Goal: Task Accomplishment & Management: Manage account settings

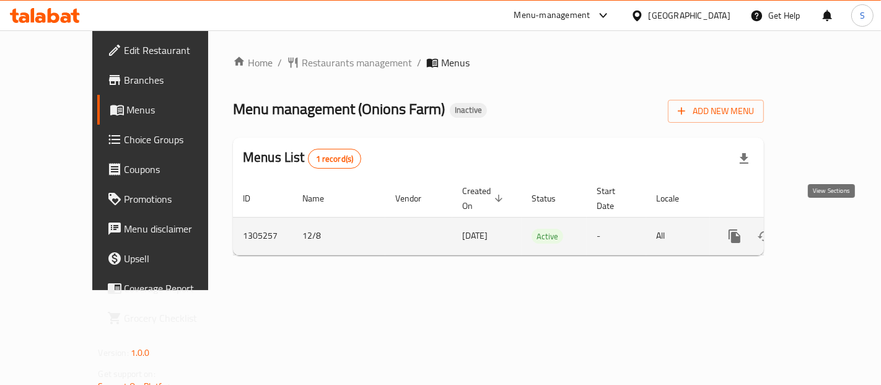
click at [831, 229] on icon "enhanced table" at bounding box center [823, 236] width 15 height 15
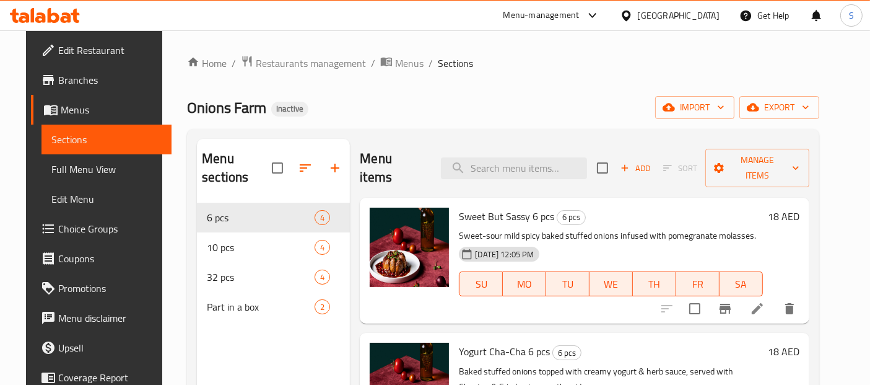
click at [85, 170] on span "Full Menu View" at bounding box center [106, 169] width 110 height 15
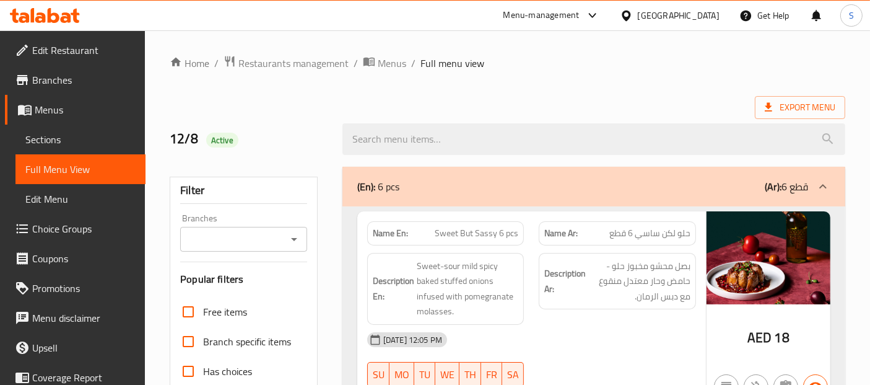
click at [554, 98] on div "Export Menu" at bounding box center [508, 107] width 676 height 23
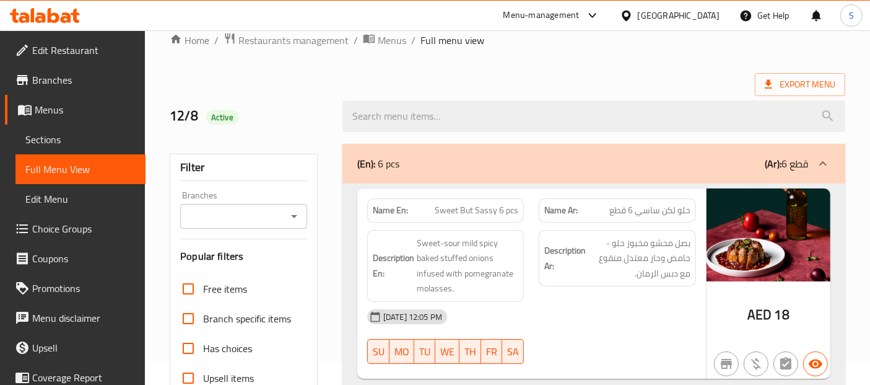
scroll to position [23, 0]
click at [521, 267] on div "Description En: Sweet-sour mild spicy baked stuffed onions infused with pomegra…" at bounding box center [445, 266] width 157 height 72
click at [533, 268] on div "Description Ar: بصل محشو مخبوز حلو - حامض وحار معتدل منقوع مع دبس الرمان." at bounding box center [617, 265] width 172 height 87
click at [596, 89] on div "12/8 Active" at bounding box center [507, 116] width 691 height 55
click at [588, 77] on div "Export Menu" at bounding box center [508, 84] width 676 height 23
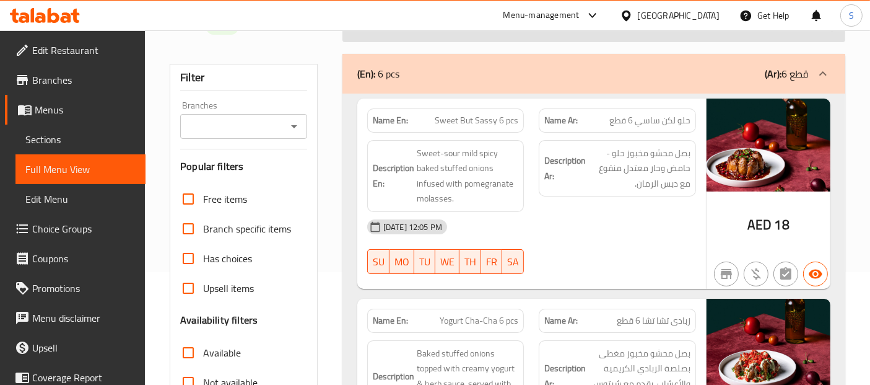
scroll to position [92, 0]
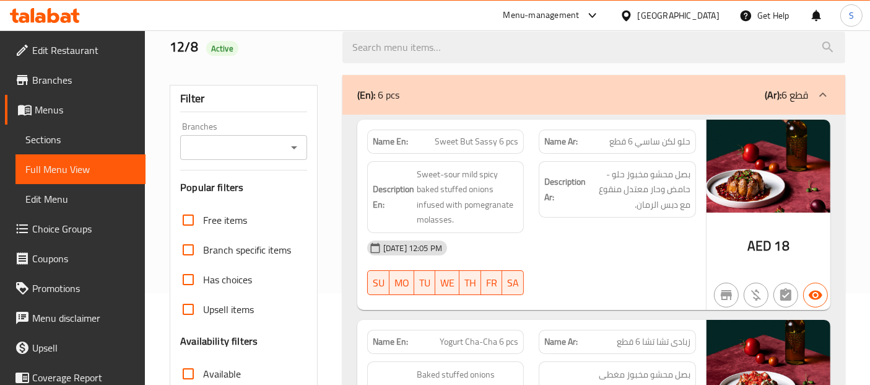
click at [581, 211] on div "Description Ar: بصل محشو مخبوز حلو - حامض وحار معتدل منقوع مع دبس الرمان." at bounding box center [617, 189] width 157 height 57
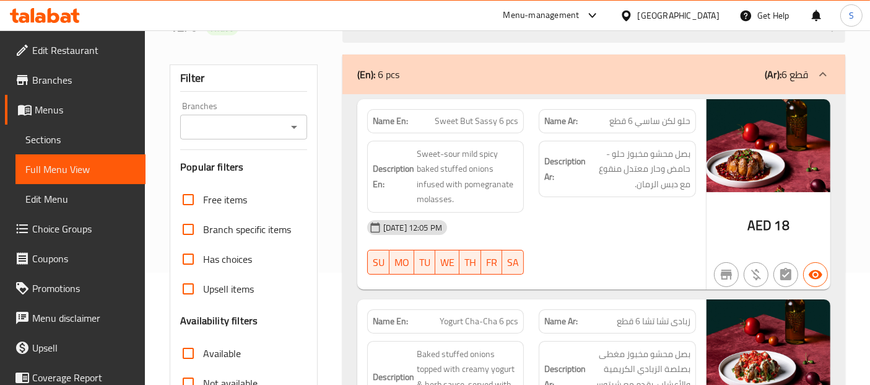
scroll to position [115, 0]
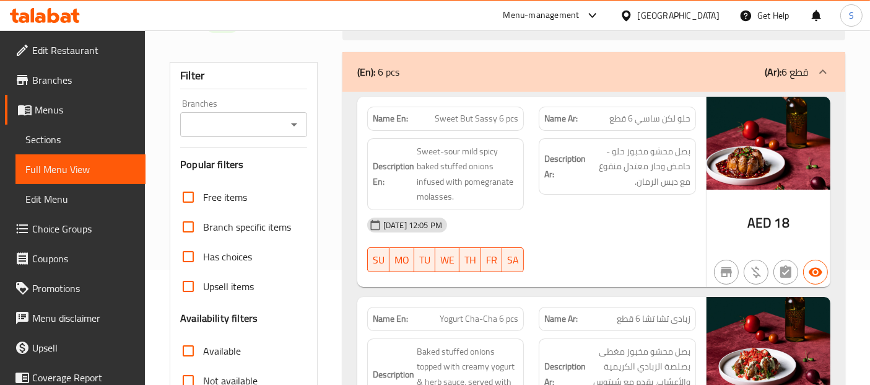
click at [606, 235] on div "12-08-2025 12:05 PM" at bounding box center [532, 225] width 344 height 30
click at [601, 177] on span "بصل محشو مخبوز حلو - حامض وحار معتدل منقوع مع دبس الرمان." at bounding box center [639, 167] width 102 height 46
click at [604, 222] on div "12-08-2025 12:05 PM" at bounding box center [532, 225] width 344 height 30
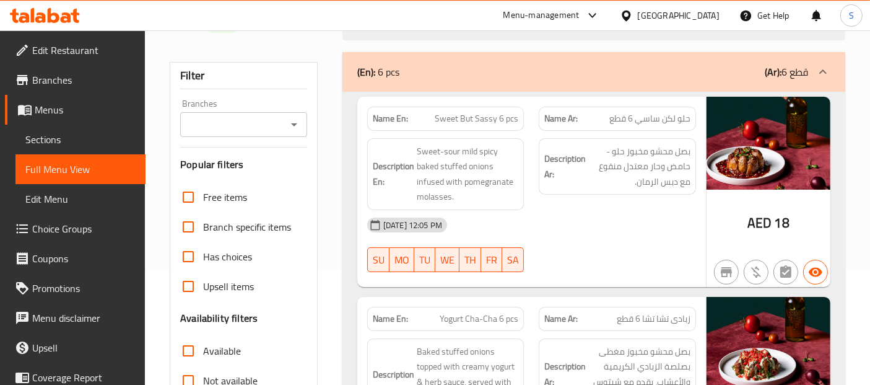
click at [534, 155] on div "Description Ar: بصل محشو مخبوز حلو - حامض وحار معتدل منقوع مع دبس الرمان." at bounding box center [617, 174] width 172 height 87
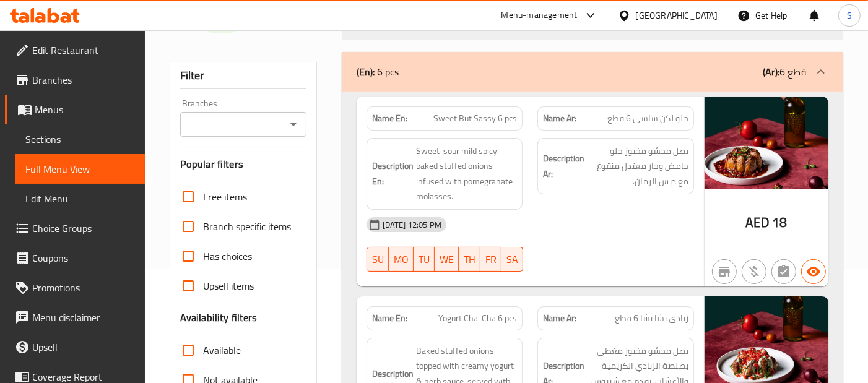
click at [652, 221] on div "12-08-2025 12:05 PM" at bounding box center [530, 225] width 342 height 30
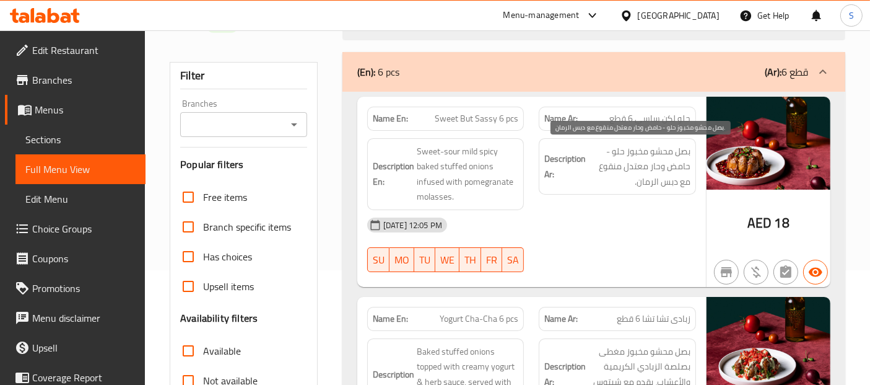
click at [591, 178] on span "بصل محشو مخبوز حلو - حامض وحار معتدل منقوع مع دبس الرمان." at bounding box center [639, 167] width 102 height 46
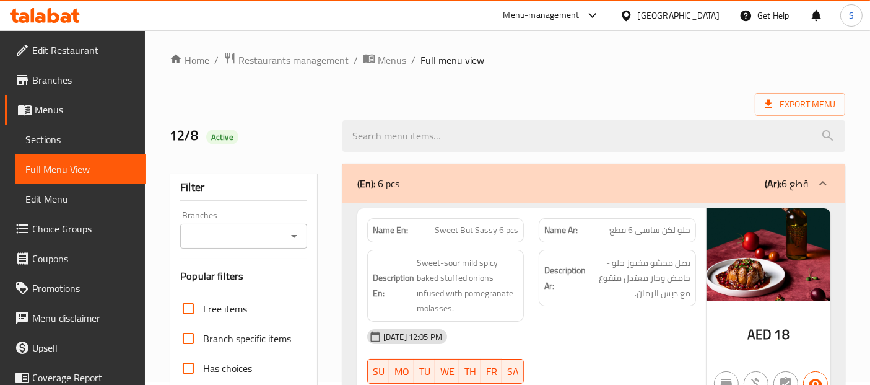
scroll to position [0, 0]
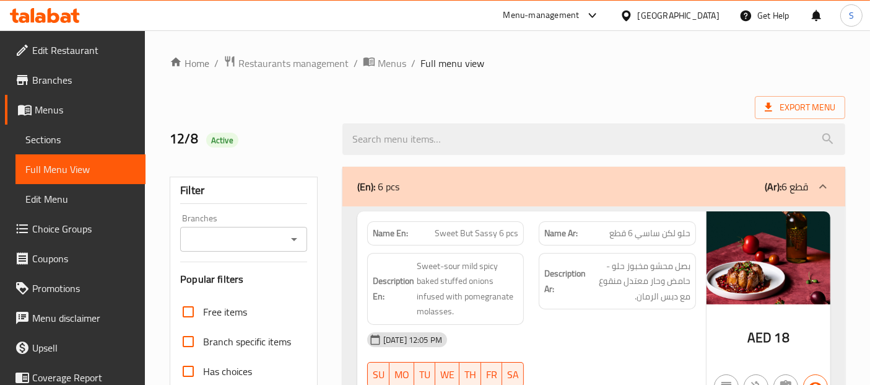
click at [550, 97] on div "Export Menu" at bounding box center [508, 107] width 676 height 23
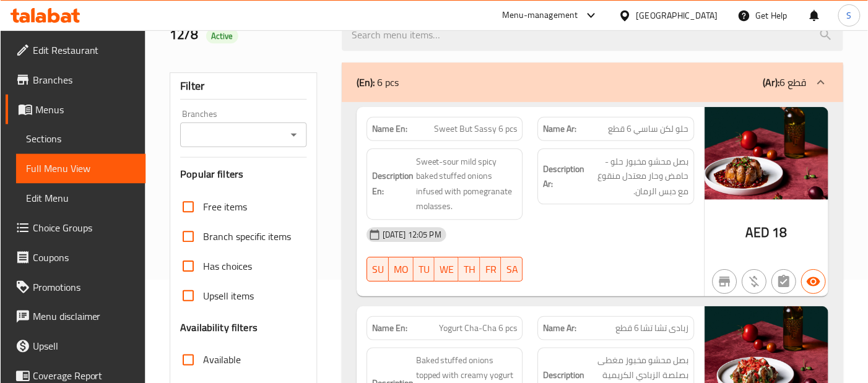
scroll to position [103, 0]
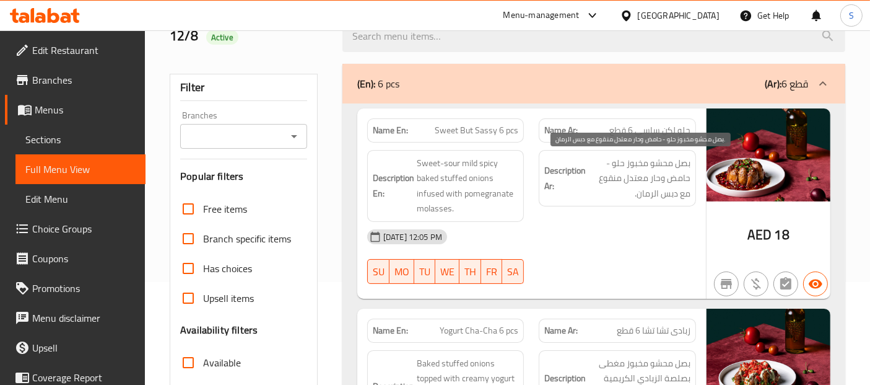
click at [627, 180] on span "بصل محشو مخبوز حلو - حامض وحار معتدل منقوع مع دبس الرمان." at bounding box center [639, 178] width 102 height 46
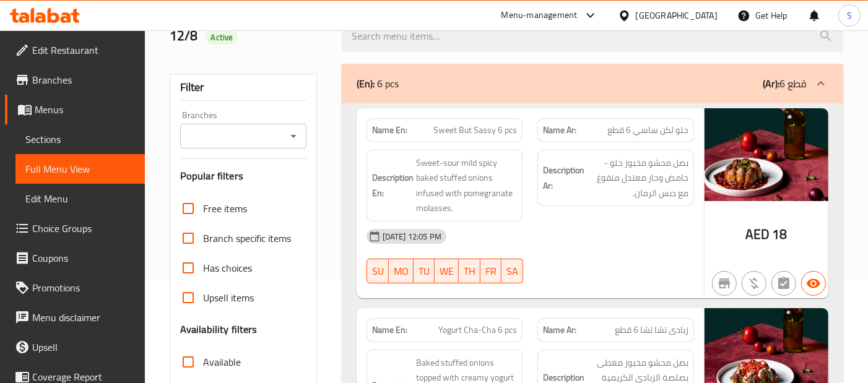
click at [649, 234] on div "12-08-2025 12:05 PM" at bounding box center [530, 237] width 342 height 30
click at [674, 235] on div "12-08-2025 12:05 PM" at bounding box center [530, 237] width 342 height 30
click at [644, 295] on div "Name En: Sweet But Sassy 6 pcs Name Ar: حلو لكن ساسي 6 قطع Description En: Swee…" at bounding box center [530, 203] width 347 height 190
click at [683, 222] on div "12-08-2025 12:05 PM" at bounding box center [530, 237] width 342 height 30
click at [728, 251] on div "AED 18" at bounding box center [767, 203] width 124 height 190
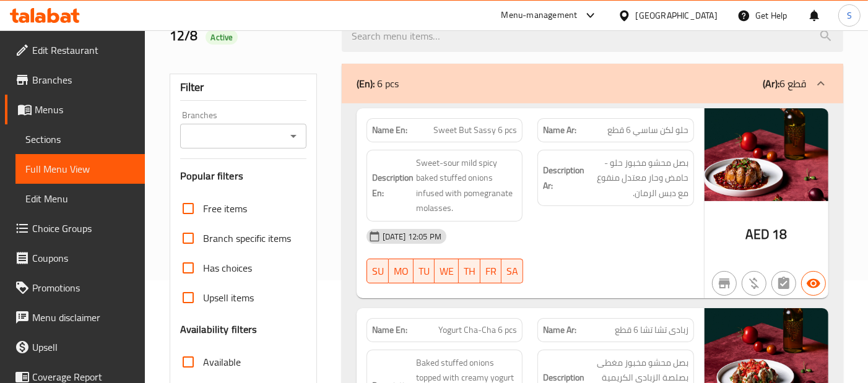
click at [624, 215] on div "Description Ar: بصل محشو مخبوز حلو - حامض وحار معتدل منقوع مع دبس الرمان." at bounding box center [616, 185] width 172 height 87
click at [669, 226] on div "12-08-2025 12:05 PM" at bounding box center [530, 237] width 342 height 30
click at [630, 251] on div "12-08-2025 12:05 PM SU MO TU WE TH FR SA" at bounding box center [530, 256] width 342 height 69
click at [642, 227] on div "12-08-2025 12:05 PM" at bounding box center [530, 237] width 342 height 30
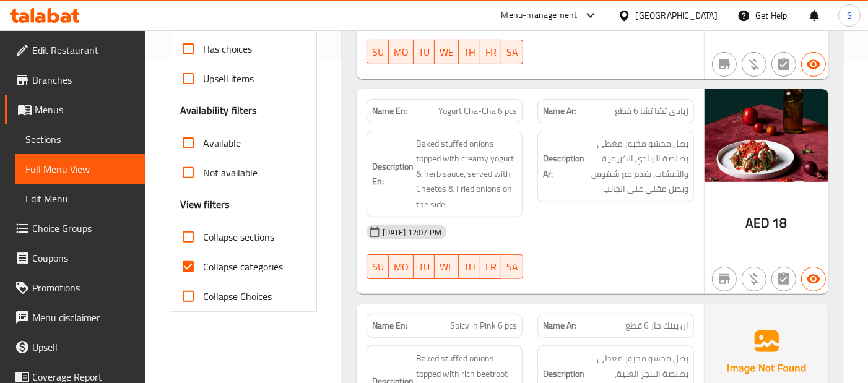
scroll to position [323, 0]
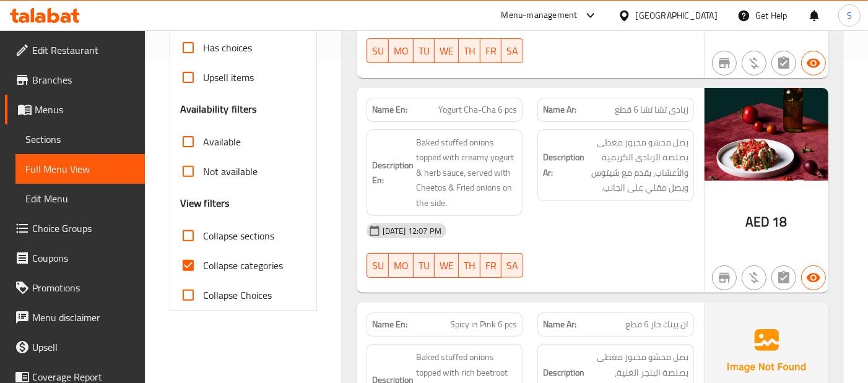
click at [642, 227] on div "12-08-2025 12:07 PM" at bounding box center [530, 231] width 342 height 30
click at [647, 218] on div "12-08-2025 12:07 PM" at bounding box center [530, 231] width 342 height 30
click at [655, 284] on div at bounding box center [616, 278] width 172 height 15
click at [670, 221] on div "12-08-2025 12:07 PM" at bounding box center [530, 231] width 342 height 30
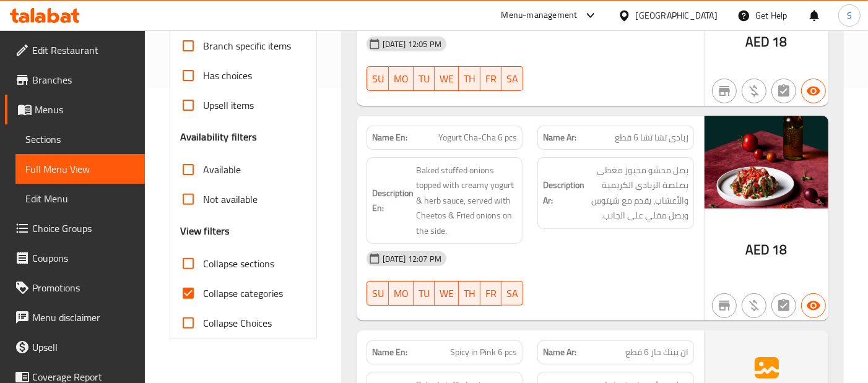
scroll to position [305, 0]
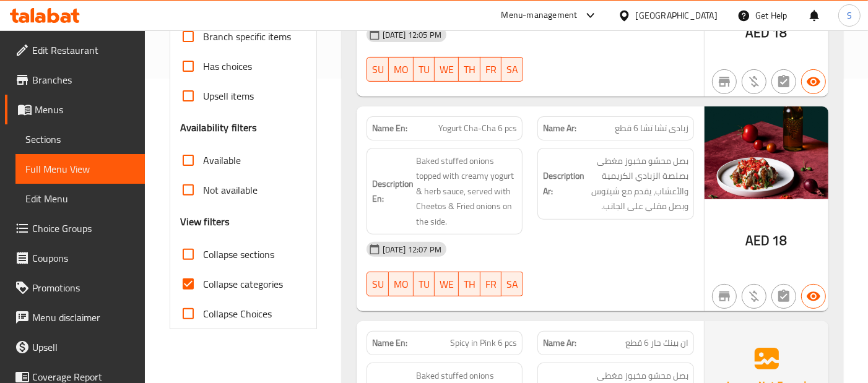
click at [683, 266] on div "12-08-2025 12:07 PM SU MO TU WE TH FR SA" at bounding box center [530, 269] width 342 height 69
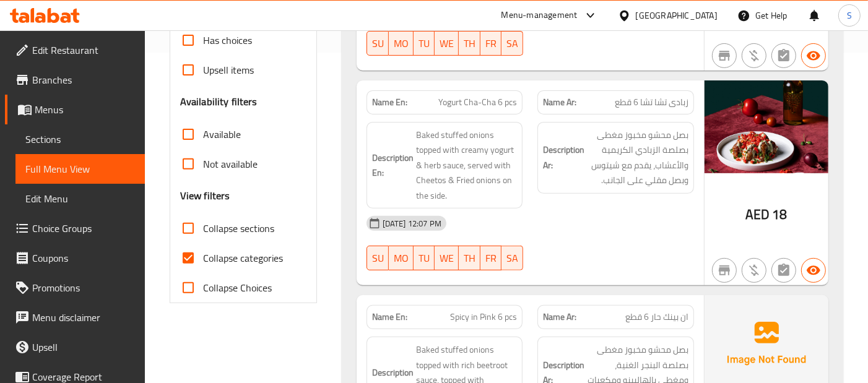
scroll to position [333, 0]
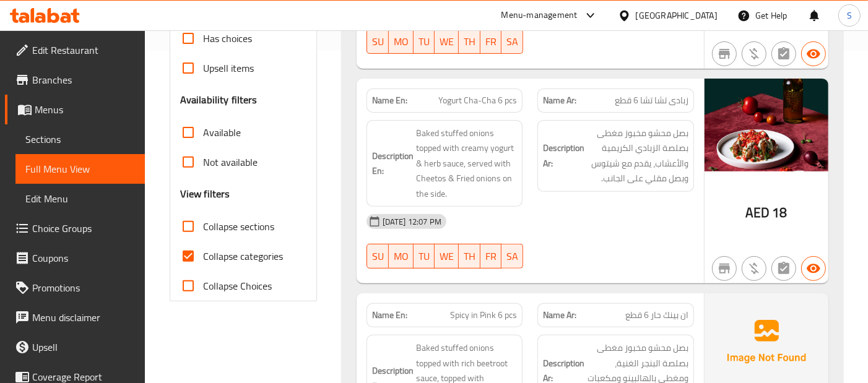
click at [715, 222] on div "AED 18" at bounding box center [767, 182] width 124 height 206
click at [595, 211] on div "12-08-2025 12:07 PM" at bounding box center [530, 222] width 342 height 30
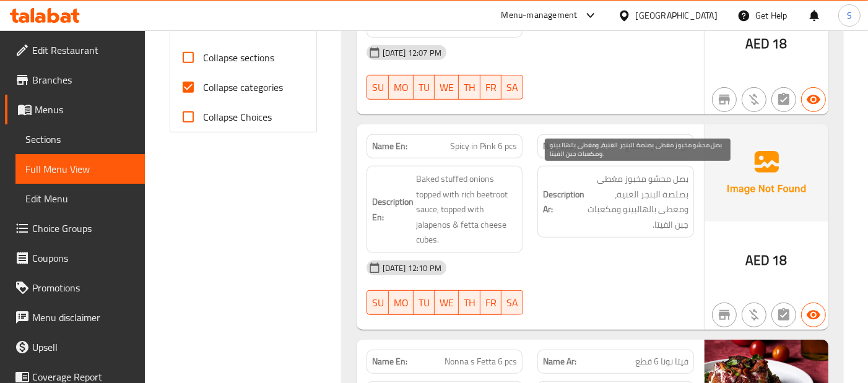
scroll to position [525, 0]
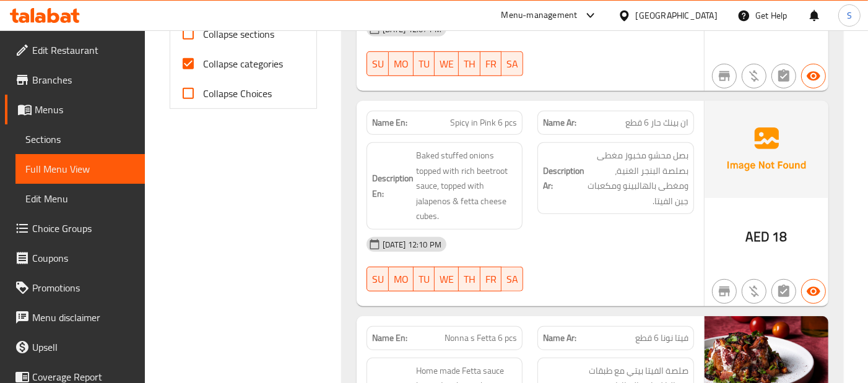
click at [596, 234] on div "12-08-2025 12:10 PM" at bounding box center [530, 245] width 342 height 30
click at [611, 224] on div "Description Ar: بصل محشو مخبوز مغطى بصلصة البنجر الغنية، ومغطى بالهالبينو ومكعب…" at bounding box center [616, 186] width 172 height 102
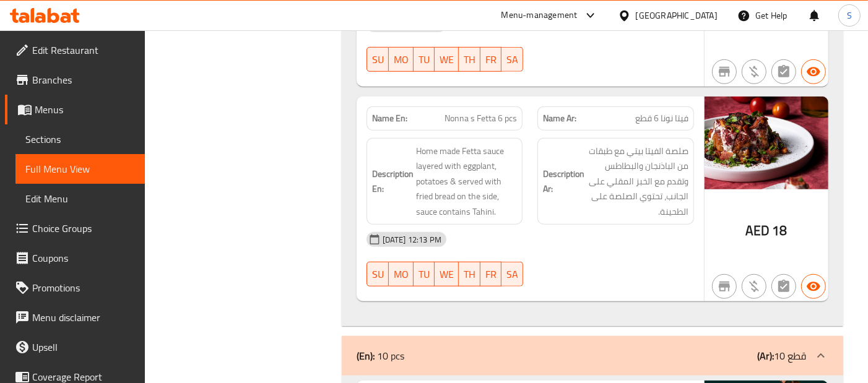
scroll to position [773, 0]
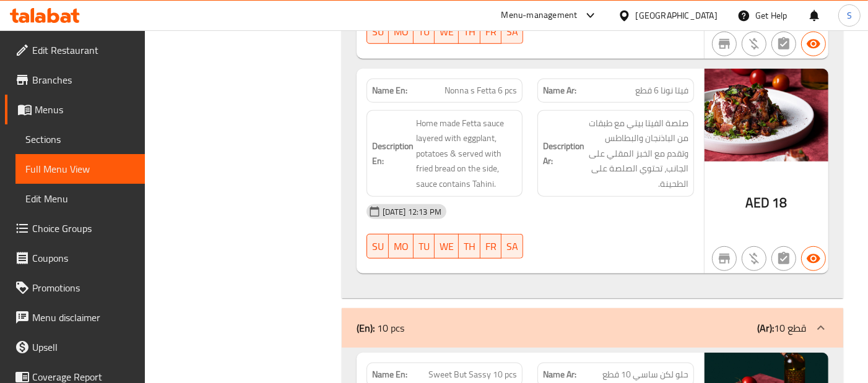
click at [662, 198] on div "12-08-2025 12:13 PM" at bounding box center [530, 212] width 342 height 30
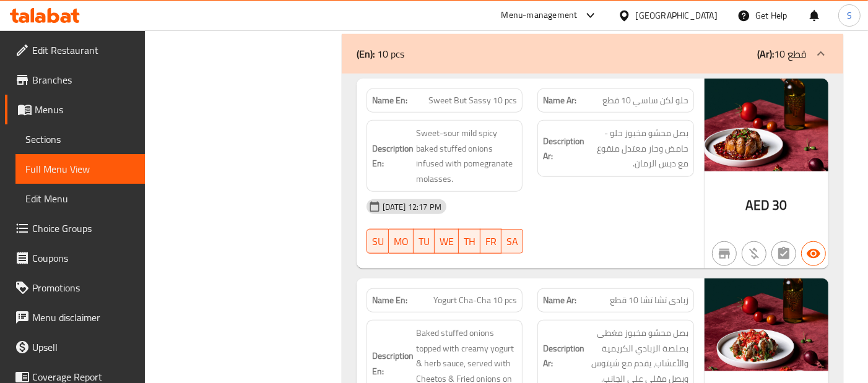
scroll to position [1048, 0]
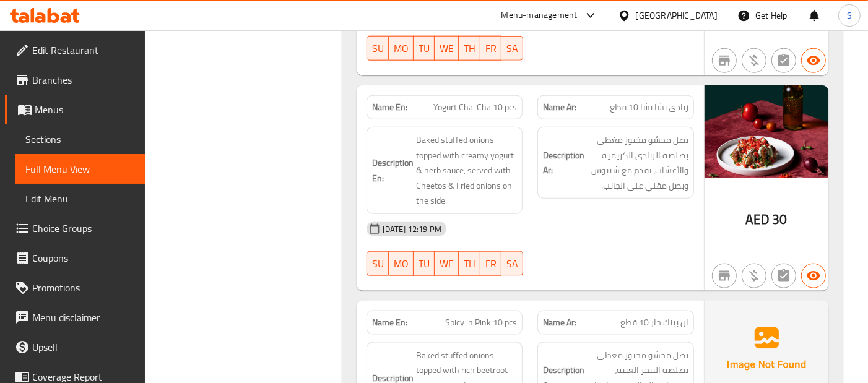
scroll to position [1268, 0]
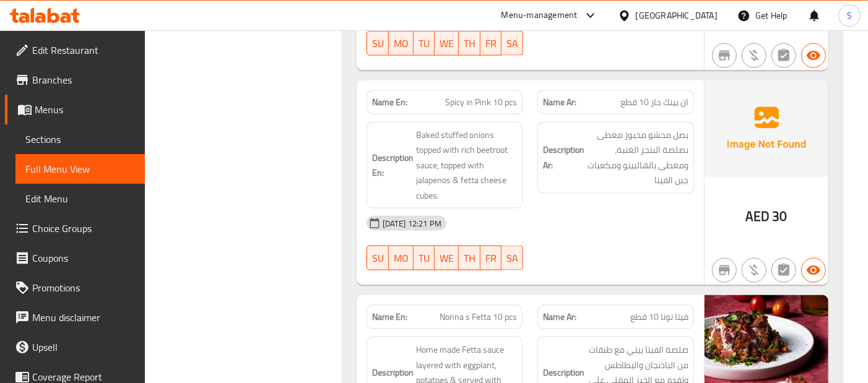
scroll to position [1488, 0]
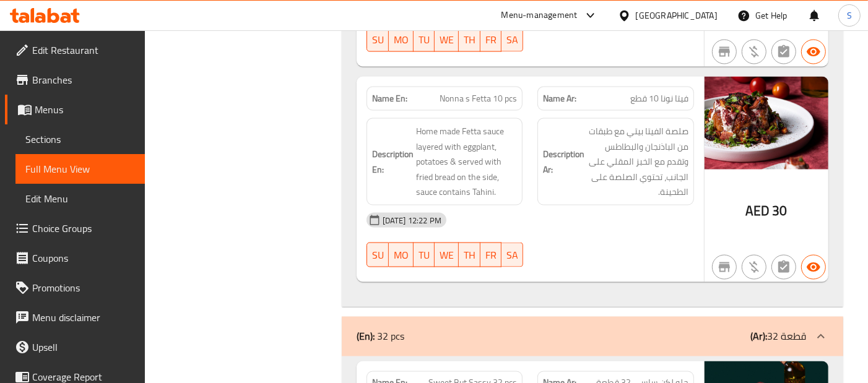
scroll to position [1681, 0]
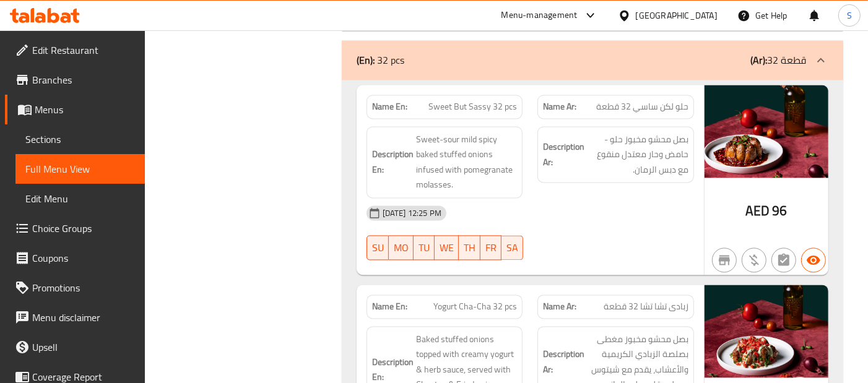
scroll to position [1984, 0]
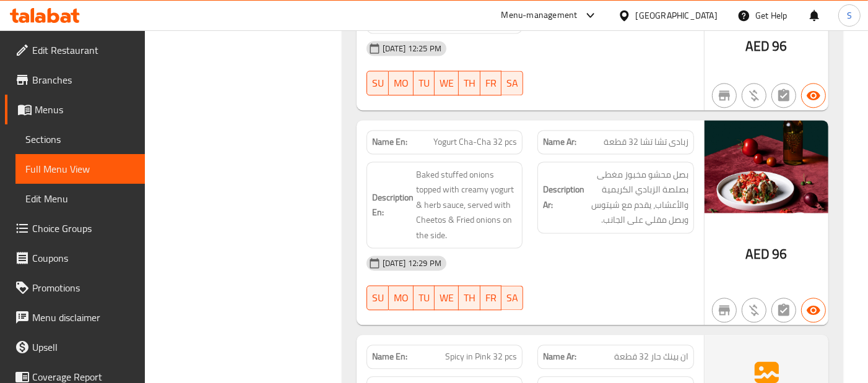
scroll to position [2149, 0]
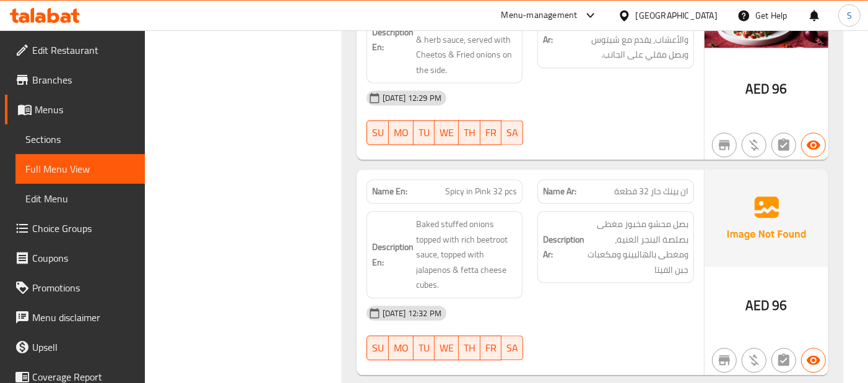
scroll to position [2314, 0]
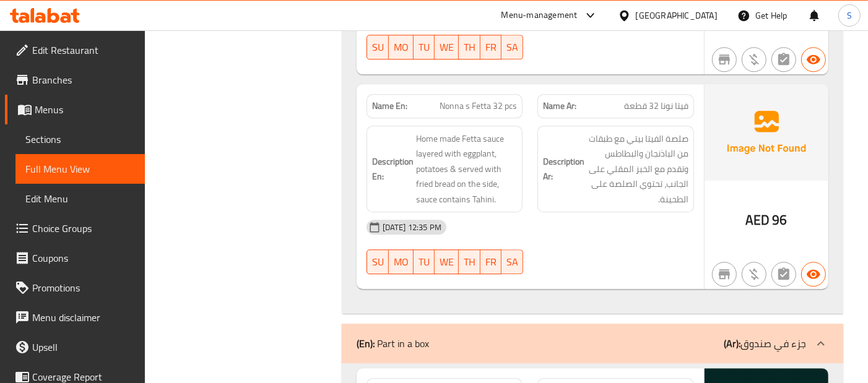
scroll to position [2589, 0]
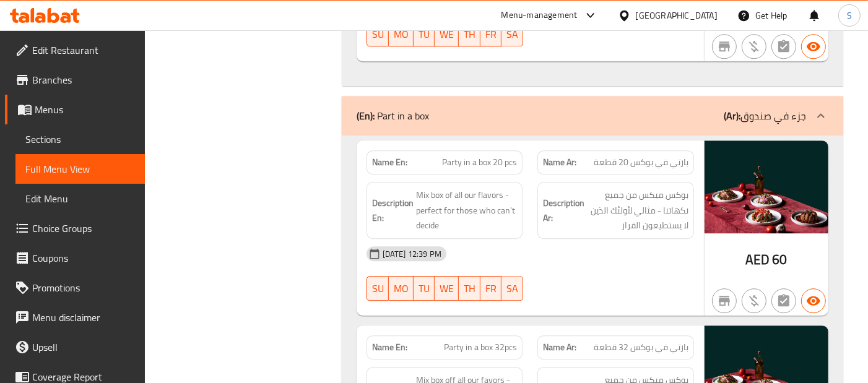
scroll to position [2842, 0]
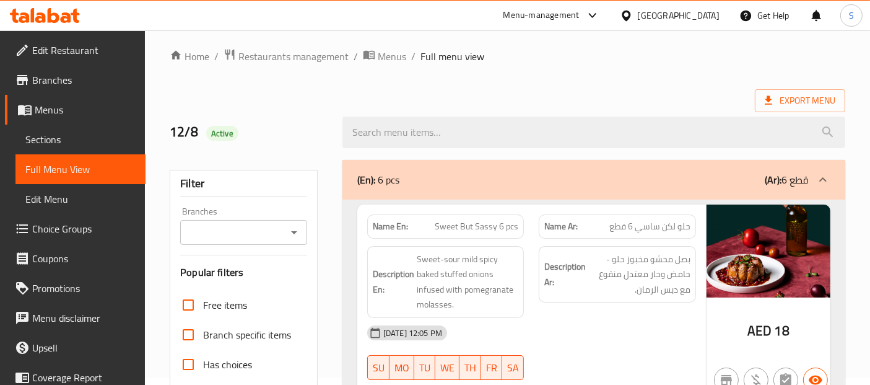
scroll to position [0, 0]
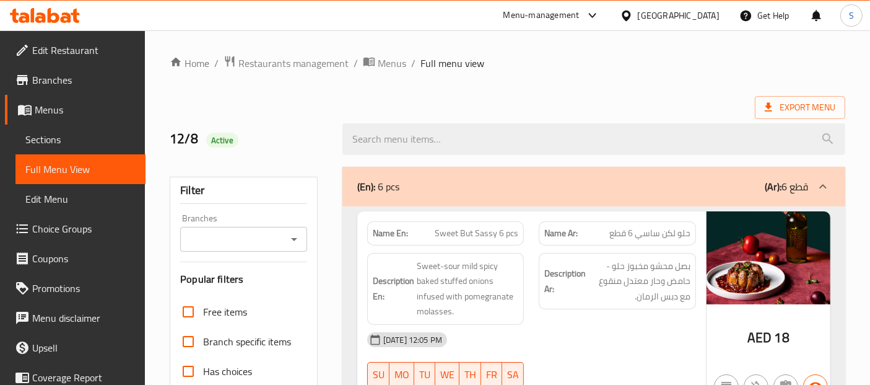
click at [80, 151] on link "Sections" at bounding box center [80, 139] width 130 height 30
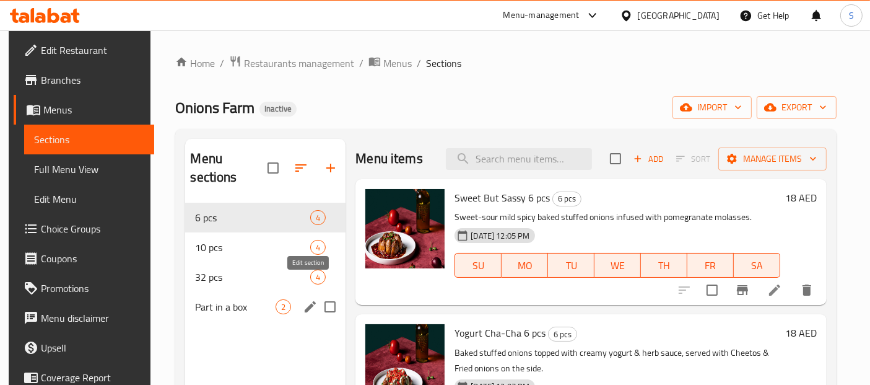
click at [306, 301] on icon "edit" at bounding box center [310, 306] width 11 height 11
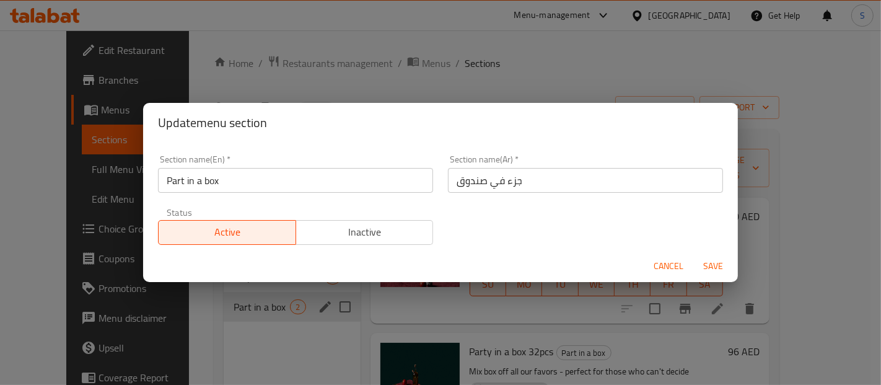
click at [476, 177] on input "جزء في صندوق" at bounding box center [585, 180] width 275 height 25
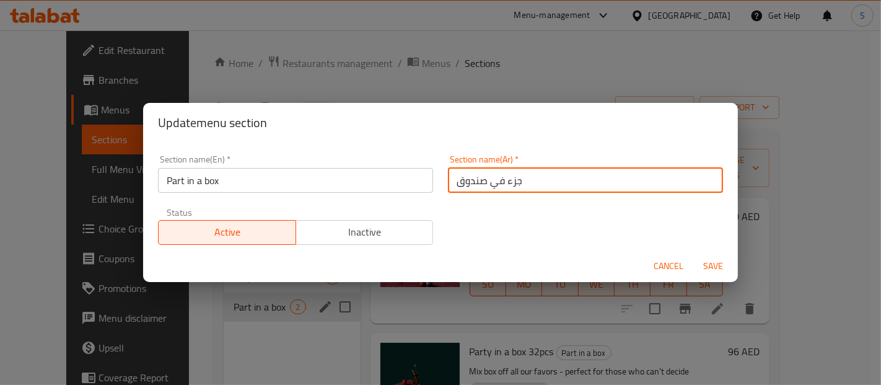
click at [476, 177] on input "جزء في صندوق" at bounding box center [585, 180] width 275 height 25
type input "بارت ان بوكس"
click at [665, 265] on span "Cancel" at bounding box center [668, 265] width 30 height 15
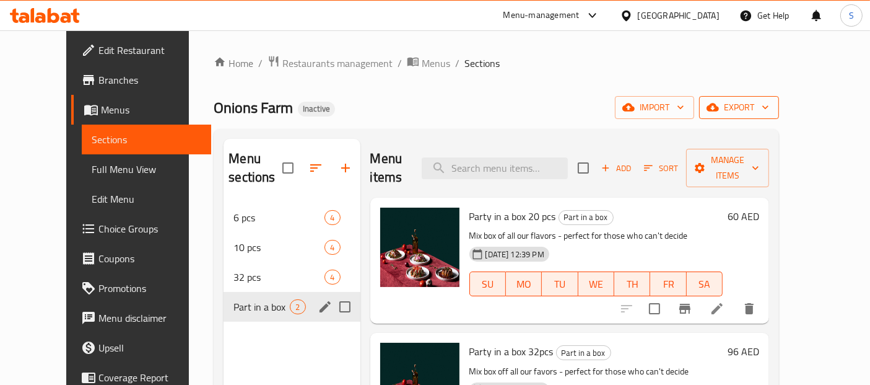
click at [769, 100] on span "export" at bounding box center [739, 107] width 60 height 15
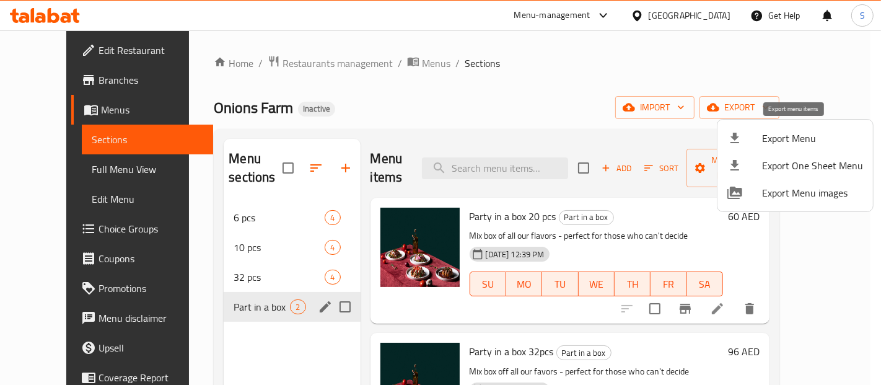
click at [768, 132] on span "Export Menu" at bounding box center [812, 138] width 101 height 15
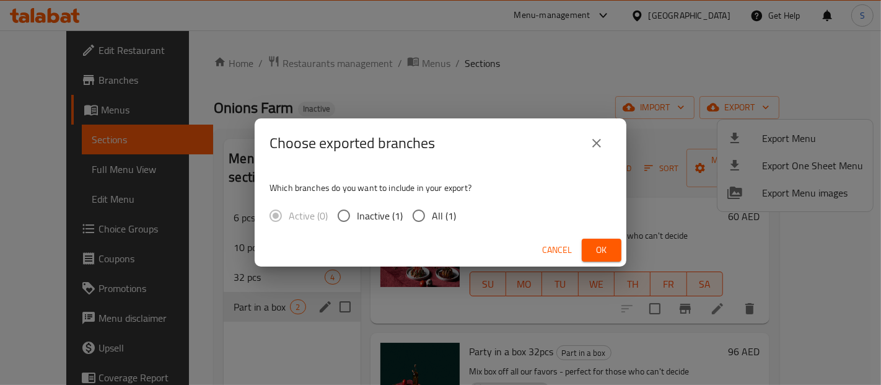
click at [430, 217] on input "All (1)" at bounding box center [419, 216] width 26 height 26
radio input "true"
click at [592, 245] on span "Ok" at bounding box center [601, 249] width 20 height 15
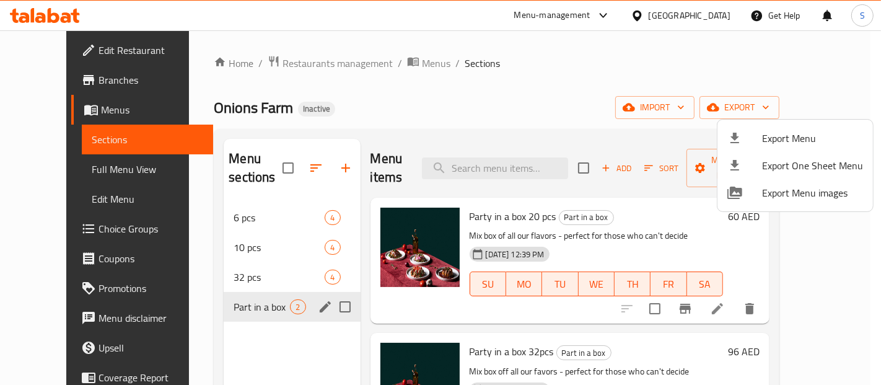
click at [103, 48] on div at bounding box center [440, 192] width 881 height 385
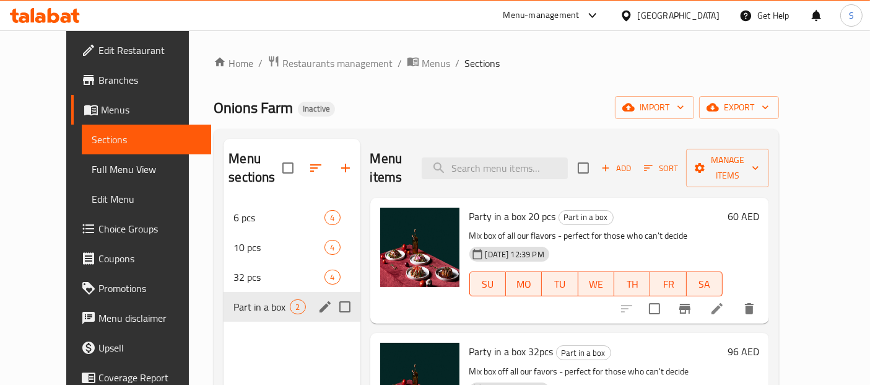
click at [103, 48] on span "Edit Restaurant" at bounding box center [149, 50] width 103 height 15
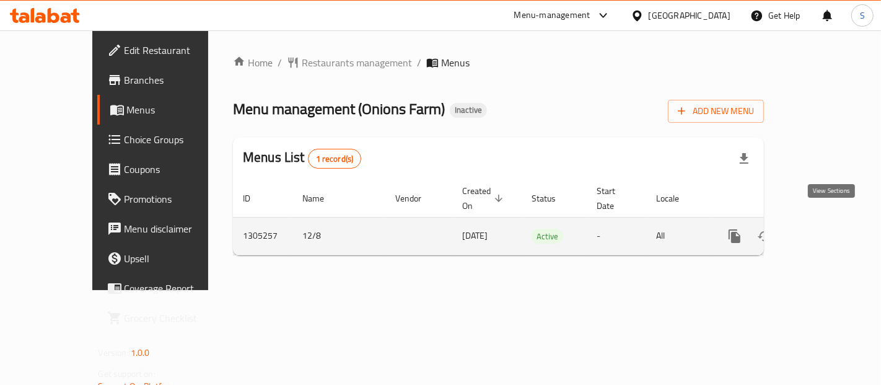
click at [829, 230] on icon "enhanced table" at bounding box center [823, 235] width 11 height 11
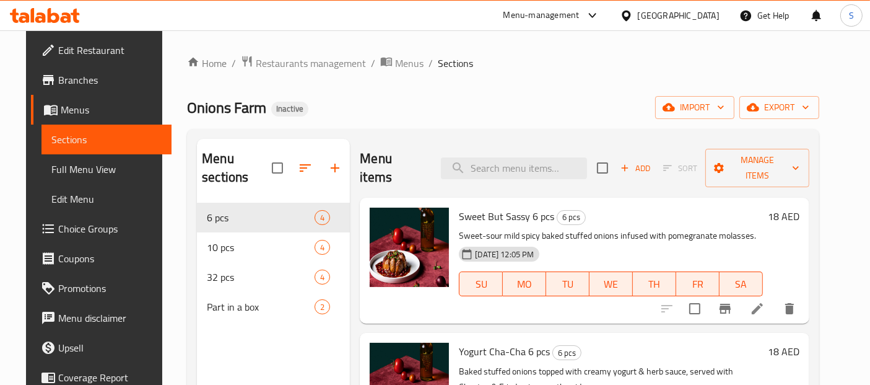
click at [496, 61] on ol "Home / Restaurants management / Menus / Sections" at bounding box center [503, 63] width 632 height 16
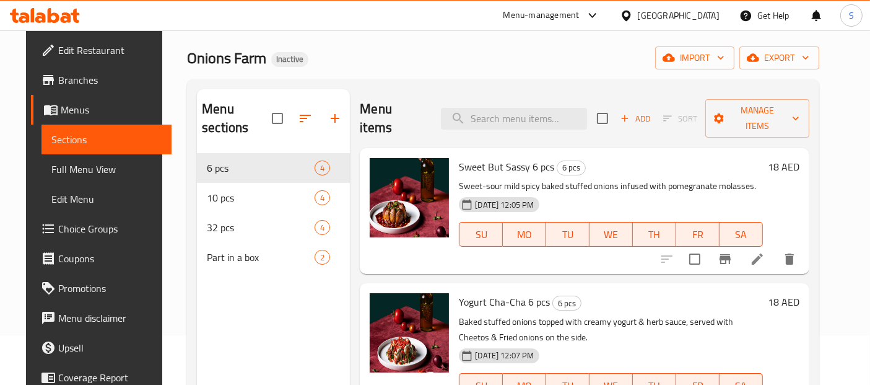
scroll to position [46, 0]
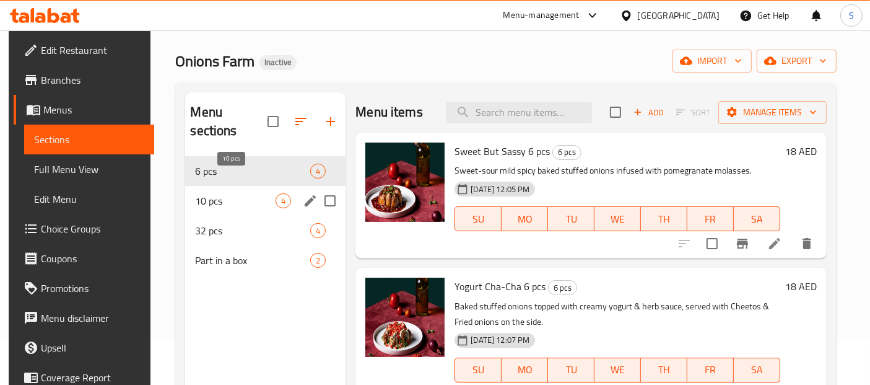
click at [217, 193] on span "10 pcs" at bounding box center [235, 200] width 81 height 15
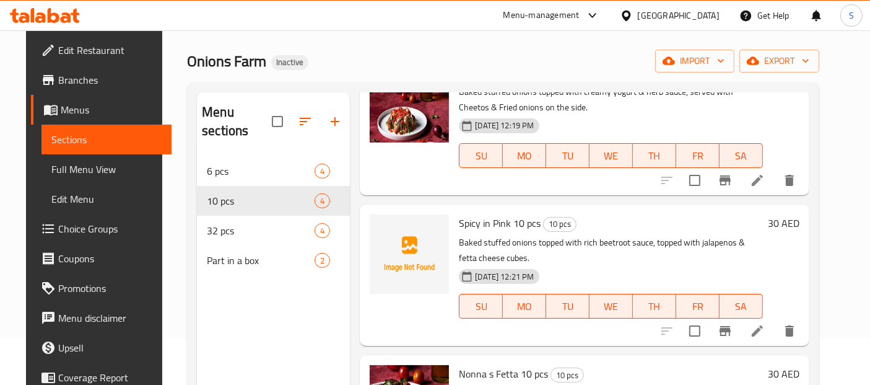
scroll to position [233, 0]
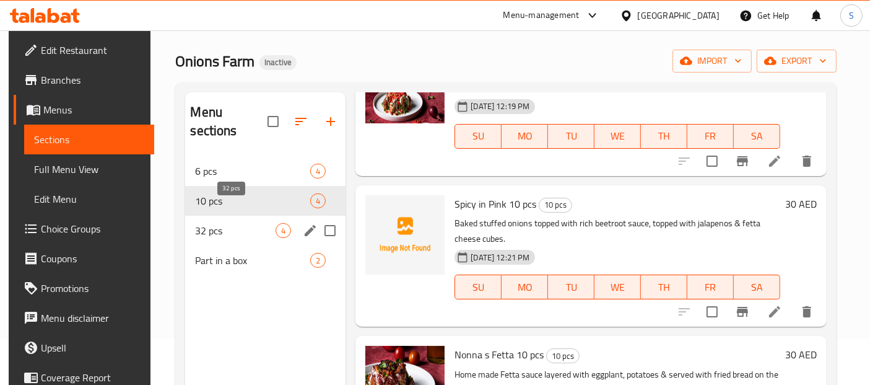
click at [250, 223] on span "32 pcs" at bounding box center [235, 230] width 81 height 15
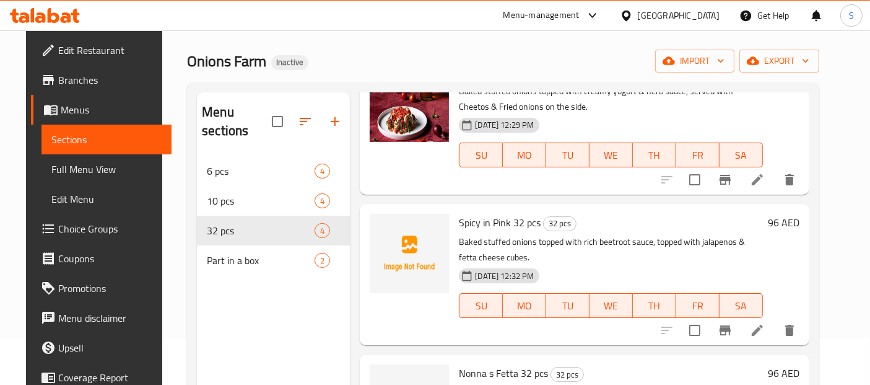
scroll to position [173, 0]
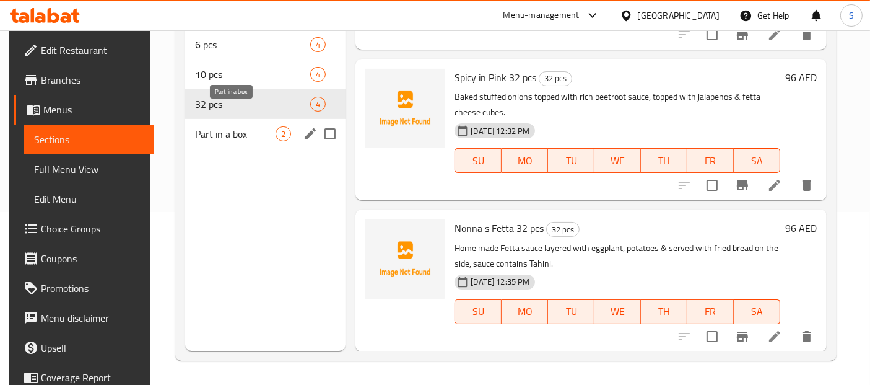
click at [242, 126] on span "Part in a box" at bounding box center [235, 133] width 81 height 15
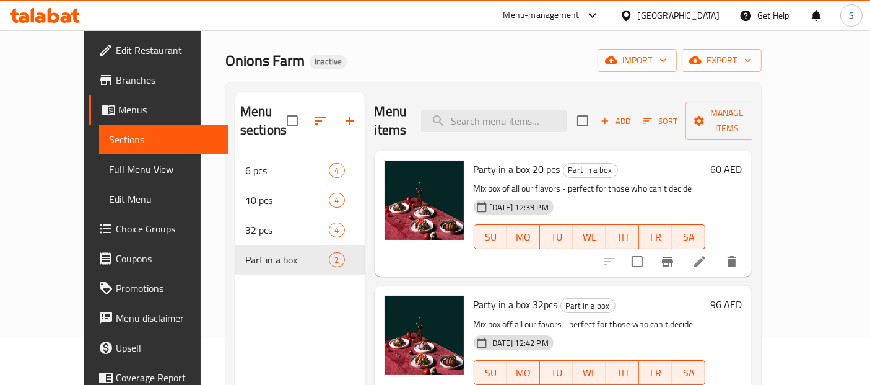
scroll to position [1, 0]
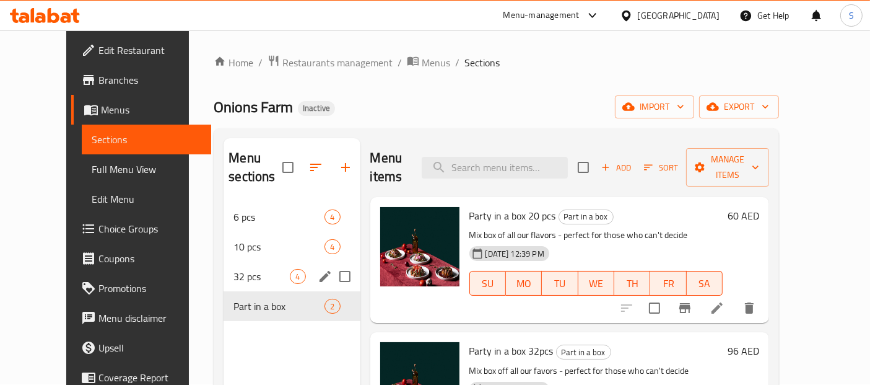
click at [269, 261] on div "32 pcs 4" at bounding box center [292, 276] width 136 height 30
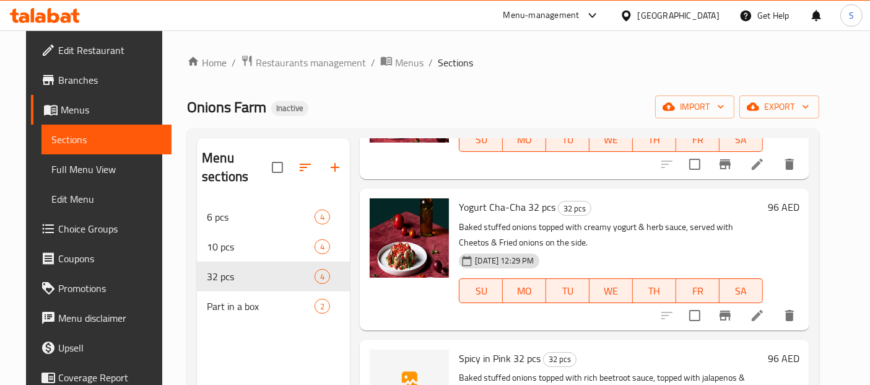
scroll to position [233, 0]
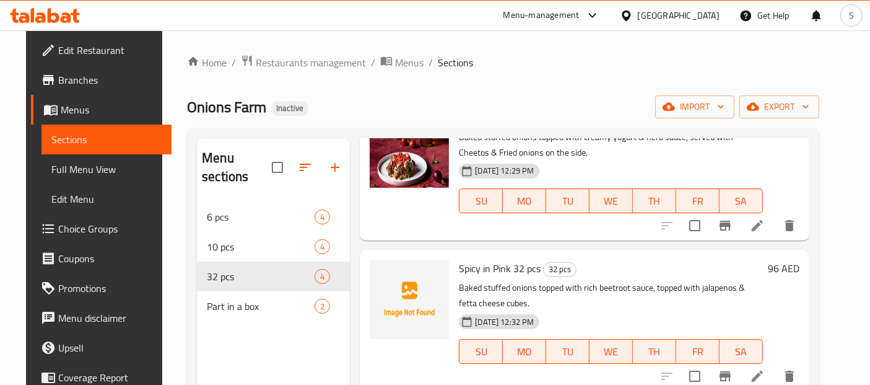
click at [111, 62] on link "Edit Restaurant" at bounding box center [101, 50] width 141 height 30
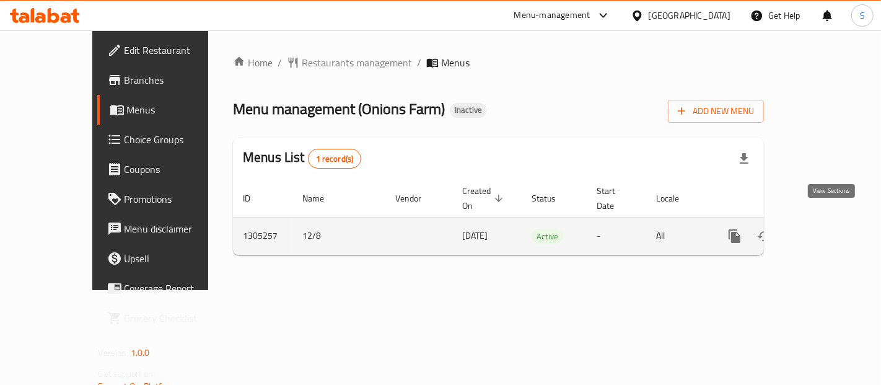
click at [831, 229] on icon "enhanced table" at bounding box center [823, 236] width 15 height 15
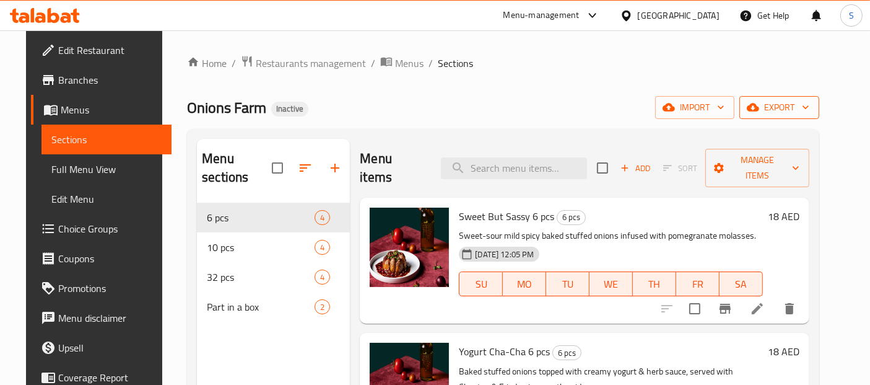
click at [809, 100] on span "export" at bounding box center [779, 107] width 60 height 15
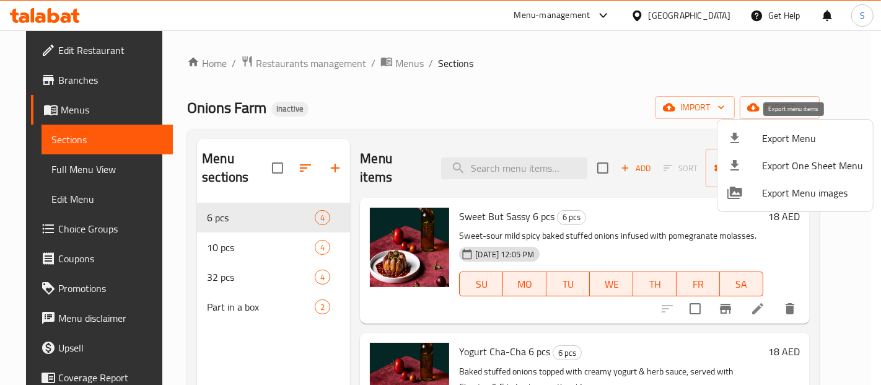
click at [776, 133] on span "Export Menu" at bounding box center [812, 138] width 101 height 15
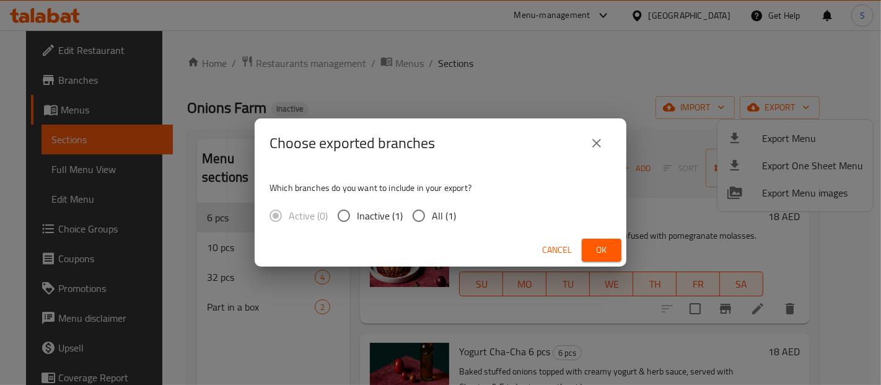
click at [457, 216] on div "Active (0) Inactive (1) All (1)" at bounding box center [367, 216] width 196 height 26
click at [440, 216] on span "All (1)" at bounding box center [444, 215] width 24 height 15
click at [432, 216] on input "All (1)" at bounding box center [419, 216] width 26 height 26
radio input "true"
click at [601, 250] on span "Ok" at bounding box center [601, 249] width 20 height 15
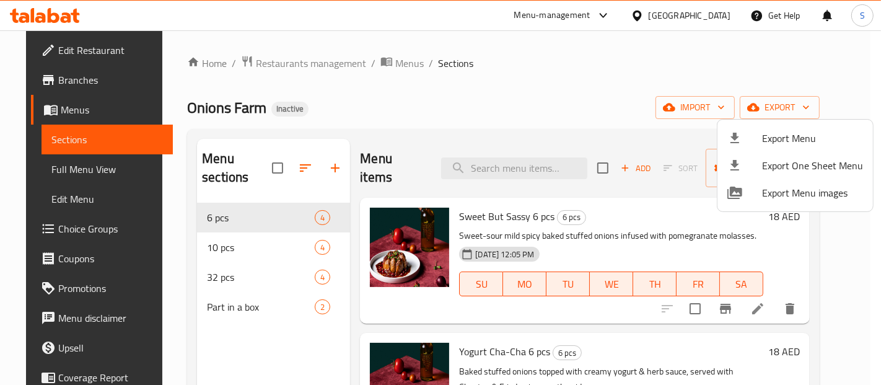
click at [790, 50] on div at bounding box center [440, 192] width 881 height 385
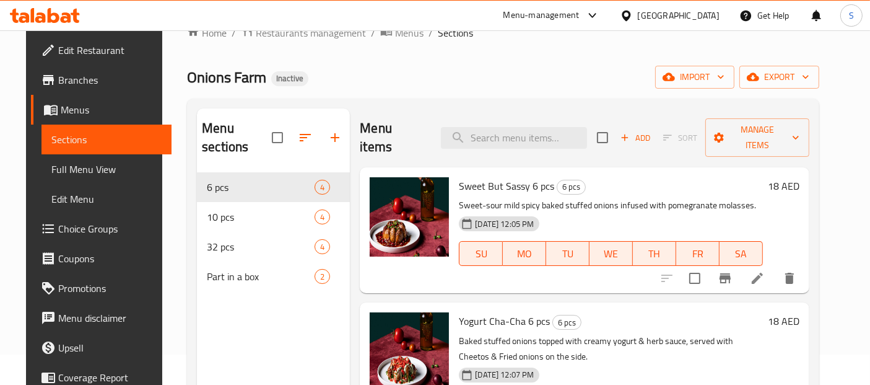
scroll to position [103, 0]
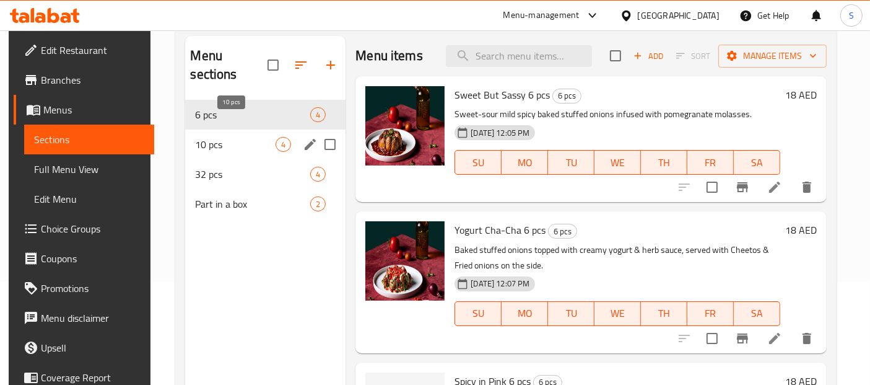
click at [266, 137] on span "10 pcs" at bounding box center [235, 144] width 81 height 15
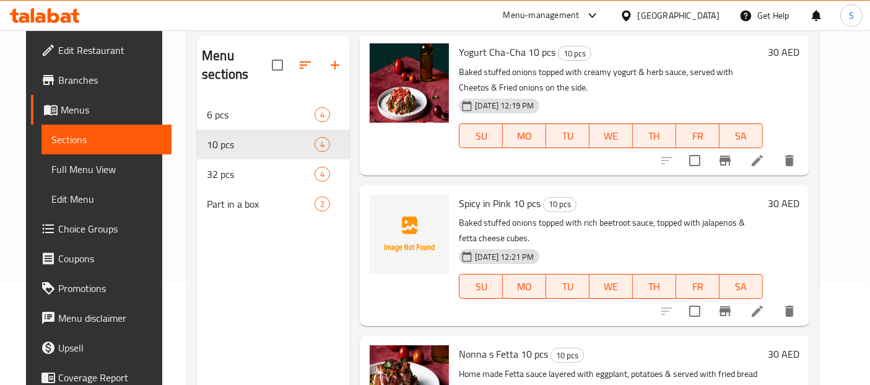
scroll to position [233, 0]
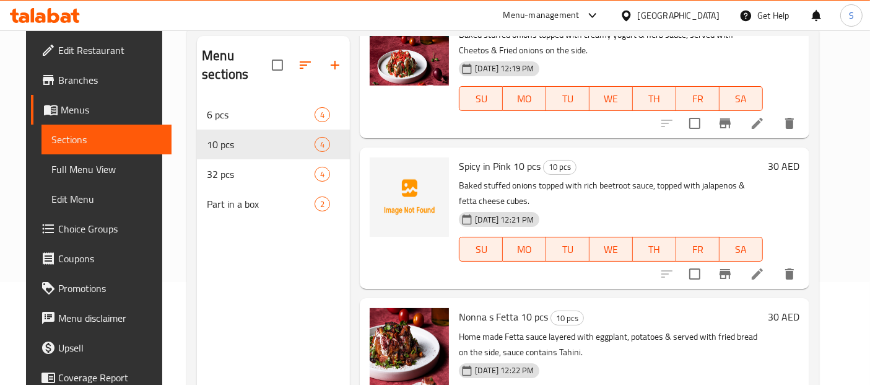
click at [474, 157] on span "Spicy in Pink 10 pcs" at bounding box center [500, 166] width 82 height 19
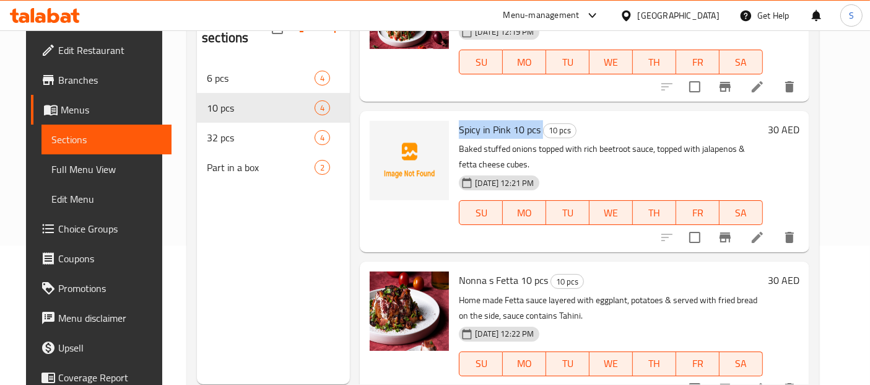
scroll to position [173, 0]
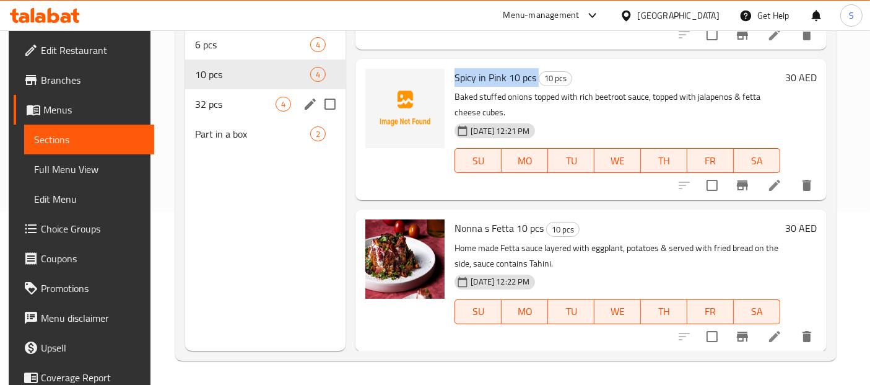
click at [224, 89] on div "32 pcs 4" at bounding box center [265, 104] width 160 height 30
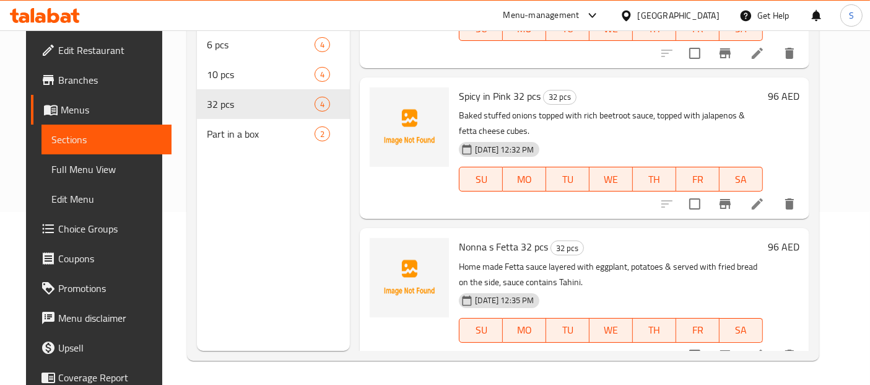
click at [490, 87] on span "Spicy in Pink 32 pcs" at bounding box center [500, 96] width 82 height 19
click at [502, 237] on span "Nonna s Fetta 32 pcs" at bounding box center [503, 246] width 89 height 19
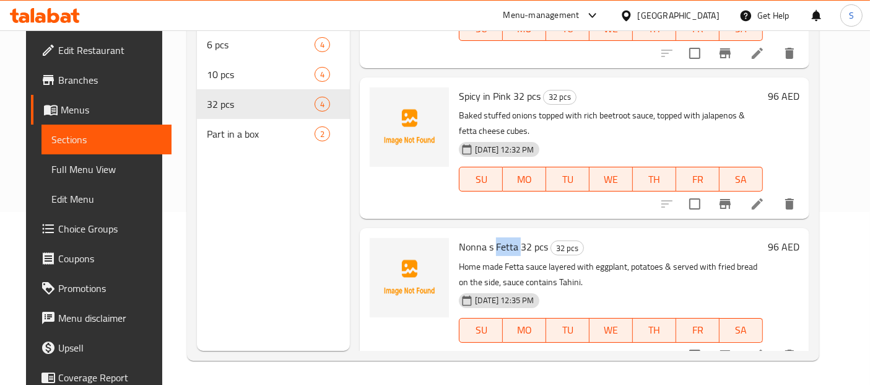
click at [502, 237] on span "Nonna s Fetta 32 pcs" at bounding box center [503, 246] width 89 height 19
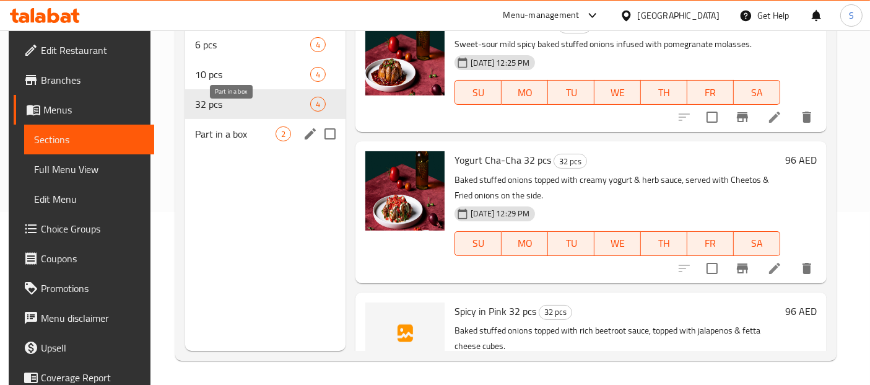
click at [246, 126] on span "Part in a box" at bounding box center [235, 133] width 81 height 15
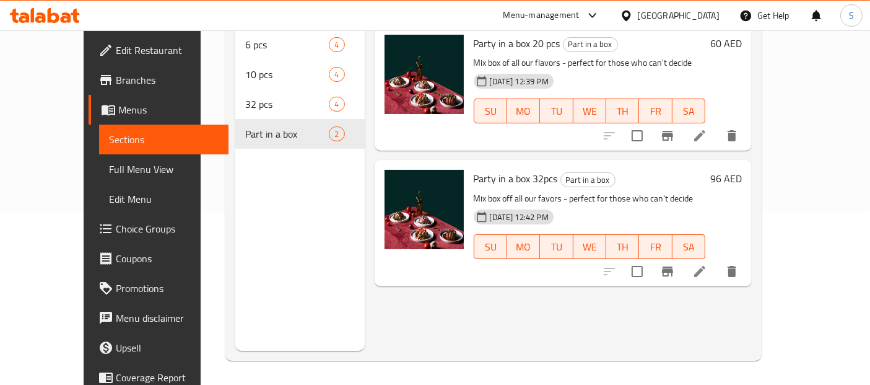
click at [668, 20] on div "[GEOGRAPHIC_DATA]" at bounding box center [679, 16] width 82 height 14
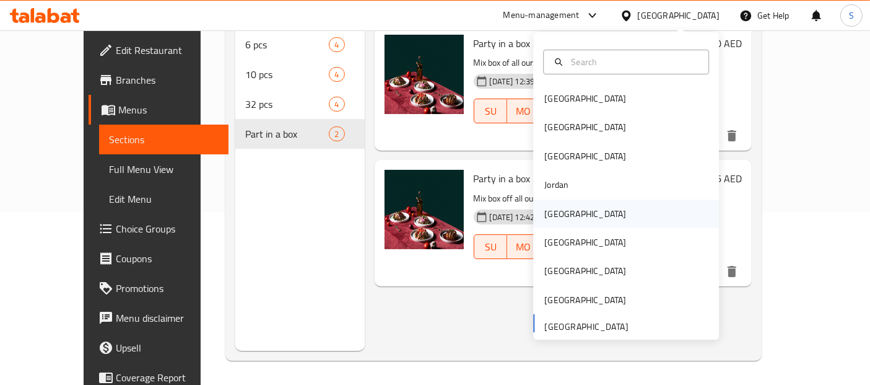
click at [572, 214] on div "Kuwait" at bounding box center [626, 213] width 186 height 28
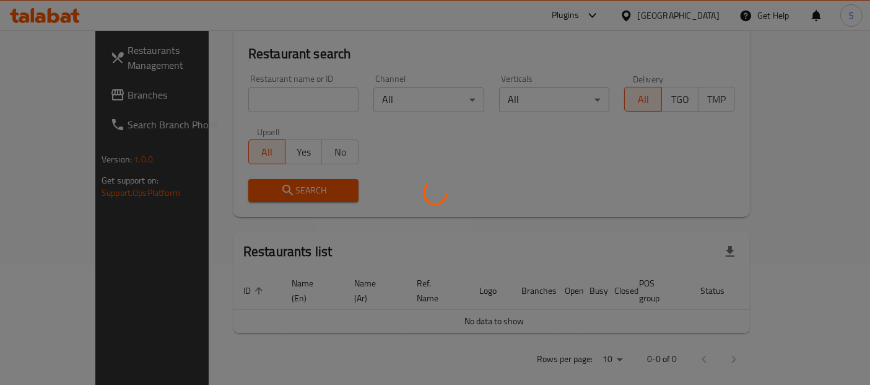
scroll to position [173, 0]
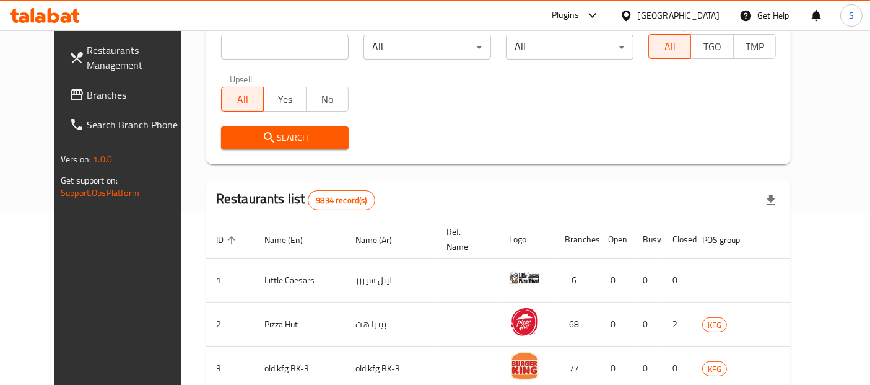
click at [308, 46] on input "search" at bounding box center [285, 47] width 128 height 25
paste input "Mr Potato"
type input "Mr Potato"
click button "Search" at bounding box center [285, 137] width 128 height 23
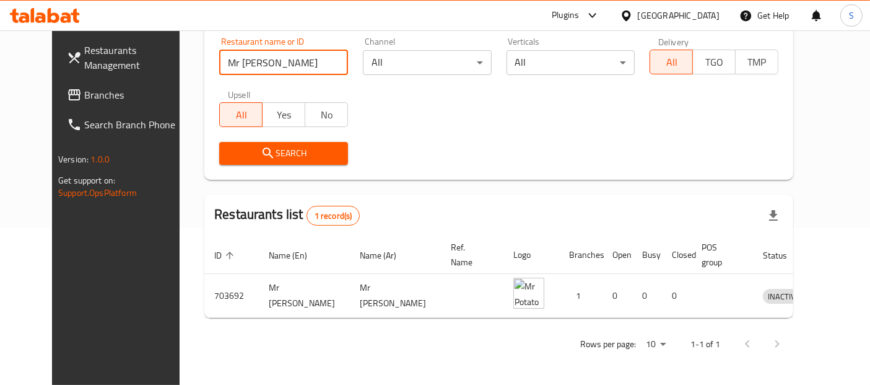
scroll to position [143, 0]
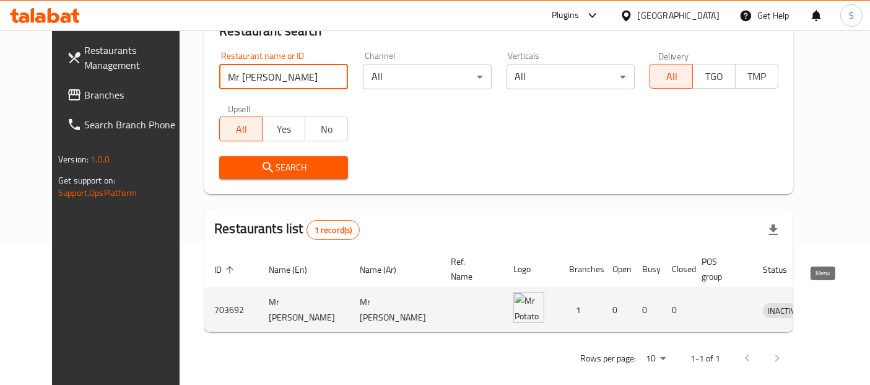
click at [831, 305] on icon "enhanced table" at bounding box center [838, 310] width 14 height 11
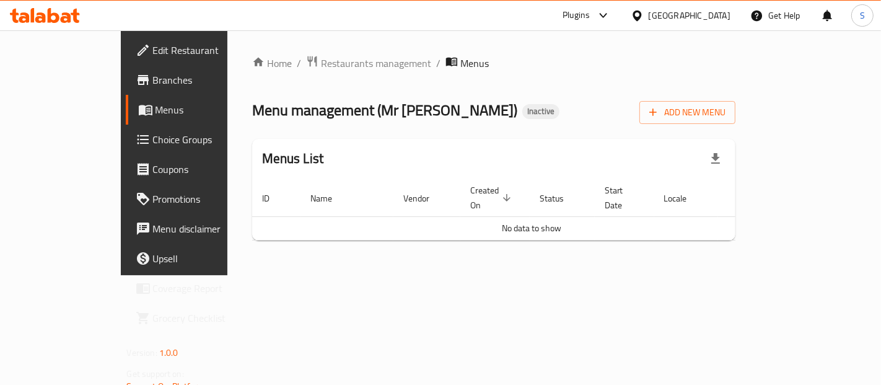
click at [153, 52] on span "Edit Restaurant" at bounding box center [205, 50] width 105 height 15
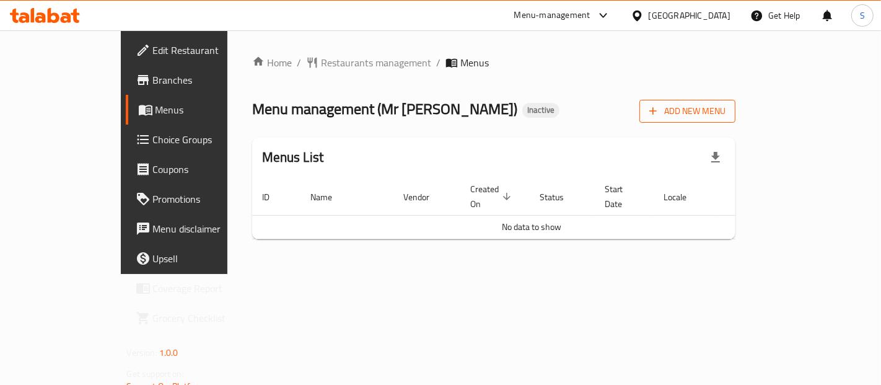
click at [725, 116] on span "Add New Menu" at bounding box center [687, 110] width 76 height 15
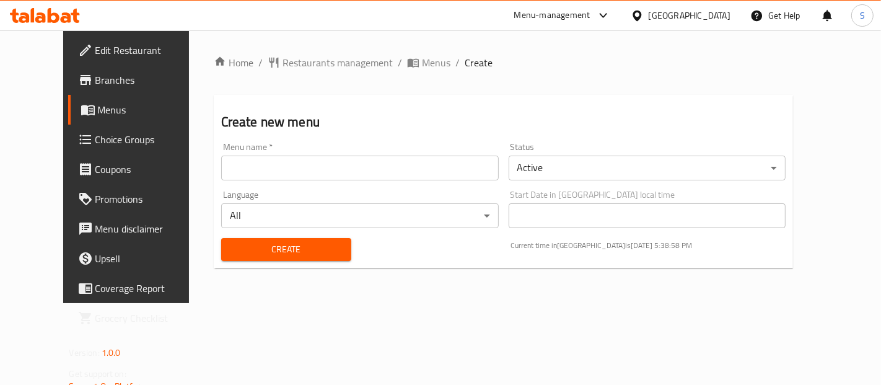
click at [793, 72] on div "Home / Restaurants management / Menus / Create Create new menu Menu name   * Me…" at bounding box center [504, 166] width 580 height 223
click at [462, 171] on input "text" at bounding box center [359, 167] width 277 height 25
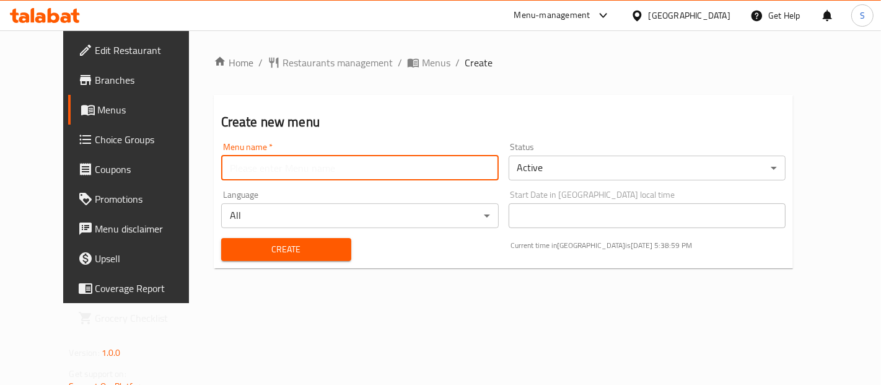
type input "ب"
type input "f"
click at [221, 238] on button "Create" at bounding box center [286, 249] width 130 height 23
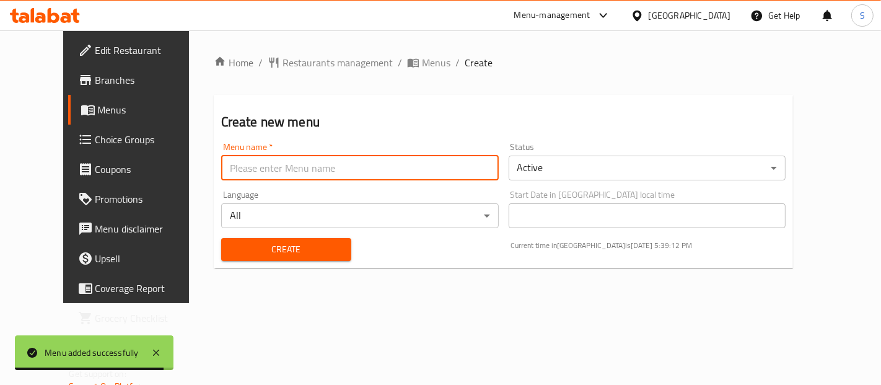
click at [98, 103] on span "Menus" at bounding box center [149, 109] width 102 height 15
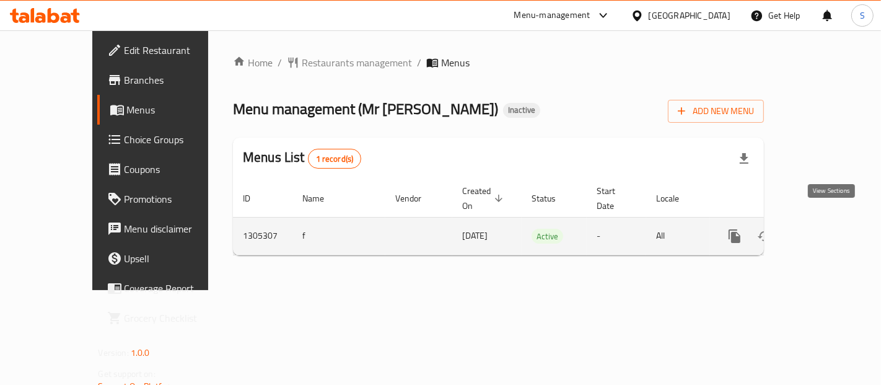
click at [831, 229] on icon "enhanced table" at bounding box center [823, 236] width 15 height 15
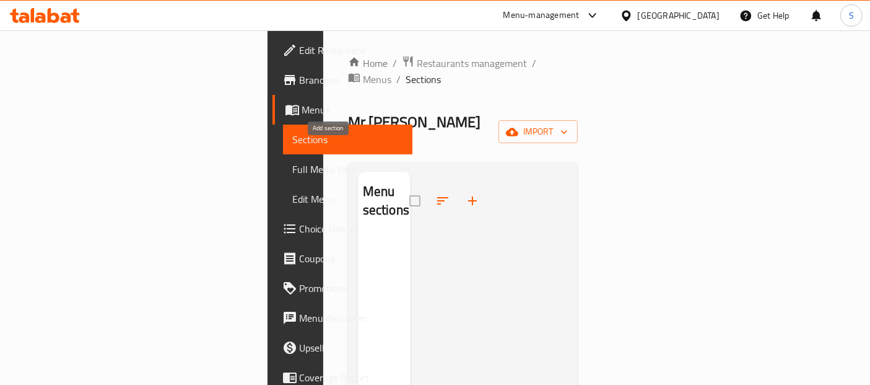
click at [465, 193] on icon "button" at bounding box center [472, 200] width 15 height 15
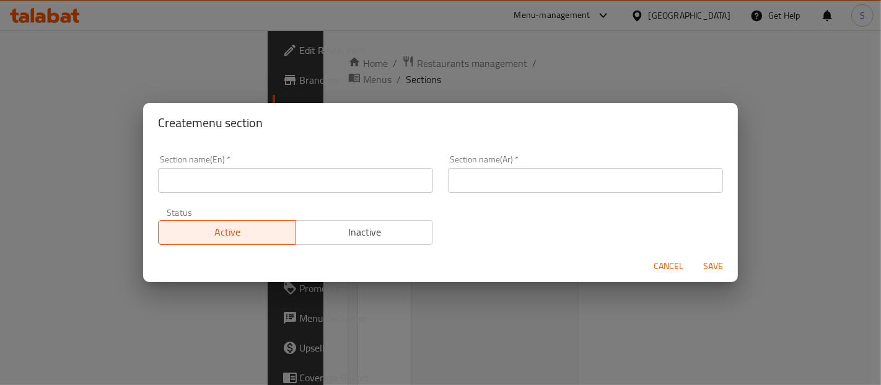
click at [316, 172] on input "text" at bounding box center [295, 180] width 275 height 25
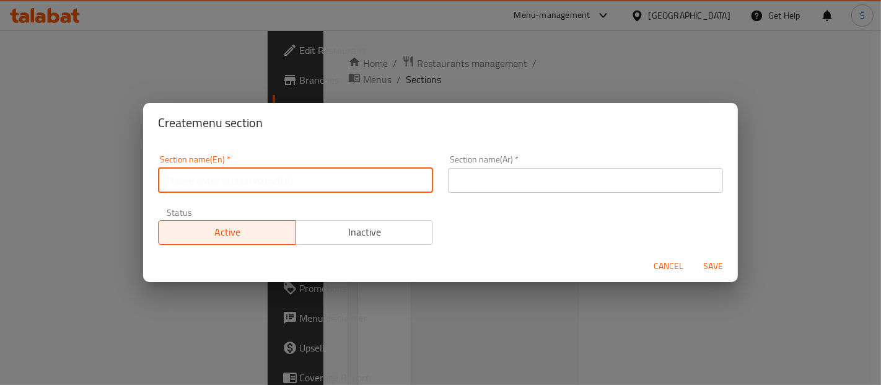
paste input "البطاط المشوى"
type input "البطاط المشوى"
click at [476, 180] on input "text" at bounding box center [585, 180] width 275 height 25
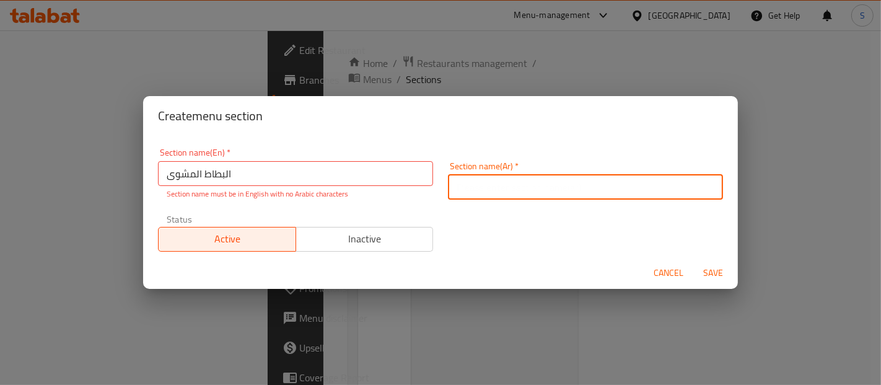
paste input "البطاط المشوى"
click at [523, 183] on input "البطاط المشوى" at bounding box center [585, 187] width 275 height 25
paste input "ا المشوية"
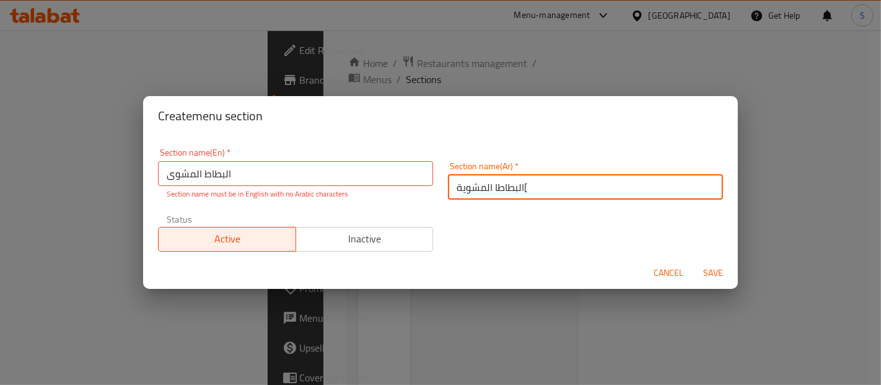
type input "البطاطا المشوية["
click at [321, 176] on input "البطاط المشوى" at bounding box center [295, 173] width 275 height 25
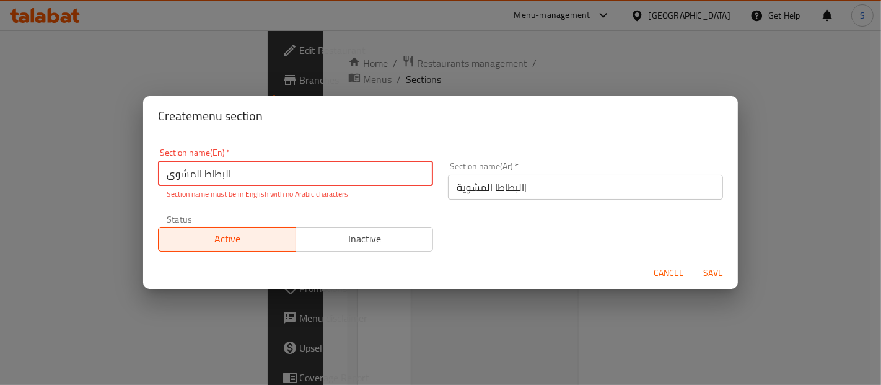
click at [321, 176] on input "البطاط المشوى" at bounding box center [295, 173] width 275 height 25
paste input "roasted potatoes"
click at [186, 170] on input "roasted potatoes" at bounding box center [295, 173] width 275 height 25
click at [186, 170] on input "Grilled potatoes" at bounding box center [295, 173] width 275 height 25
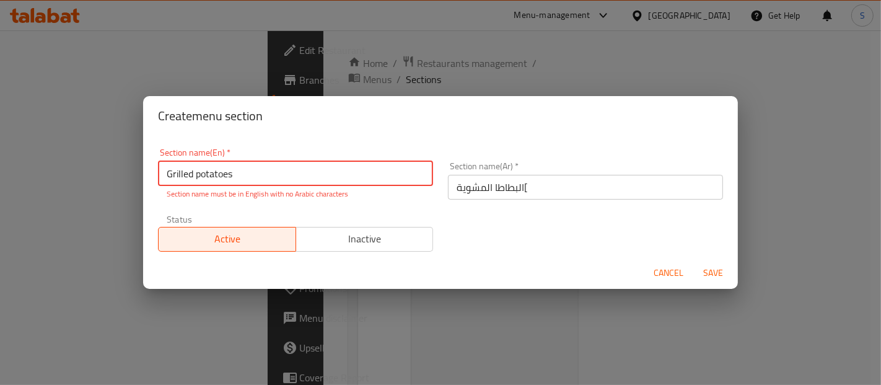
click at [186, 170] on input "Grilled potatoes" at bounding box center [295, 173] width 275 height 25
paste input "roast"
click at [186, 170] on input "roasted potatoes" at bounding box center [295, 173] width 275 height 25
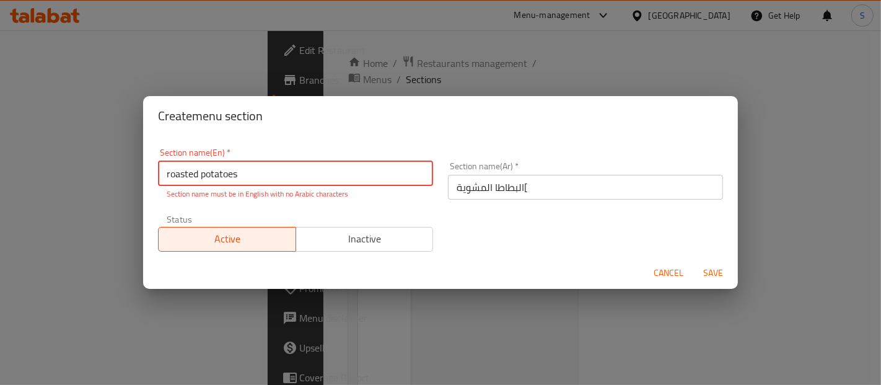
click at [186, 170] on input "roasted potatoes" at bounding box center [295, 173] width 275 height 25
click at [186, 170] on input "Grilled potatoes" at bounding box center [295, 173] width 275 height 25
type input "Grilled potatoes"
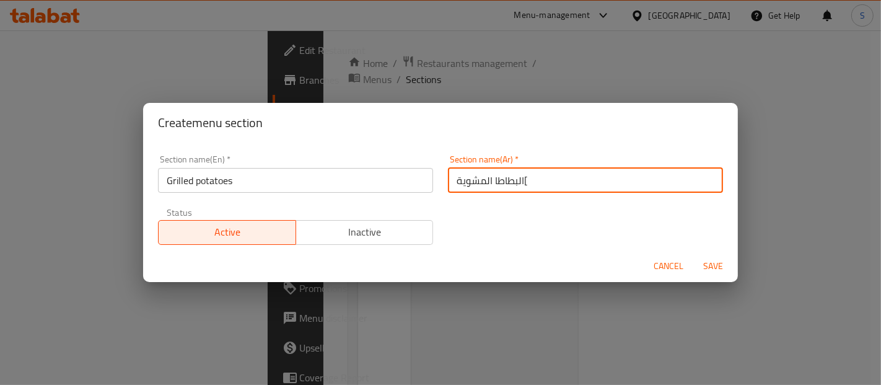
drag, startPoint x: 517, startPoint y: 180, endPoint x: 525, endPoint y: 180, distance: 7.5
click at [525, 180] on input "البطاطا المشوية[" at bounding box center [585, 180] width 275 height 25
type input "البطاطا المشوية"
click at [450, 145] on div "Section name(En)   * Grilled potatoes Section name(En) * Section name(Ar)   * ا…" at bounding box center [440, 195] width 595 height 107
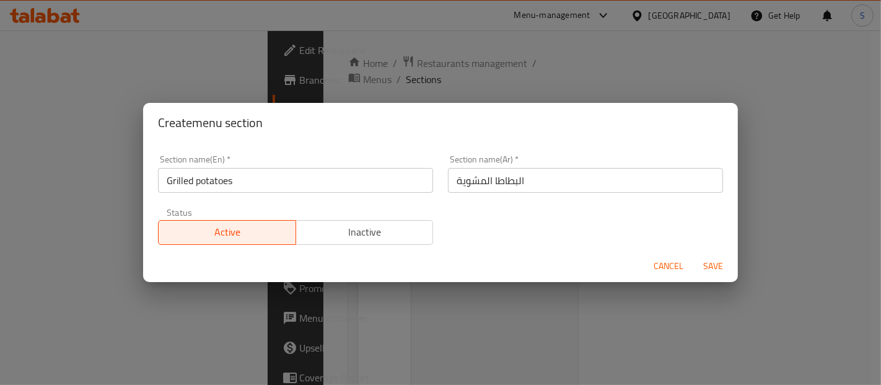
click at [502, 180] on input "البطاطا المشوية" at bounding box center [585, 180] width 275 height 25
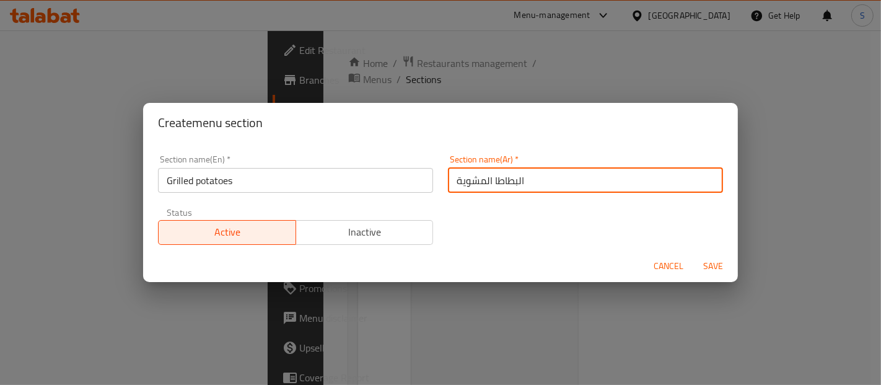
click at [520, 261] on div "Cancel Save" at bounding box center [440, 266] width 595 height 33
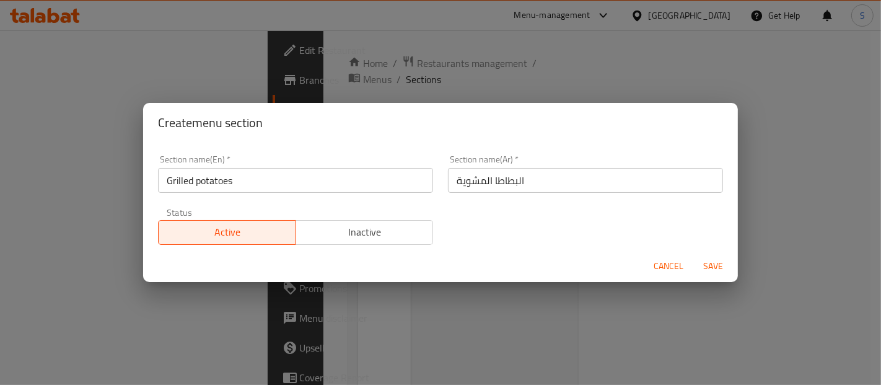
click at [567, 238] on div "Section name(En)   * Grilled potatoes Section name(En) * Section name(Ar)   * ا…" at bounding box center [441, 199] width 580 height 105
click at [722, 261] on span "Save" at bounding box center [713, 265] width 30 height 15
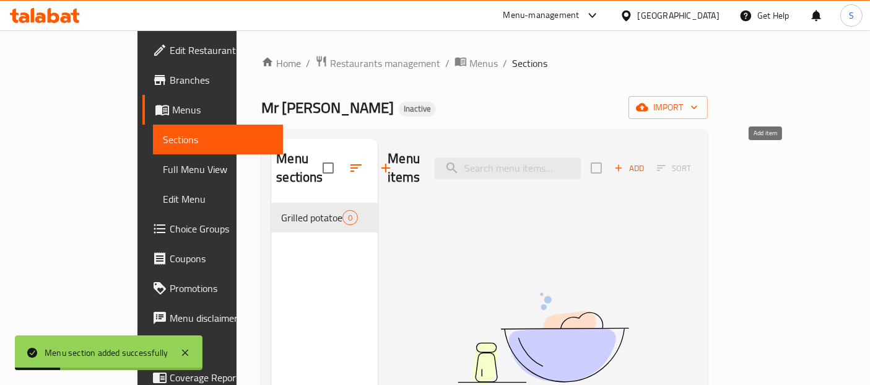
click at [646, 164] on span "Add" at bounding box center [629, 168] width 33 height 14
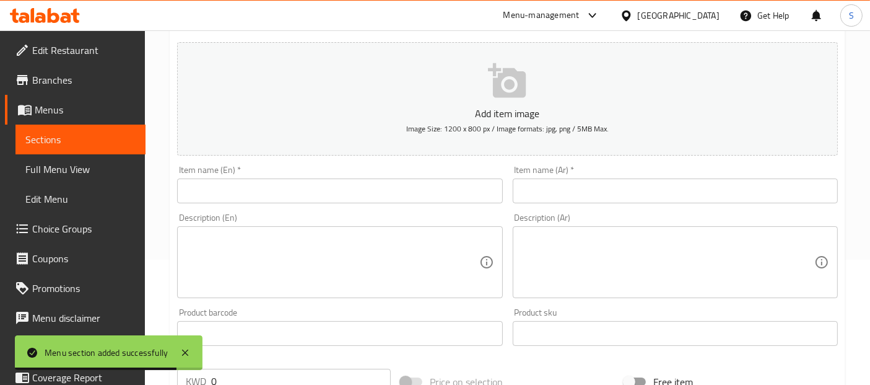
scroll to position [126, 0]
click at [763, 185] on input "text" at bounding box center [675, 190] width 325 height 25
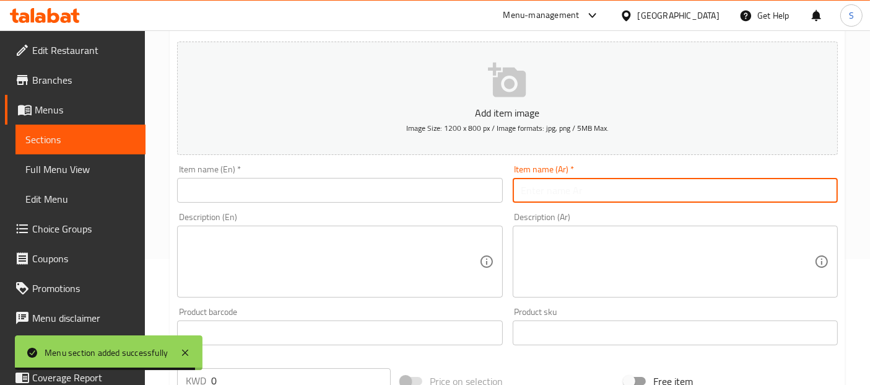
paste input "البطاط العاديه"
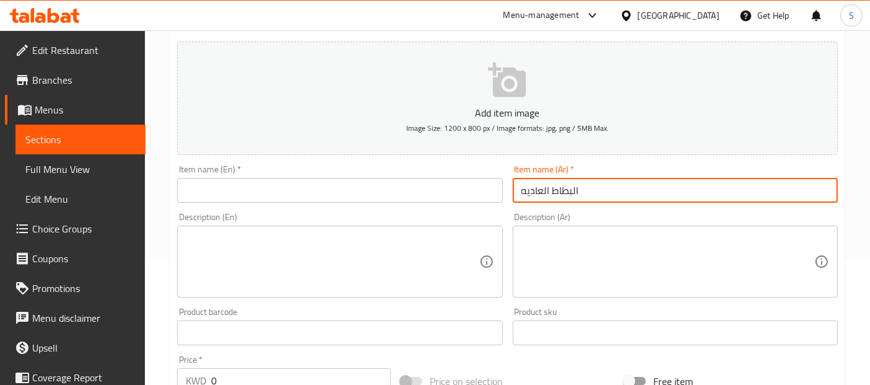
click at [573, 189] on input "البطاط العاديه" at bounding box center [675, 190] width 325 height 25
click at [573, 189] on input "بطاط العاديه" at bounding box center [675, 190] width 325 height 25
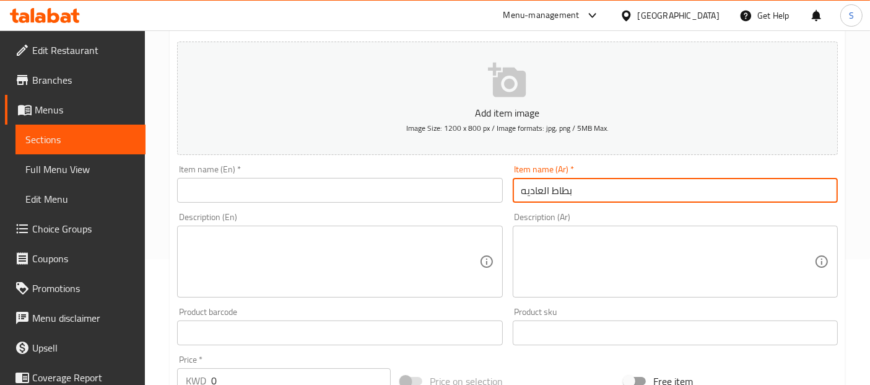
click at [546, 194] on input "بطاط العاديه" at bounding box center [675, 190] width 325 height 25
click at [546, 194] on input "بطاط عاديه" at bounding box center [675, 190] width 325 height 25
type input "بطاط عاديه"
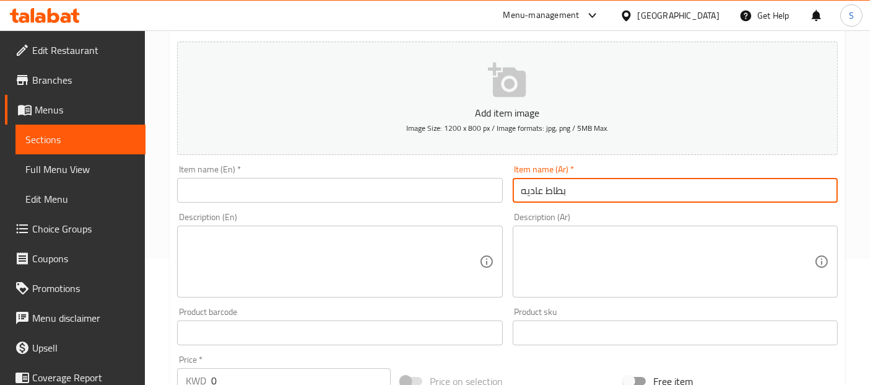
click at [391, 198] on input "text" at bounding box center [339, 190] width 325 height 25
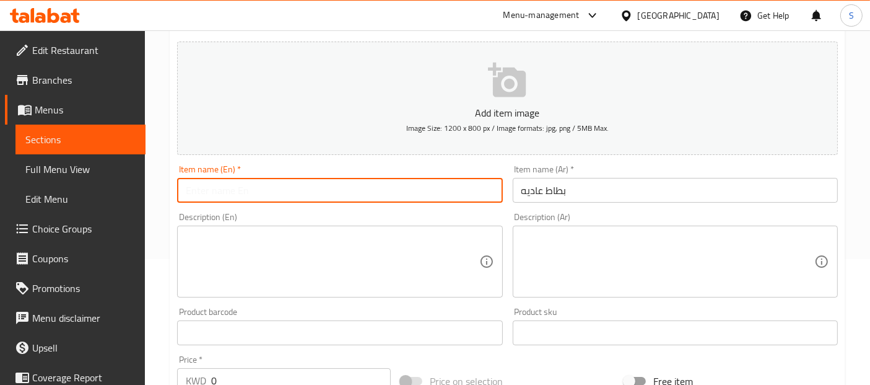
paste input "Regular potatoes"
type input "Regular potatoes"
click at [545, 191] on input "بطاط عاديه" at bounding box center [675, 190] width 325 height 25
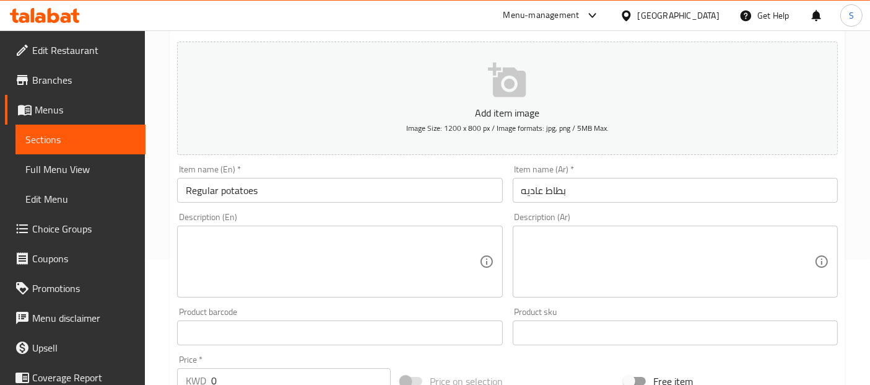
click at [769, 254] on textarea at bounding box center [667, 261] width 293 height 59
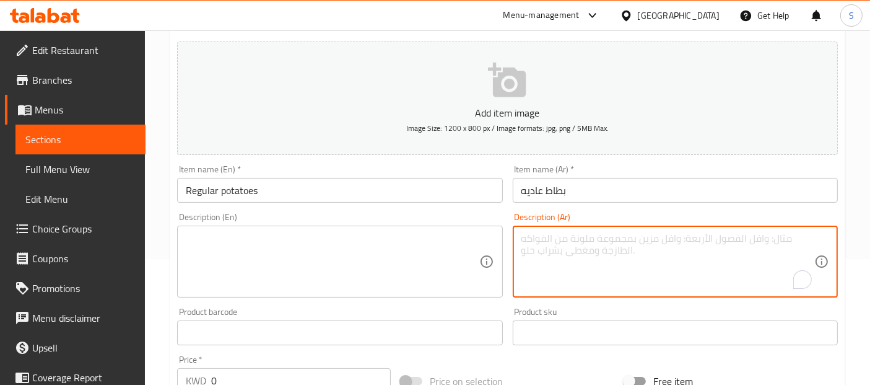
paste textarea "البطاط المشويه علي الطريقه التركيه مع ملح وفلفل اسود وزبده وليمون وجبنه"
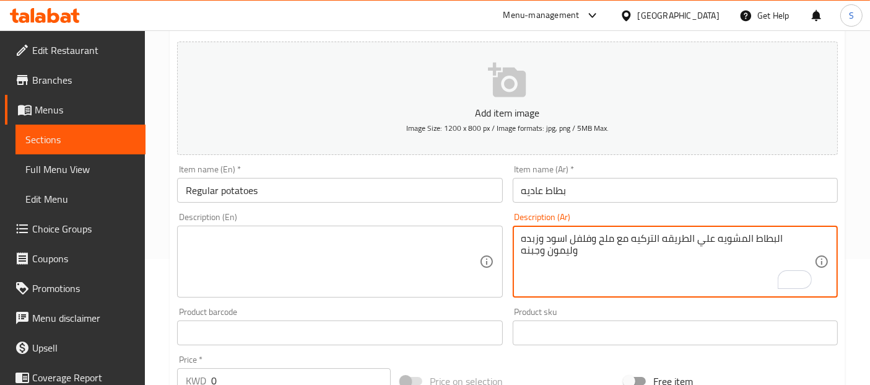
drag, startPoint x: 807, startPoint y: 238, endPoint x: 815, endPoint y: 237, distance: 8.1
click at [815, 237] on div "البطاط المشويه علي الطريقه التركيه مع ملح وفلفل اسود وزبده وليمون وجبنه Descrip…" at bounding box center [675, 261] width 325 height 72
click at [726, 255] on textarea "البطاط المشويه علي الطريقه التركيه مع ملح وفلفل اسود وزبده وليمون وجبنه" at bounding box center [667, 261] width 293 height 59
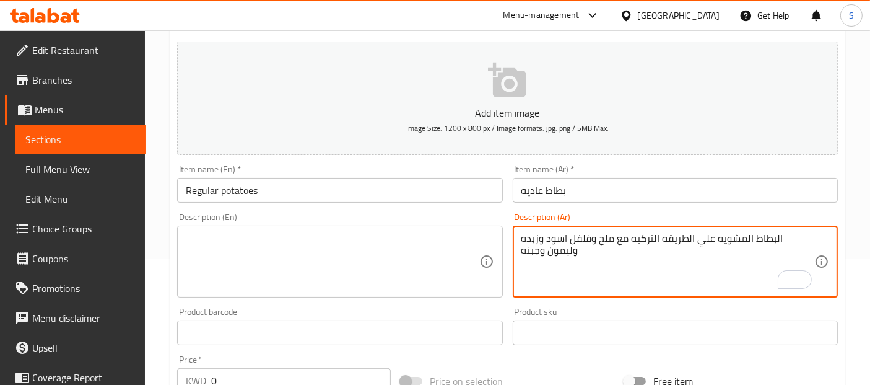
click at [625, 238] on textarea "البطاط المشويه علي الطريقه التركيه مع ملح وفلفل اسود وزبده وليمون وجبنه" at bounding box center [667, 261] width 293 height 59
click at [625, 238] on textarea "البطاط المشويه علي الطريقه التركيه مع ملح، فلفل اسود، زبده، ليمون وجبنه" at bounding box center [667, 261] width 293 height 59
type textarea "البطاط المشويه علي الطريقه التركيه مع ملح، فلفل اسود، زبده، ليمون وجبنه"
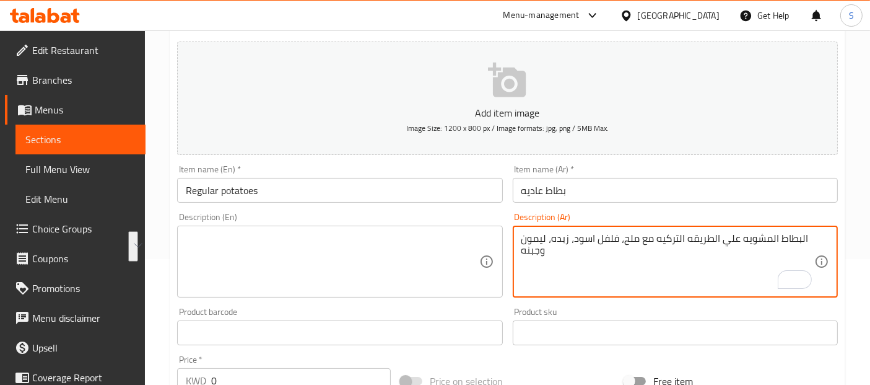
click at [333, 235] on textarea at bounding box center [332, 261] width 293 height 59
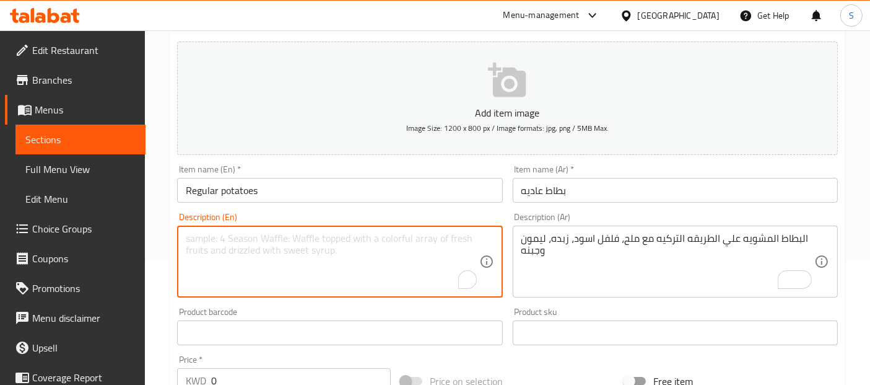
paste textarea "Turkish roast potatoes with salt, black pepper, butter, lemon and cheese"
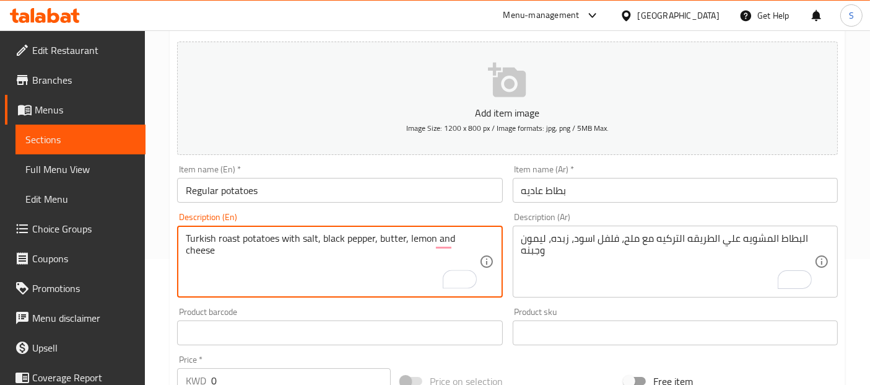
click at [229, 238] on textarea "Turkish roast potatoes with salt, black pepper, butter, lemon and cheese" at bounding box center [332, 261] width 293 height 59
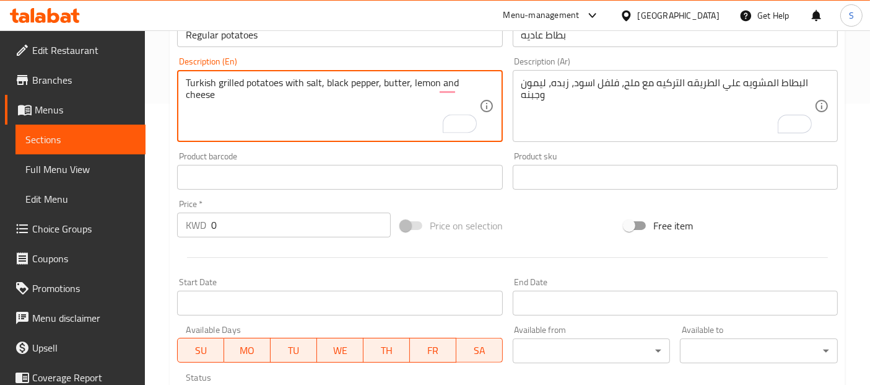
scroll to position [286, 0]
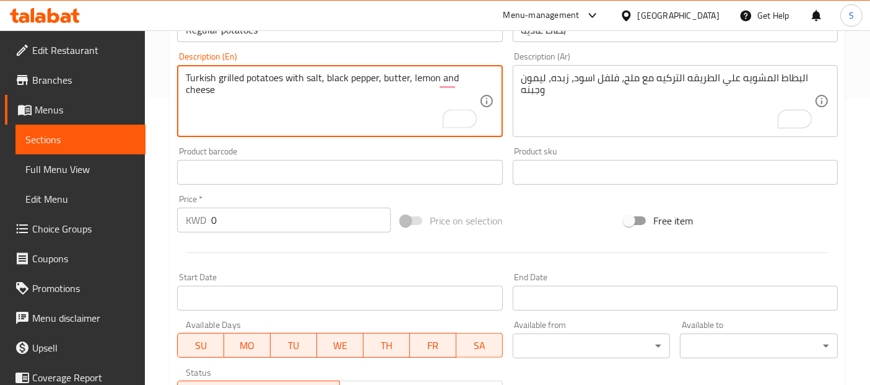
type textarea "Turkish grilled potatoes with salt, black pepper, butter, lemon and cheese"
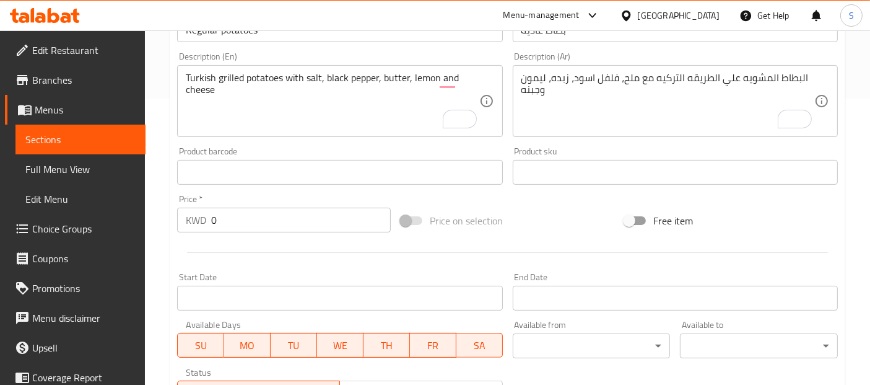
click at [770, 212] on div "Free item" at bounding box center [731, 220] width 224 height 33
click at [396, 175] on input "text" at bounding box center [339, 172] width 325 height 25
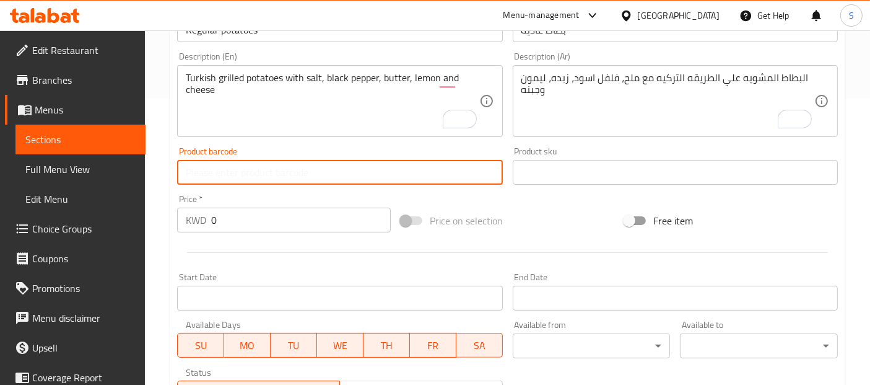
paste input "1.5"
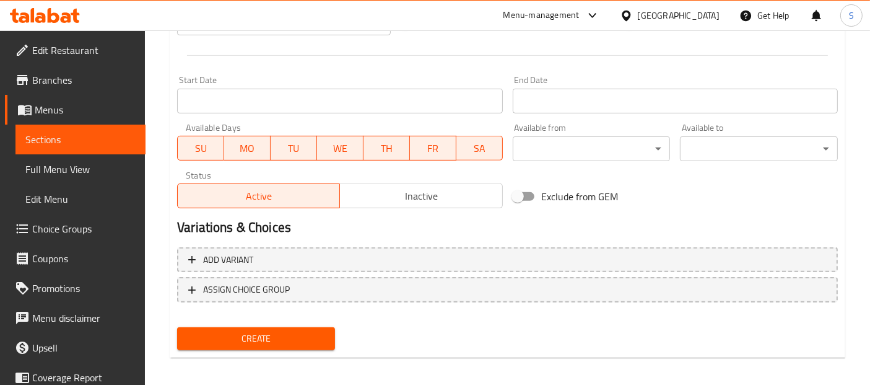
scroll to position [488, 0]
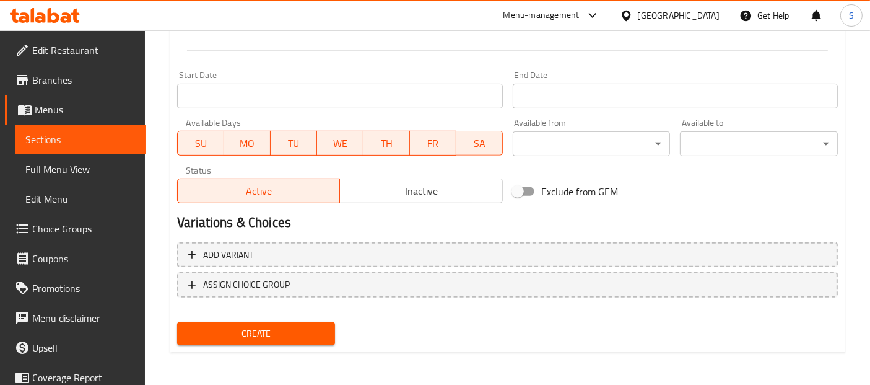
type input "1.5"
click at [260, 330] on span "Create" at bounding box center [256, 333] width 138 height 15
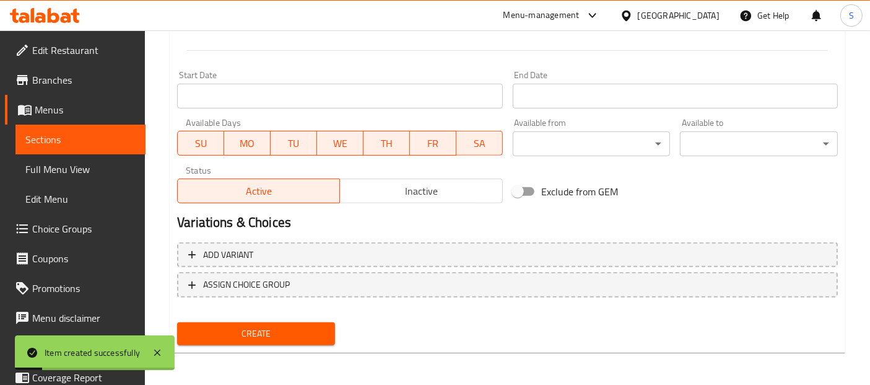
click at [87, 142] on span "Sections" at bounding box center [80, 139] width 110 height 15
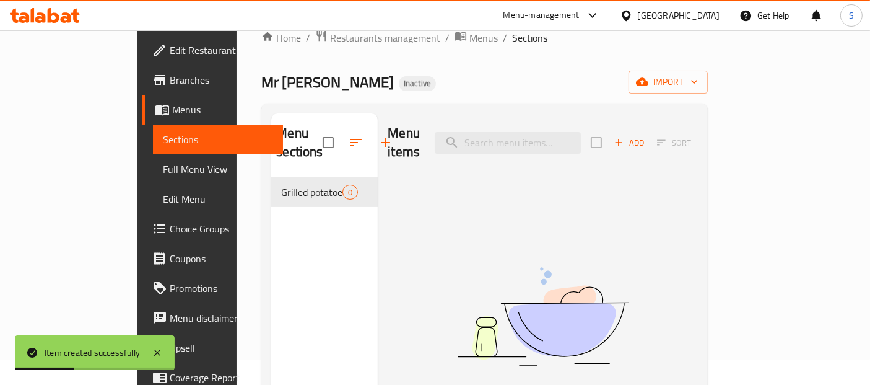
scroll to position [12, 0]
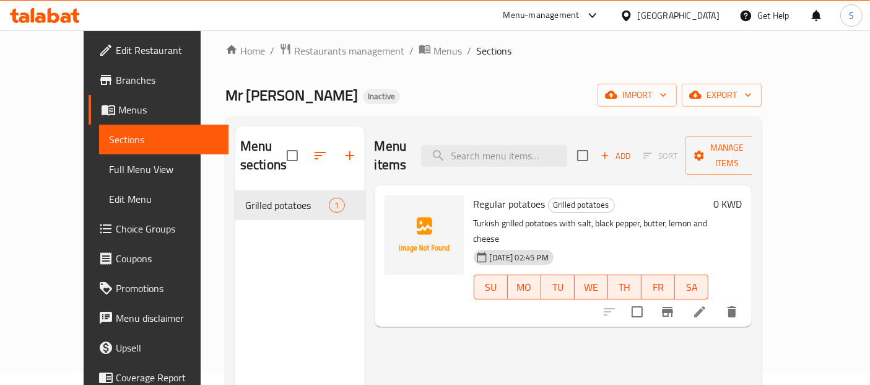
click at [596, 56] on ol "Home / Restaurants management / Menus / Sections" at bounding box center [493, 51] width 536 height 16
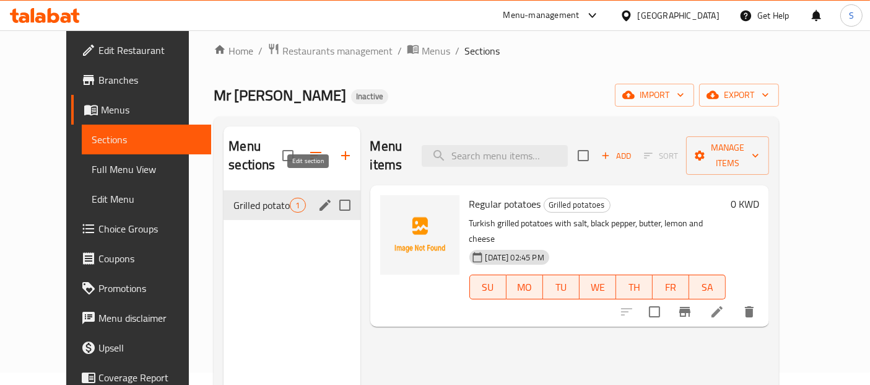
click at [320, 199] on icon "edit" at bounding box center [325, 204] width 11 height 11
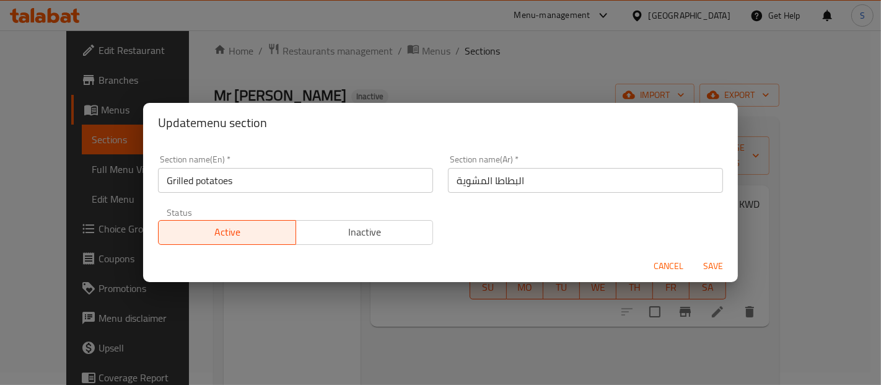
click at [489, 183] on input "البطاطا المشوية" at bounding box center [585, 180] width 275 height 25
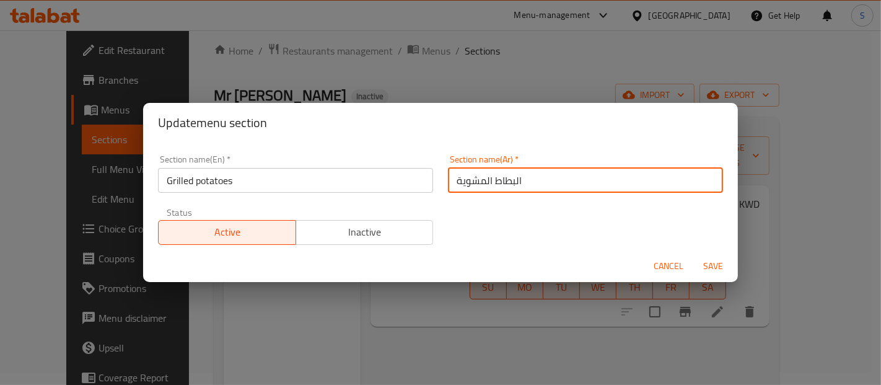
type input "البطاط المشوية"
click at [693, 255] on button "Save" at bounding box center [713, 266] width 40 height 23
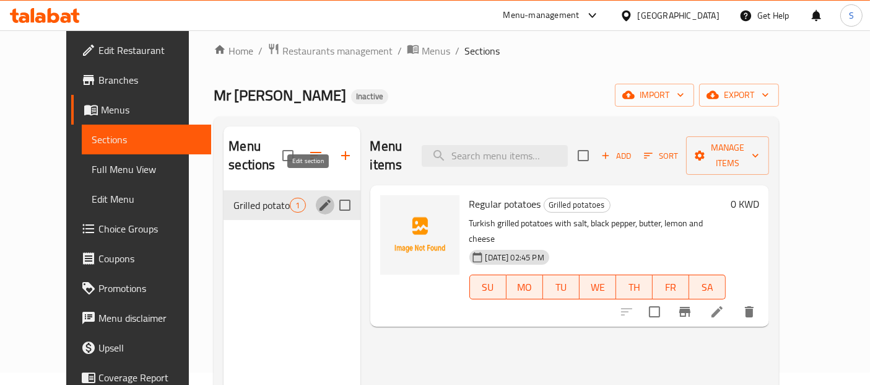
click at [366, 90] on div "Mr Potato Inactive import export" at bounding box center [496, 95] width 565 height 23
click at [97, 58] on link "Edit Restaurant" at bounding box center [141, 50] width 141 height 30
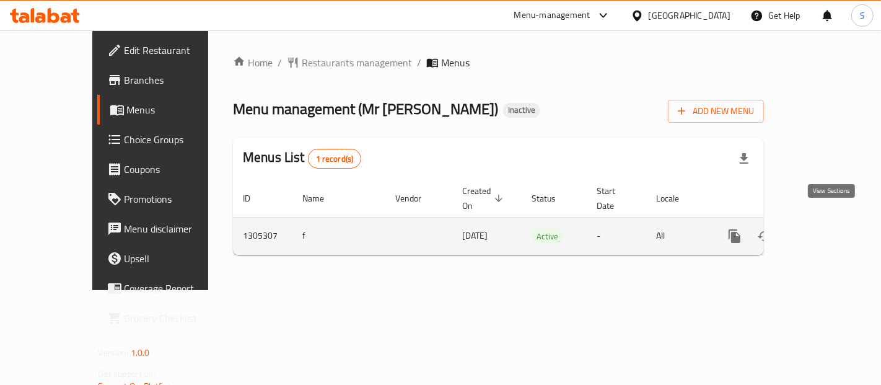
click at [831, 229] on icon "enhanced table" at bounding box center [823, 236] width 15 height 15
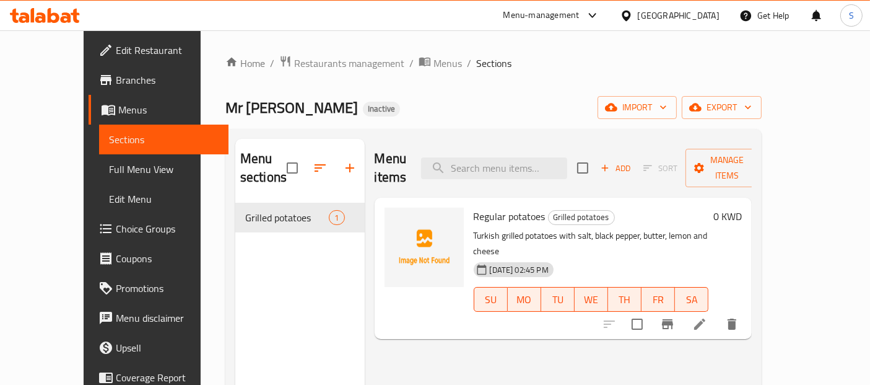
click at [109, 173] on span "Full Menu View" at bounding box center [164, 169] width 110 height 15
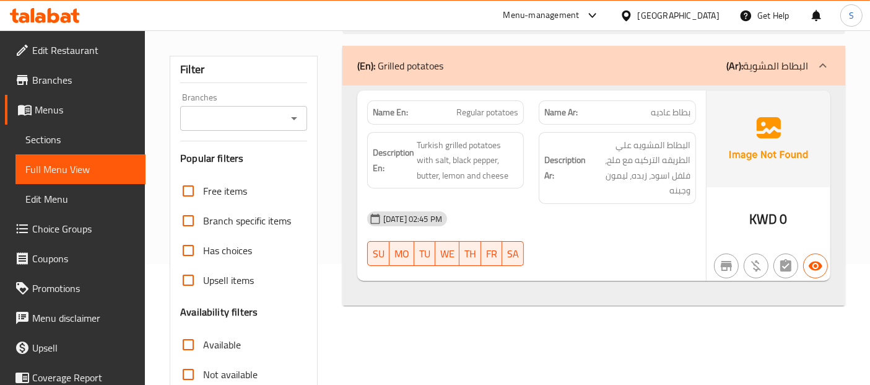
scroll to position [115, 0]
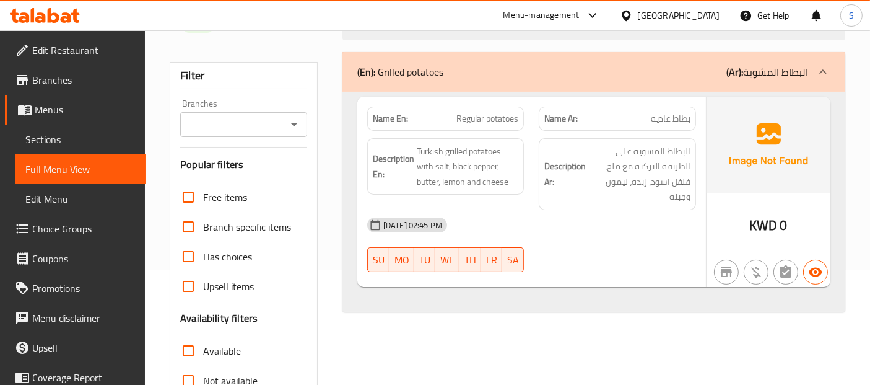
click at [84, 142] on span "Sections" at bounding box center [80, 139] width 110 height 15
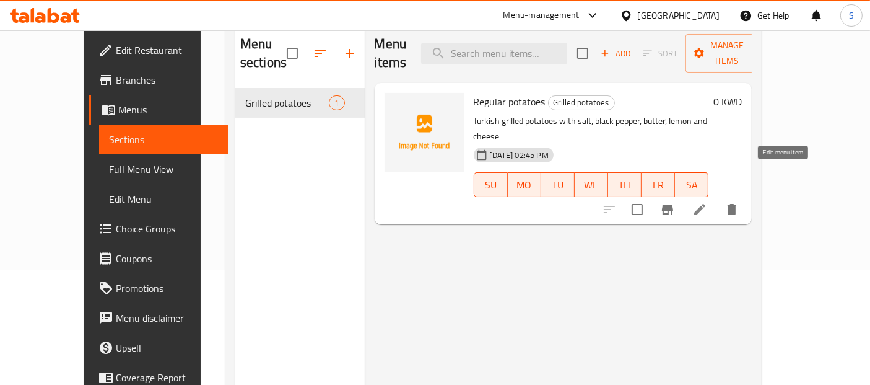
click at [707, 202] on icon at bounding box center [699, 209] width 15 height 15
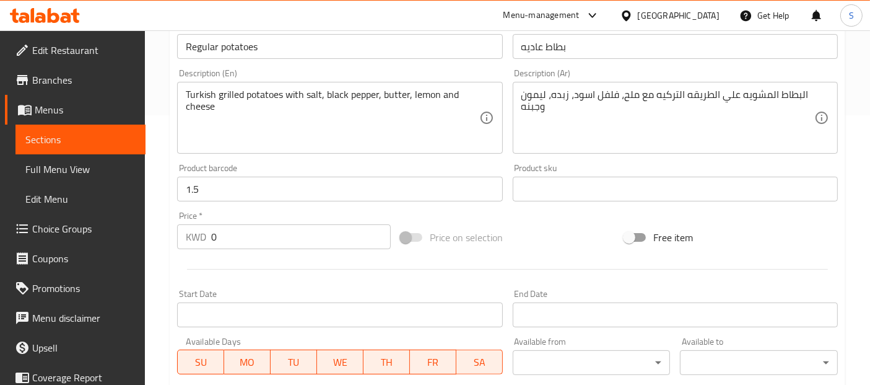
scroll to position [263, 0]
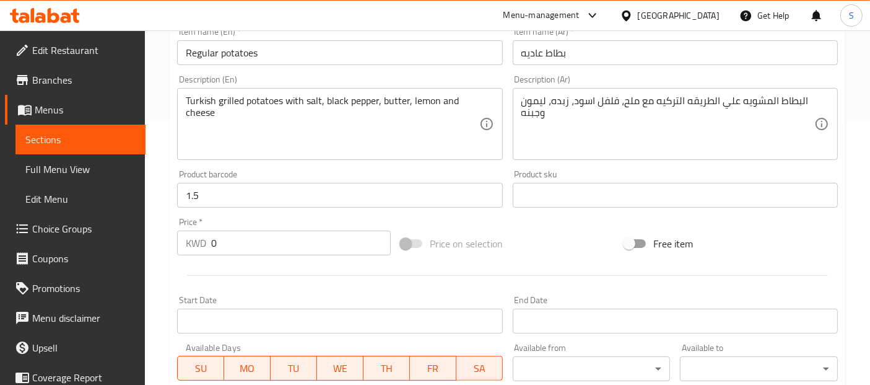
click at [216, 204] on input "1.5" at bounding box center [339, 195] width 325 height 25
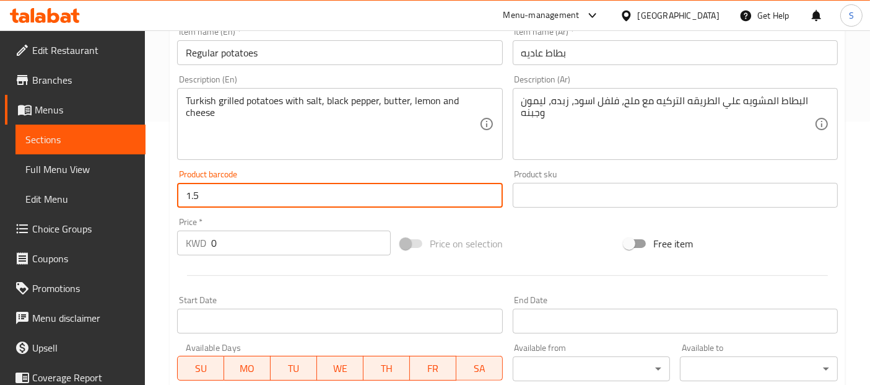
click at [216, 204] on input "1.5" at bounding box center [339, 195] width 325 height 25
click at [232, 244] on input "0" at bounding box center [301, 242] width 180 height 25
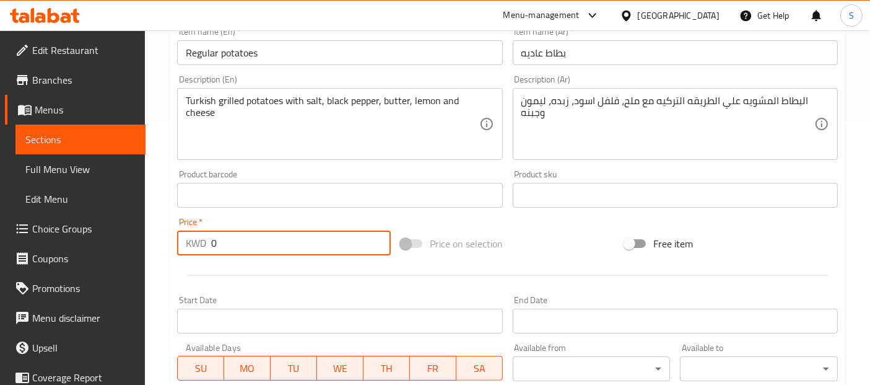
drag, startPoint x: 232, startPoint y: 244, endPoint x: 198, endPoint y: 251, distance: 34.1
click at [198, 251] on div "KWD 0 Price *" at bounding box center [284, 242] width 214 height 25
paste input "1.5"
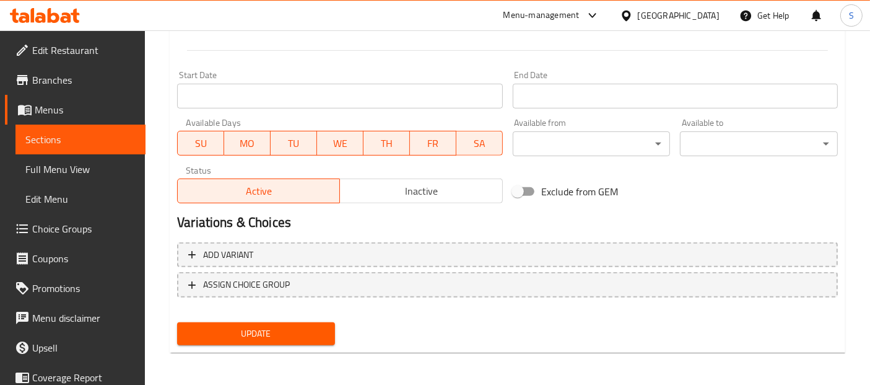
type input "1.5"
click at [247, 326] on span "Update" at bounding box center [256, 333] width 138 height 15
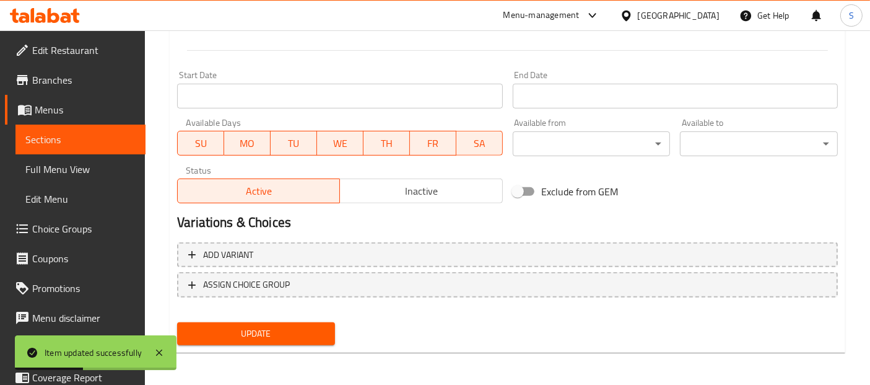
click at [92, 134] on span "Sections" at bounding box center [80, 139] width 110 height 15
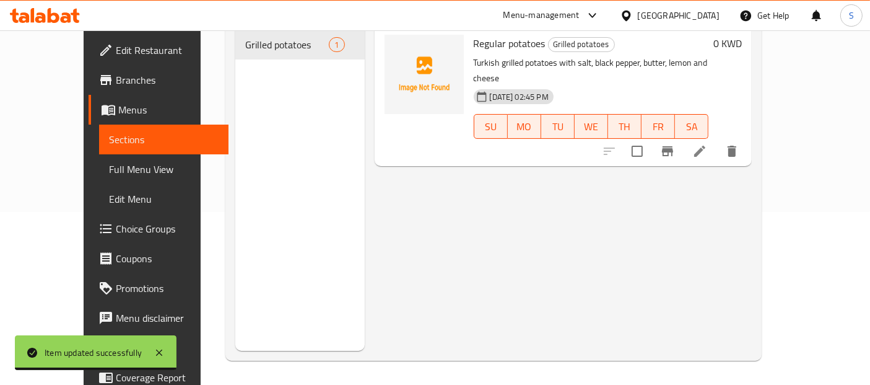
scroll to position [115, 0]
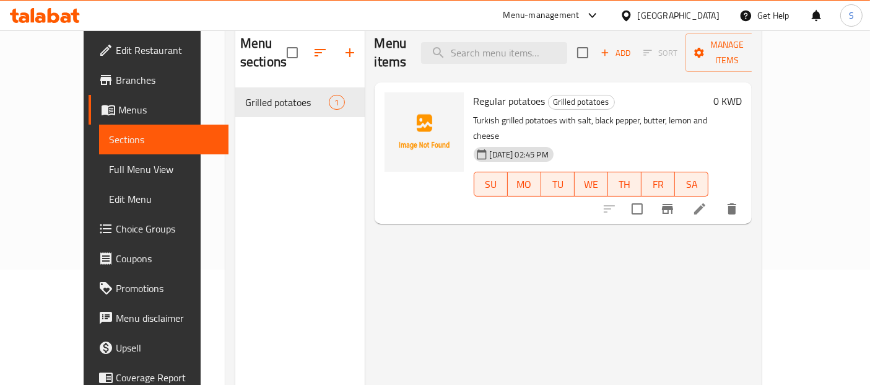
click at [588, 113] on p "Turkish grilled potatoes with salt, black pepper, butter, lemon and cheese" at bounding box center [591, 128] width 235 height 31
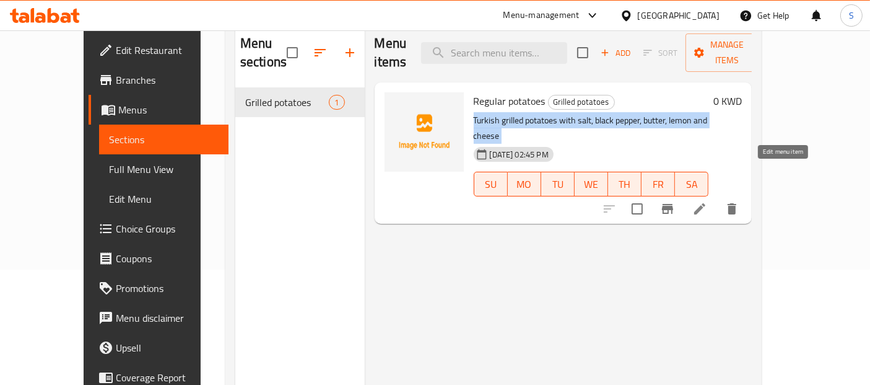
click at [707, 201] on icon at bounding box center [699, 208] width 15 height 15
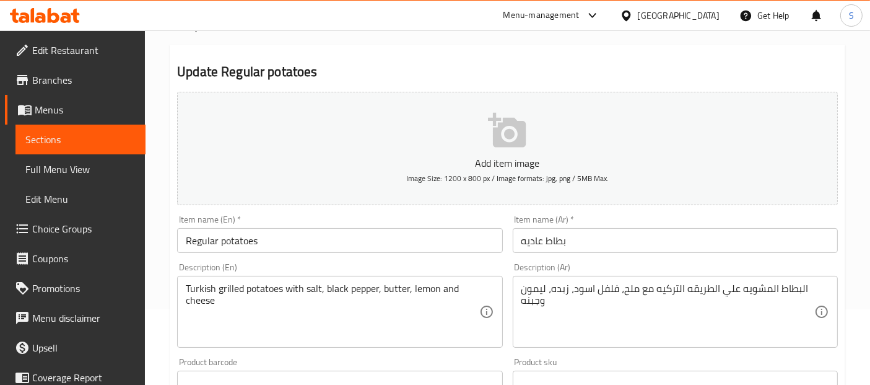
scroll to position [80, 0]
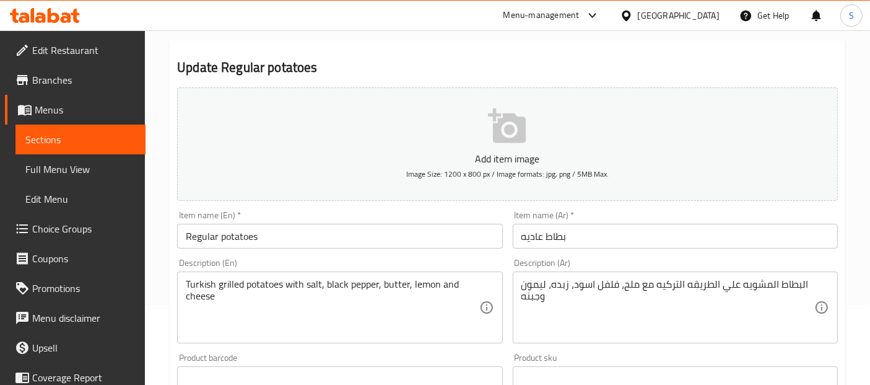
click at [695, 282] on textarea "البطاط المشويه علي الطريقه التركيه مع ملح، فلفل اسود، زبده، ليمون وجبنه" at bounding box center [667, 307] width 293 height 59
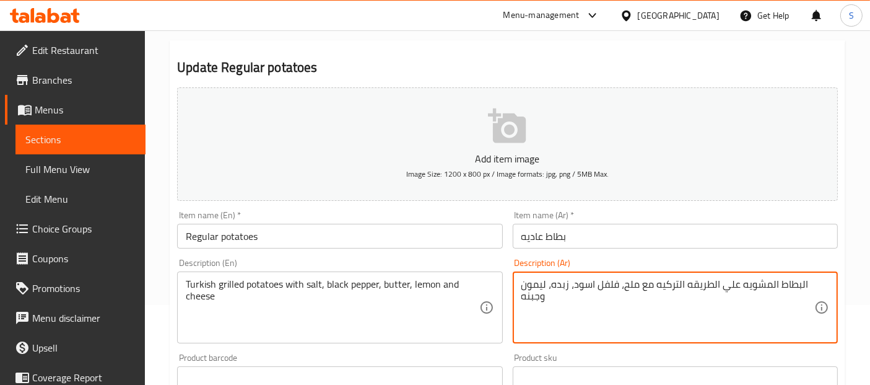
click at [695, 282] on textarea "البطاط المشويه علي الطريقه التركيه مع ملح، فلفل اسود، زبده، ليمون وجبنه" at bounding box center [667, 307] width 293 height 59
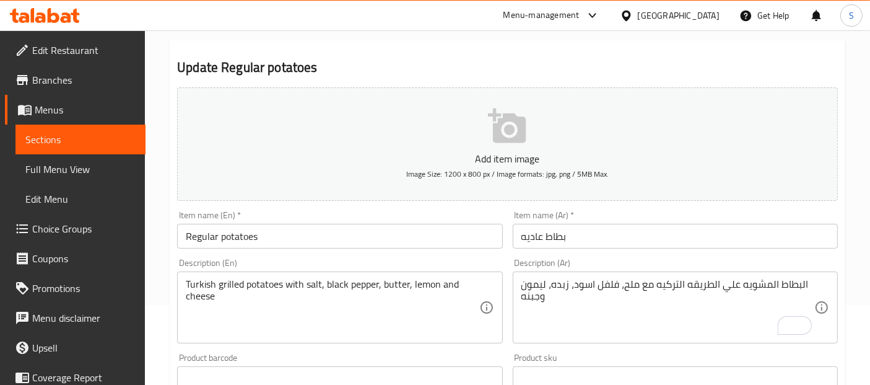
click at [84, 164] on span "Full Menu View" at bounding box center [80, 169] width 110 height 15
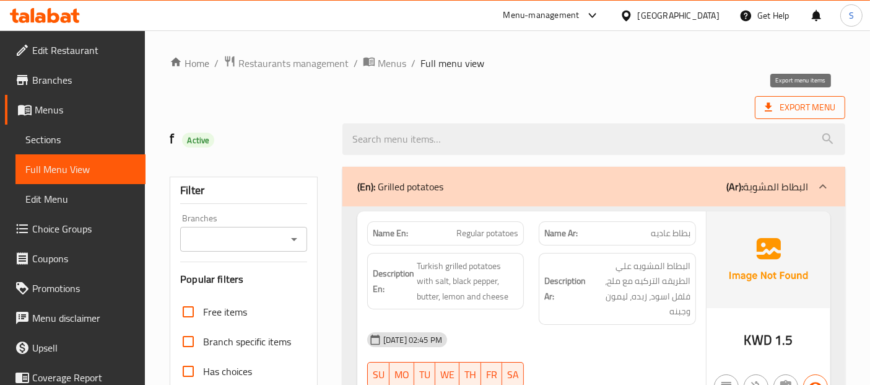
click at [780, 114] on span "Export Menu" at bounding box center [800, 107] width 71 height 15
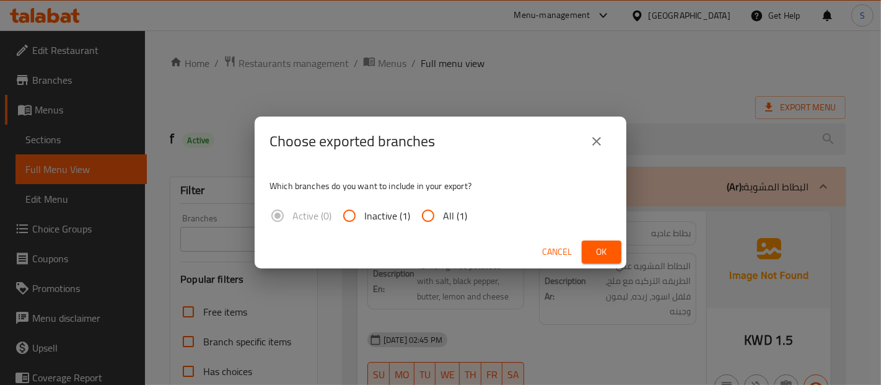
click at [443, 217] on span "All (1)" at bounding box center [455, 215] width 24 height 15
click at [442, 217] on input "All (1)" at bounding box center [428, 216] width 30 height 30
radio input "true"
click at [591, 257] on span "Ok" at bounding box center [601, 251] width 20 height 15
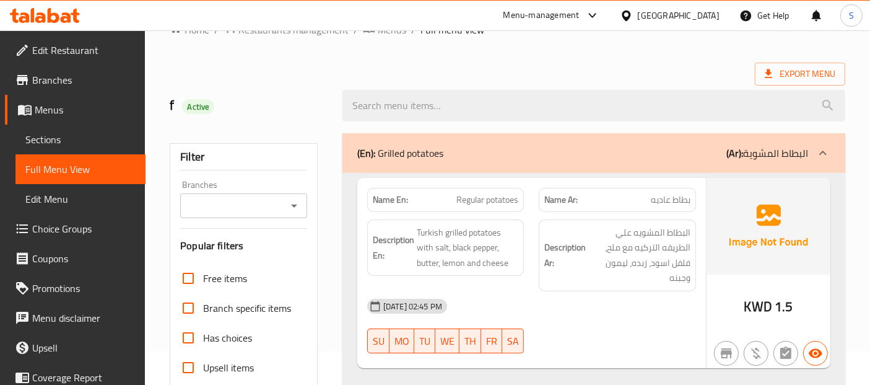
scroll to position [34, 0]
click at [74, 142] on span "Sections" at bounding box center [80, 139] width 110 height 15
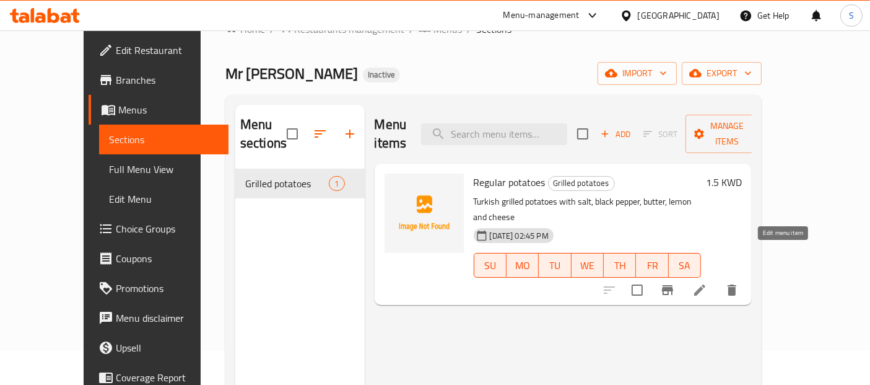
click at [705, 284] on icon at bounding box center [699, 289] width 11 height 11
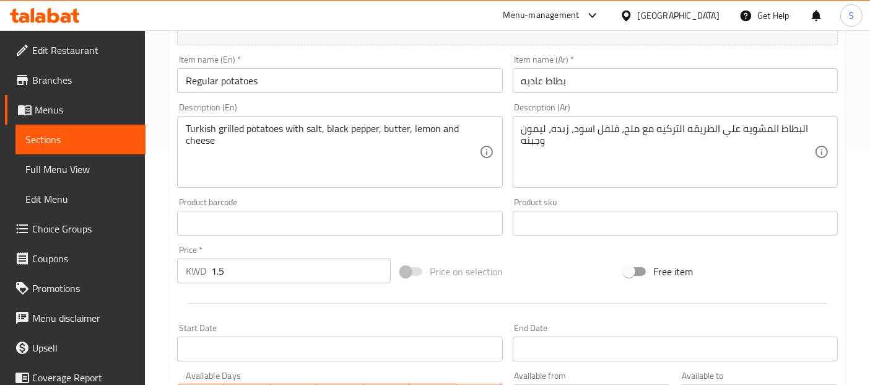
scroll to position [240, 0]
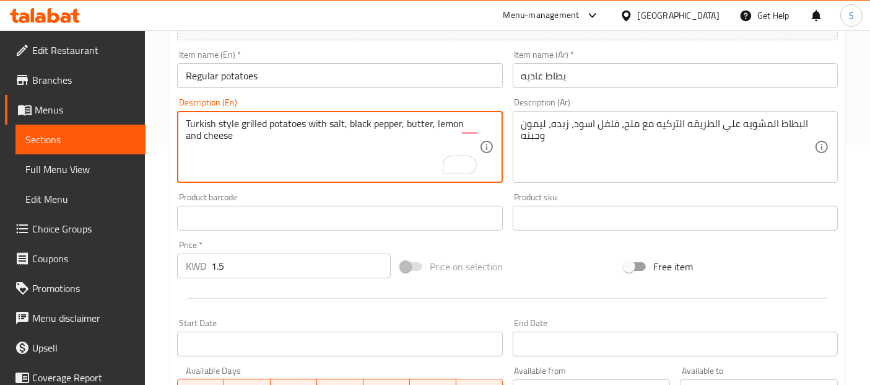
type textarea "Turkish style grilled potatoes with salt, black pepper, butter, lemon and cheese"
click at [338, 70] on input "Regular potatoes" at bounding box center [339, 75] width 325 height 25
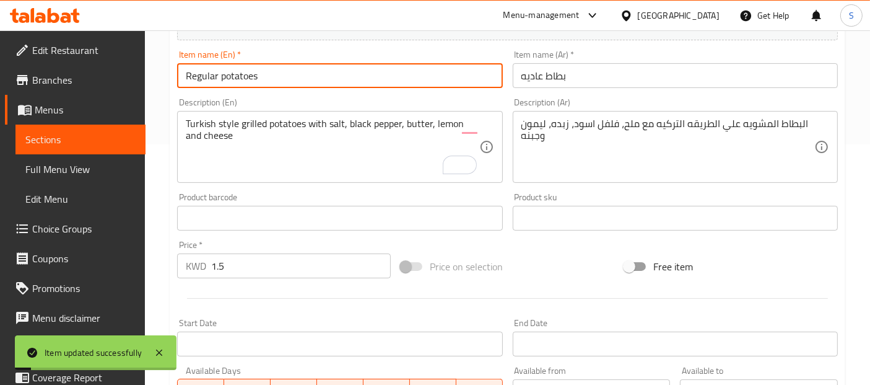
click at [89, 137] on span "Sections" at bounding box center [80, 139] width 110 height 15
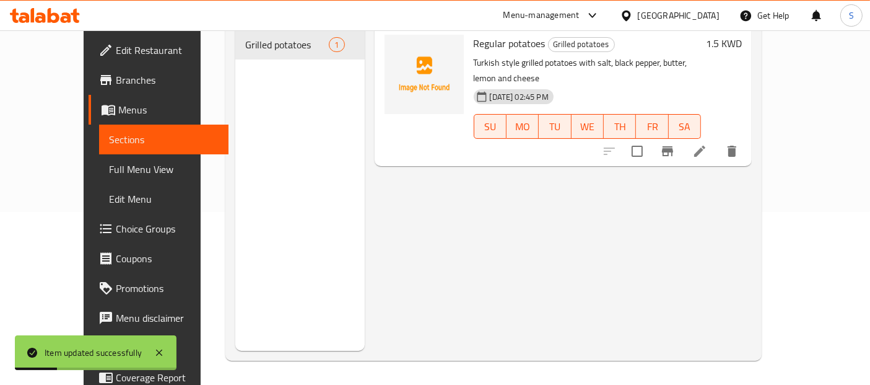
click at [109, 177] on span "Full Menu View" at bounding box center [164, 169] width 110 height 15
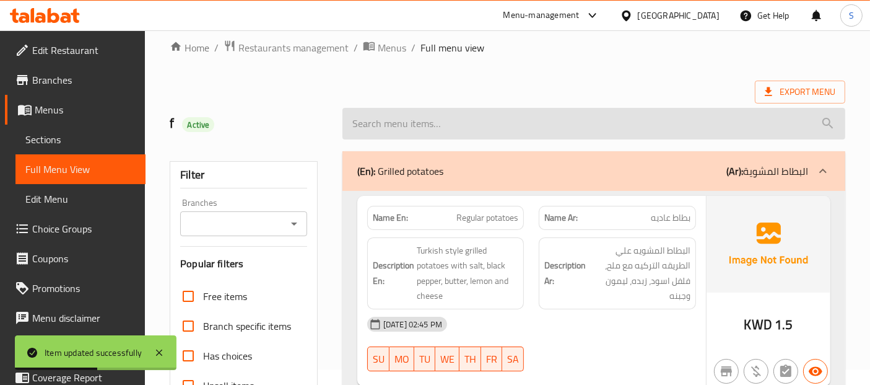
scroll to position [12, 0]
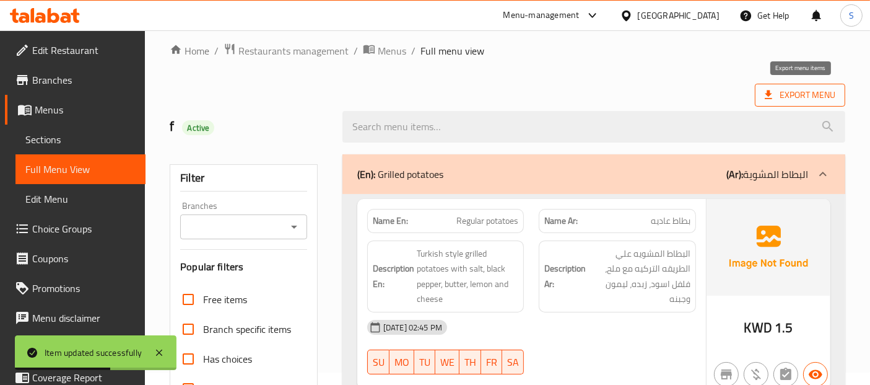
click at [819, 89] on span "Export Menu" at bounding box center [800, 94] width 71 height 15
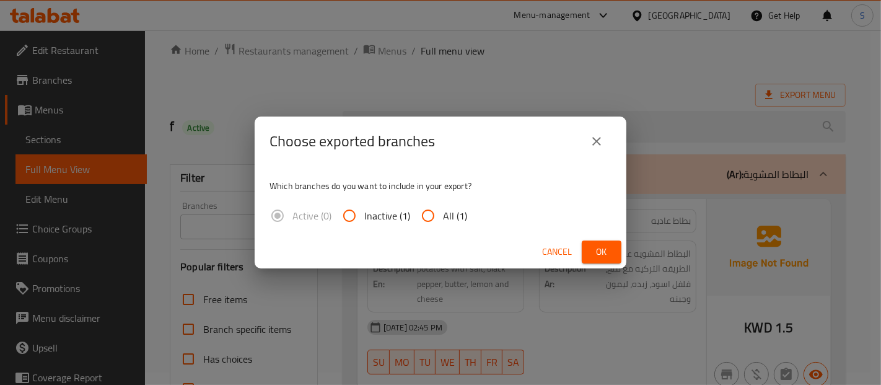
click at [401, 180] on p "Which branches do you want to include in your export?" at bounding box center [440, 186] width 342 height 12
click at [453, 220] on span "All (1)" at bounding box center [455, 215] width 24 height 15
click at [443, 220] on input "All (1)" at bounding box center [428, 216] width 30 height 30
radio input "true"
click at [602, 253] on span "Ok" at bounding box center [601, 251] width 20 height 15
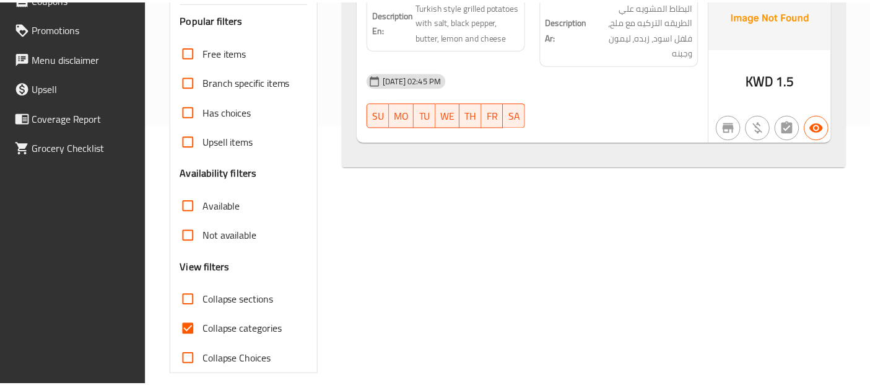
scroll to position [273, 0]
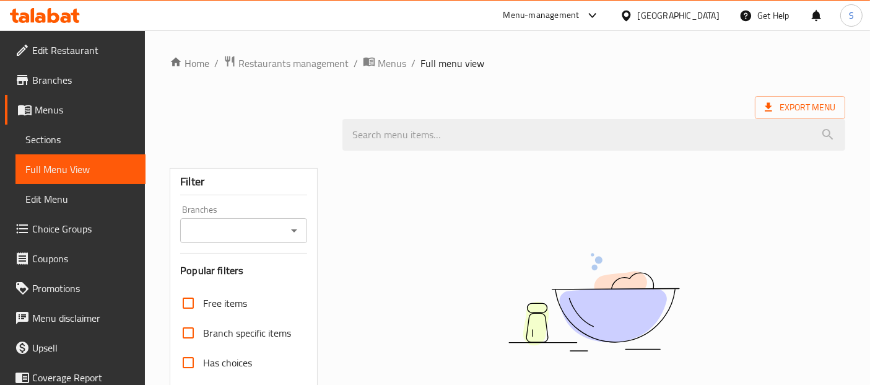
click at [788, 51] on div "Home / Restaurants management / Menus / Full menu view Export Menu Filter Branc…" at bounding box center [507, 340] width 725 height 620
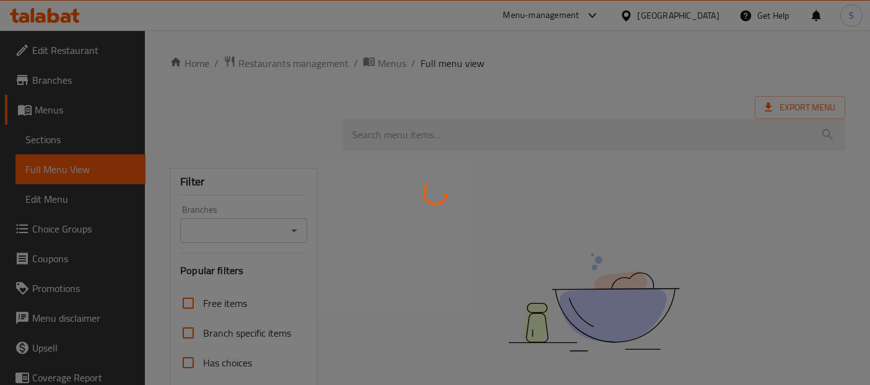
click at [429, 319] on div at bounding box center [435, 192] width 870 height 385
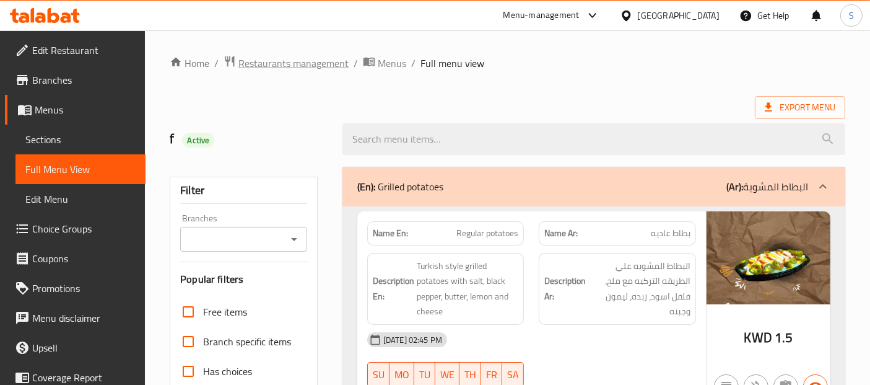
click at [342, 66] on span "Restaurants management" at bounding box center [293, 63] width 110 height 15
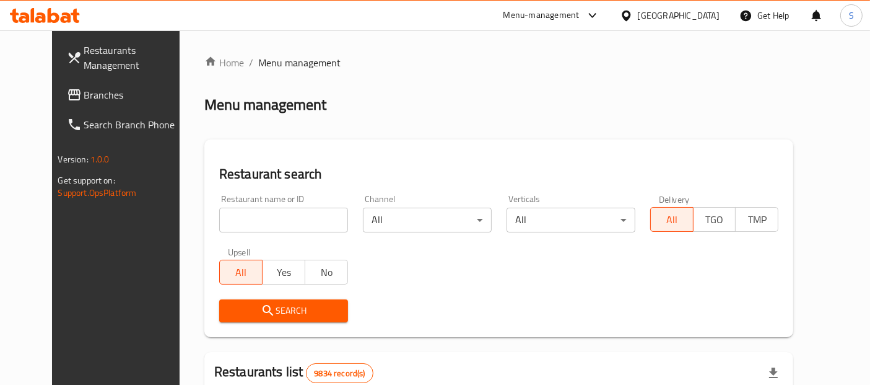
click at [276, 222] on input "search" at bounding box center [283, 219] width 129 height 25
paste input "Danat Al khuwair"
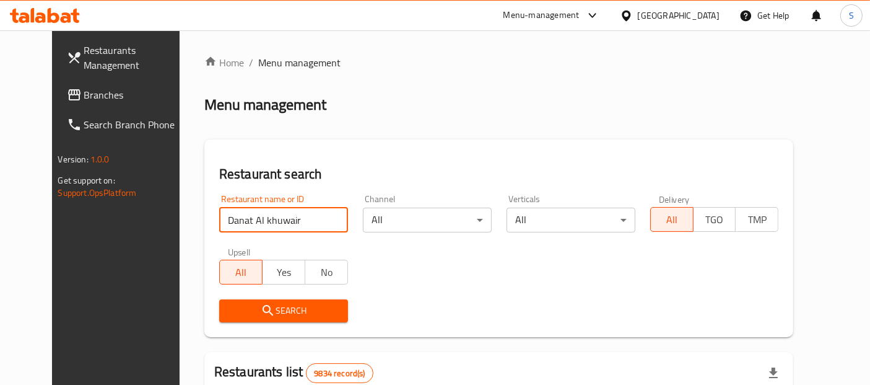
type input "Danat Al khuwair"
click at [633, 17] on icon at bounding box center [626, 15] width 13 height 13
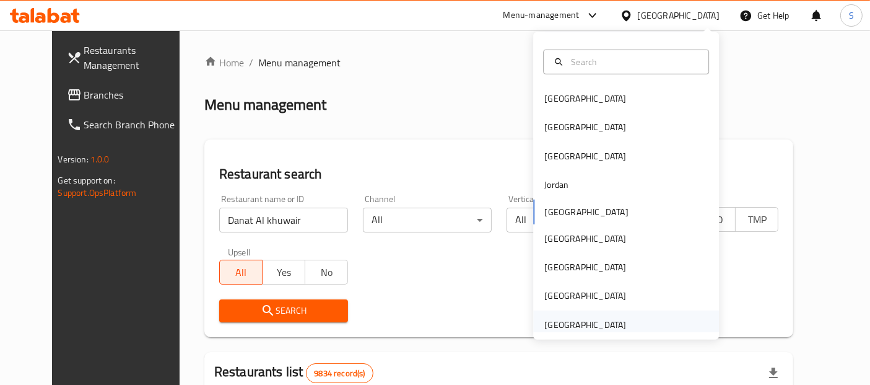
click at [601, 321] on div "[GEOGRAPHIC_DATA]" at bounding box center [585, 325] width 82 height 14
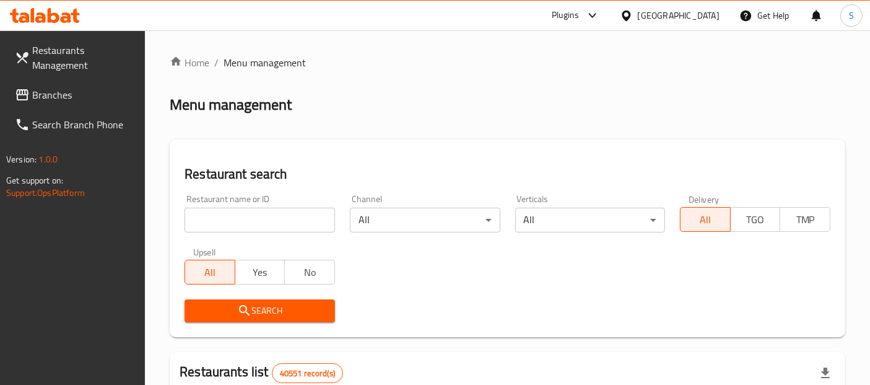
click at [293, 221] on input "search" at bounding box center [260, 219] width 151 height 25
paste input "Danat Al khuwair"
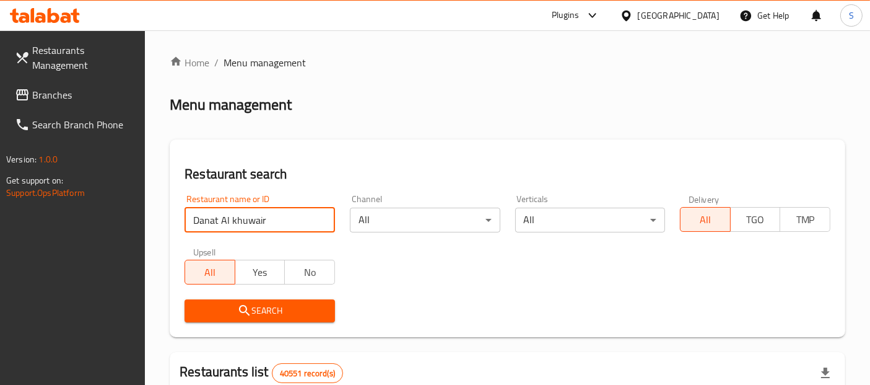
type input "Danat Al khuwair"
click button "Search" at bounding box center [260, 310] width 151 height 23
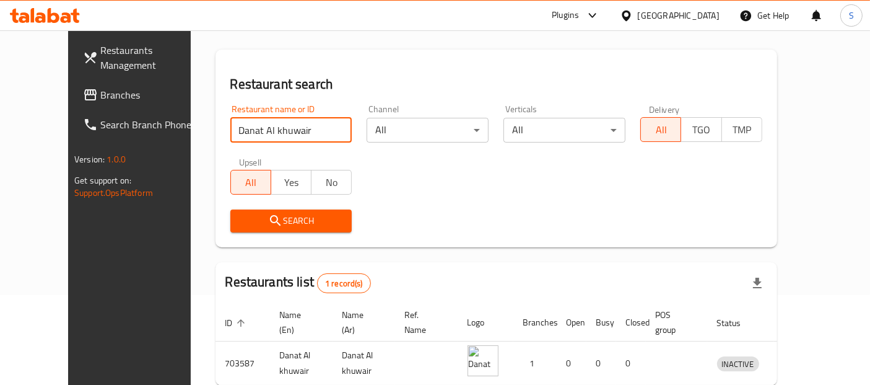
scroll to position [157, 0]
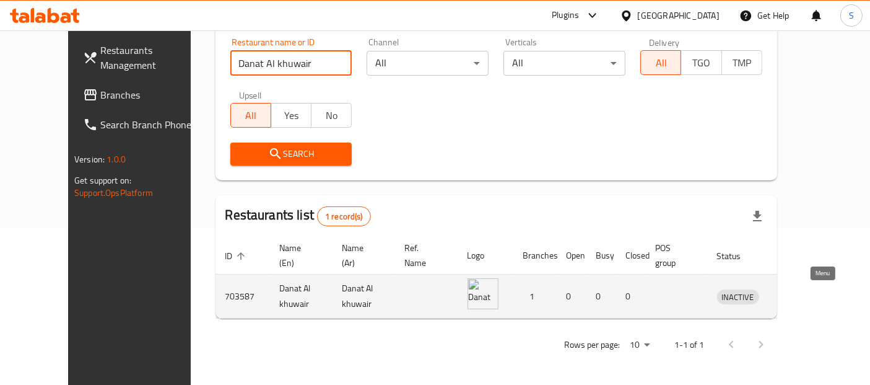
click at [799, 299] on icon "enhanced table" at bounding box center [791, 296] width 15 height 15
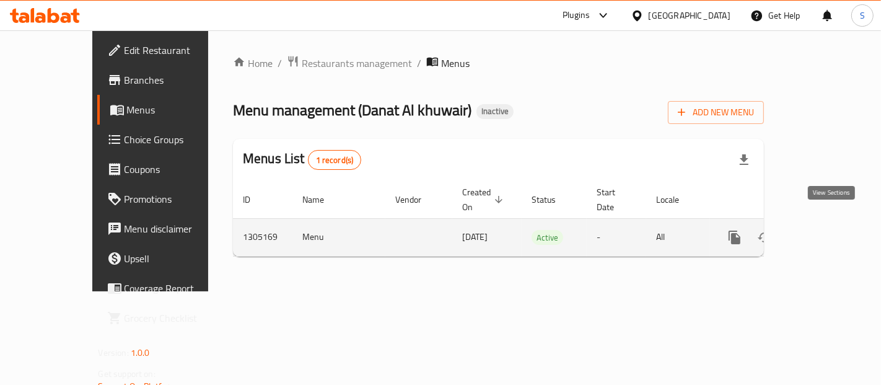
click at [829, 232] on icon "enhanced table" at bounding box center [823, 237] width 11 height 11
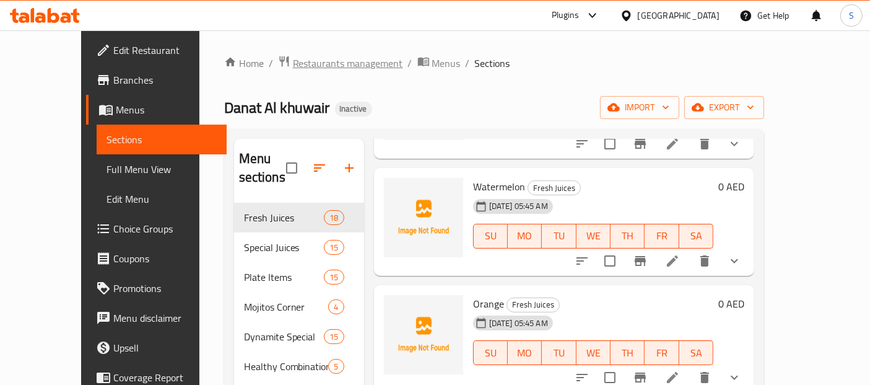
click at [307, 59] on span "Restaurants management" at bounding box center [348, 63] width 110 height 15
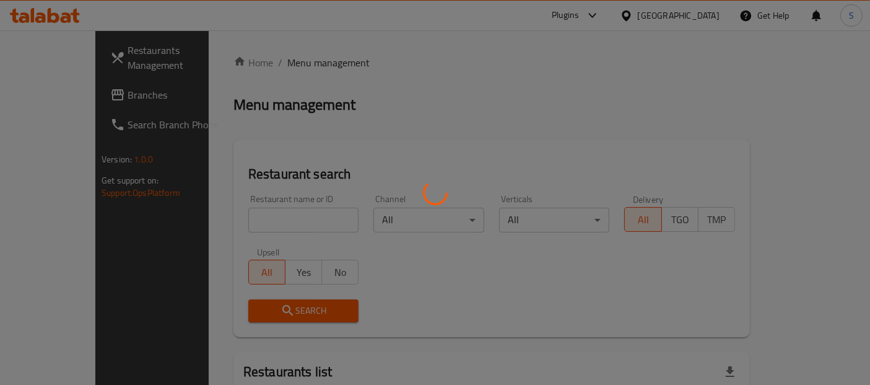
click at [260, 211] on div at bounding box center [435, 192] width 870 height 385
click at [254, 229] on div at bounding box center [435, 192] width 870 height 385
click at [256, 217] on div at bounding box center [435, 192] width 870 height 385
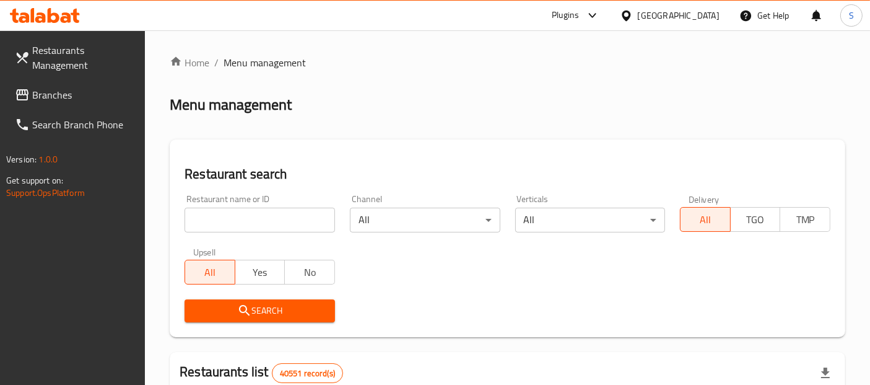
click at [255, 224] on input "search" at bounding box center [260, 219] width 151 height 25
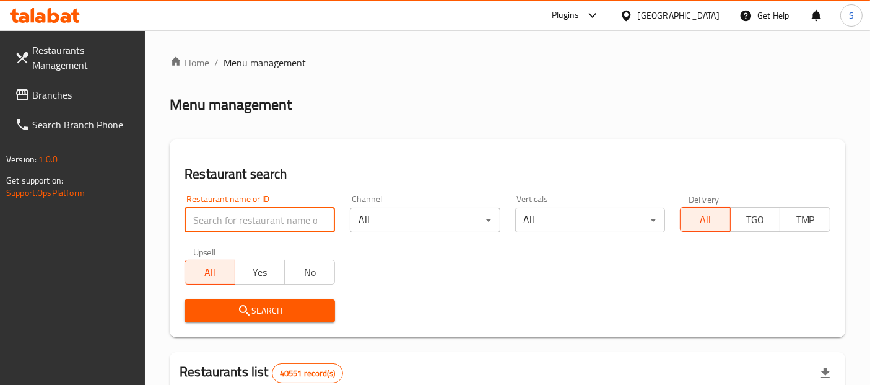
paste input "Singari Restaurant"
type input "Singari Restaurant"
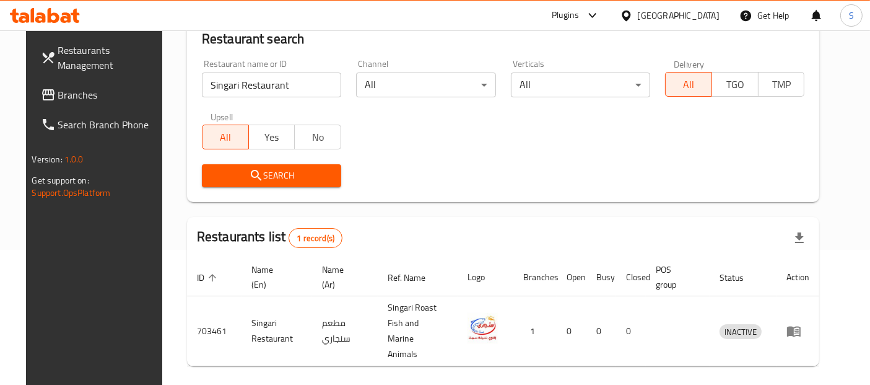
scroll to position [157, 0]
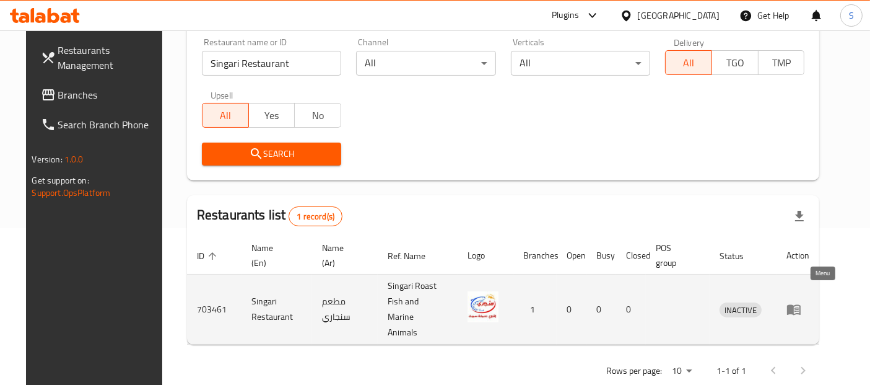
click at [801, 305] on icon "enhanced table" at bounding box center [794, 310] width 14 height 11
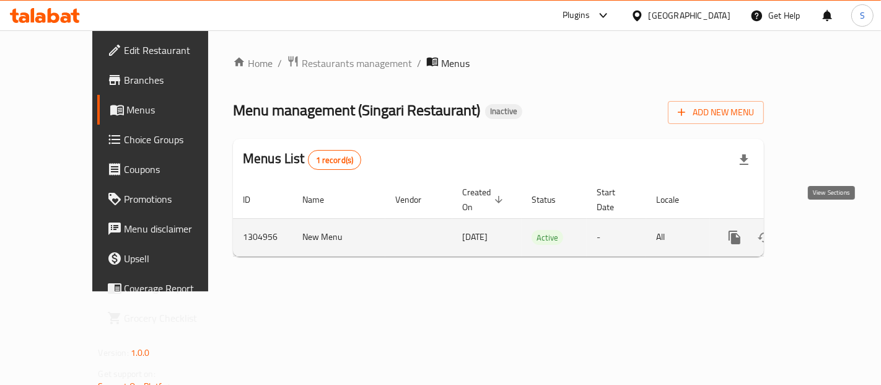
click at [831, 230] on icon "enhanced table" at bounding box center [823, 237] width 15 height 15
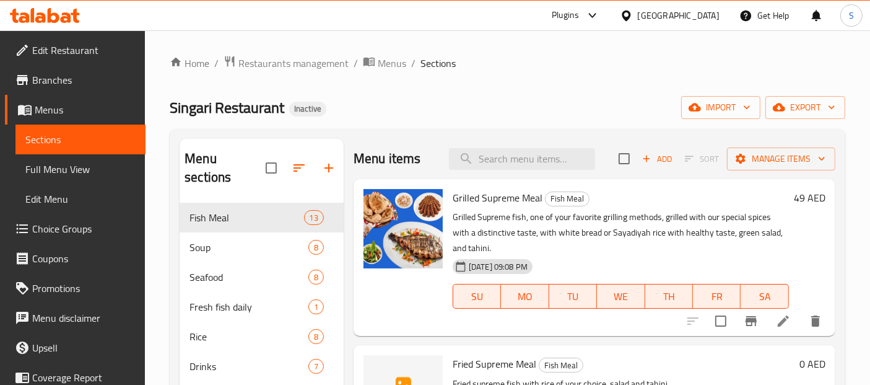
click at [69, 170] on span "Full Menu View" at bounding box center [80, 169] width 110 height 15
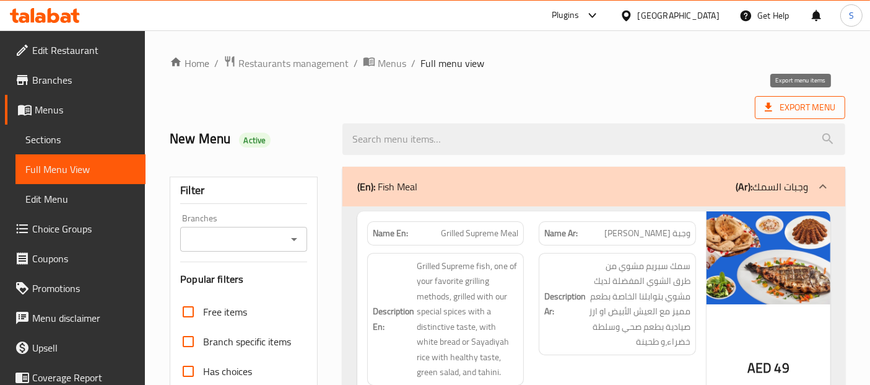
click at [779, 110] on span "Export Menu" at bounding box center [800, 107] width 71 height 15
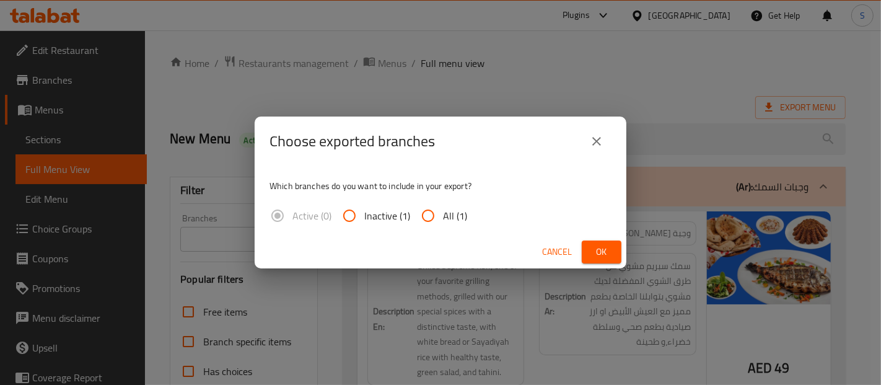
click at [430, 214] on input "All (1)" at bounding box center [428, 216] width 30 height 30
radio input "true"
click at [596, 255] on span "Ok" at bounding box center [601, 251] width 20 height 15
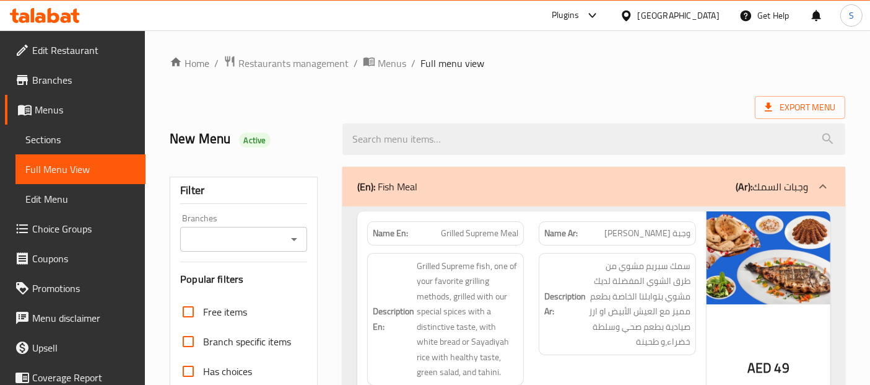
click at [492, 105] on div "Export Menu" at bounding box center [508, 107] width 676 height 23
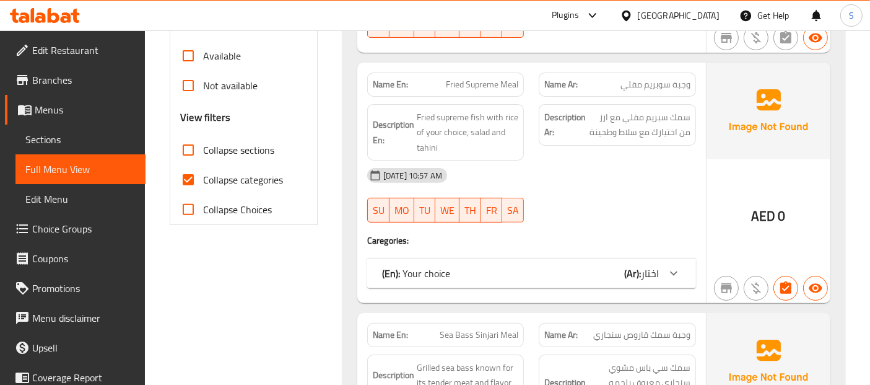
scroll to position [412, 0]
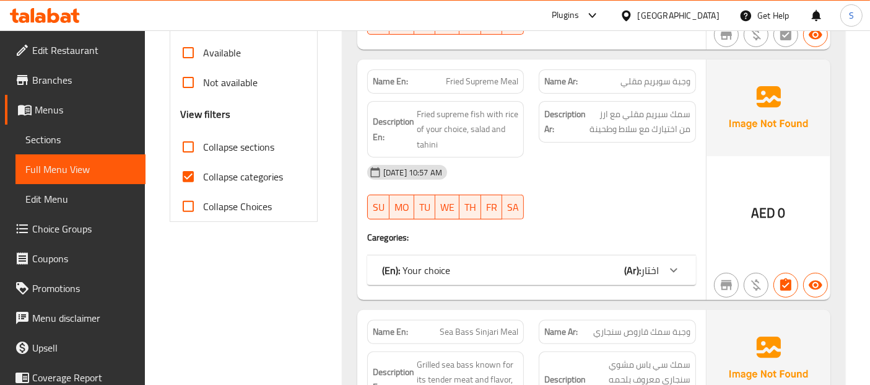
click at [278, 178] on span "Collapse categories" at bounding box center [243, 176] width 80 height 15
click at [203, 178] on input "Collapse categories" at bounding box center [188, 177] width 30 height 30
checkbox input "false"
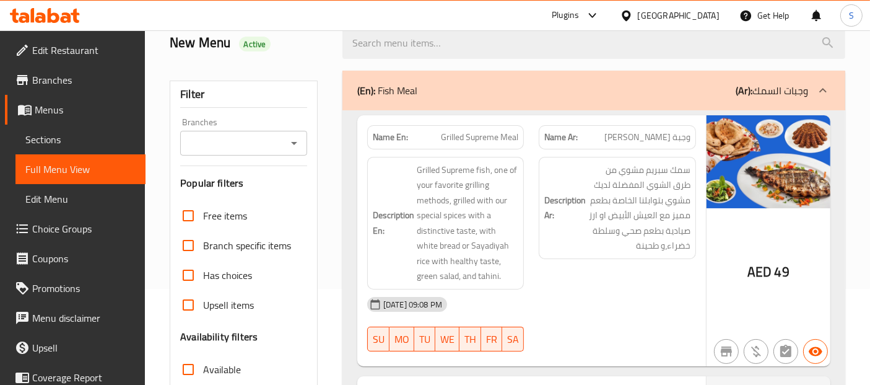
scroll to position [92, 0]
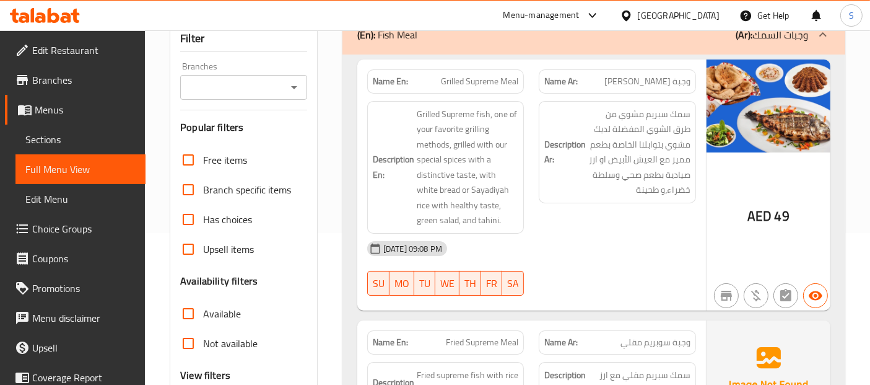
scroll to position [160, 0]
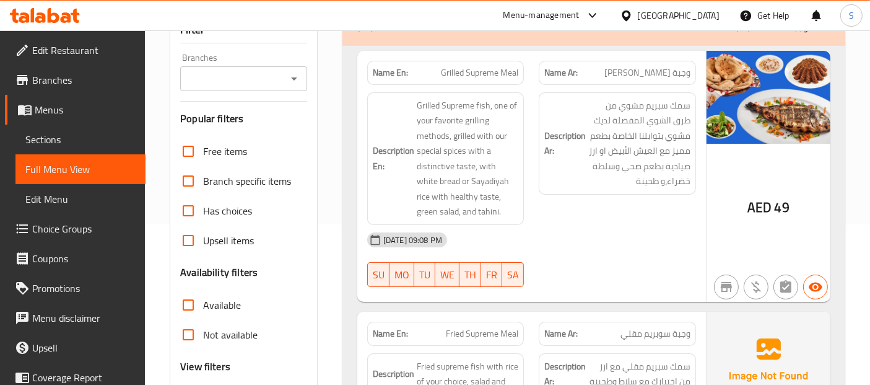
click at [663, 216] on div "Description Ar: سمك سبريم مشوي من طرق الشوي المفضلة لديك مشوي بتوابلنا الخاصة ب…" at bounding box center [617, 158] width 172 height 147
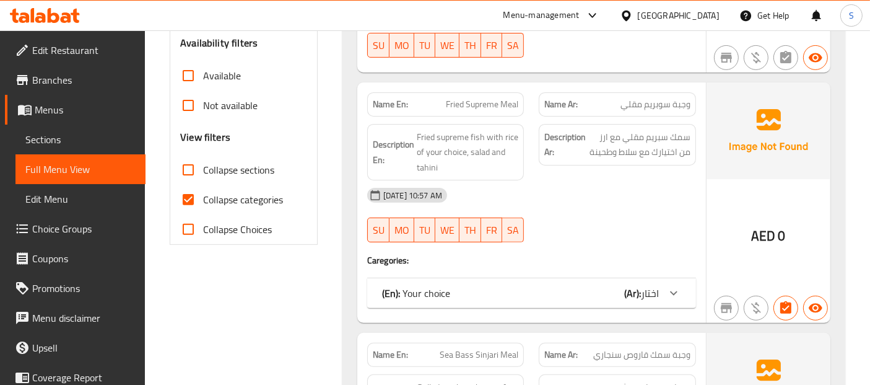
scroll to position [424, 0]
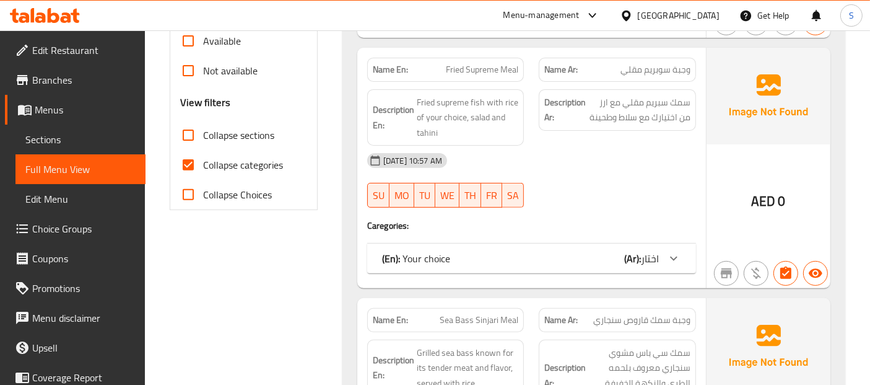
click at [536, 257] on div "(En): Your choice (Ar): اختار" at bounding box center [520, 258] width 277 height 15
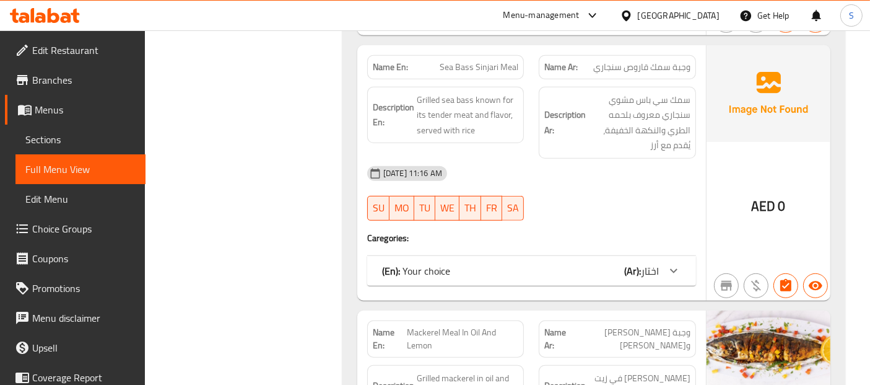
scroll to position [814, 0]
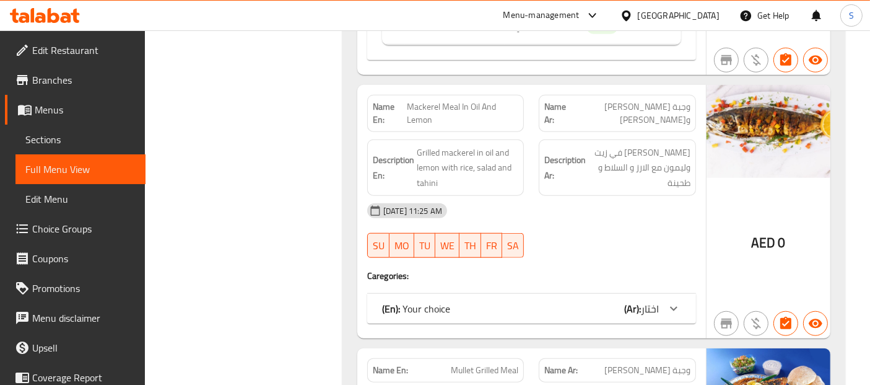
scroll to position [1181, 0]
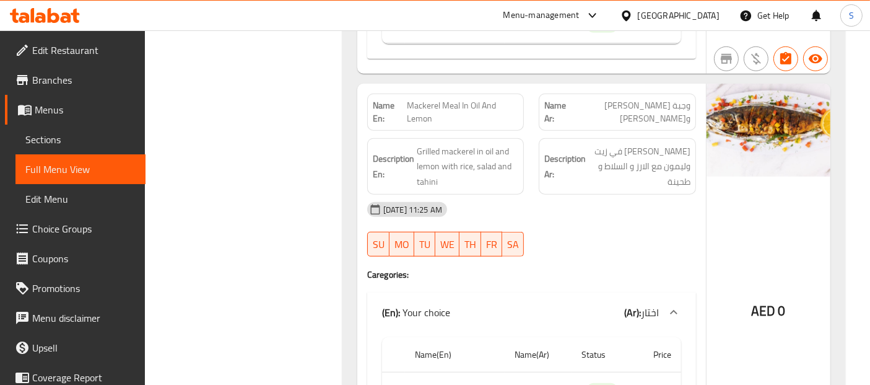
click at [580, 186] on div "Description Ar: [PERSON_NAME] في زيت وليمون مع الارز و السلاط و طحينة" at bounding box center [617, 166] width 157 height 57
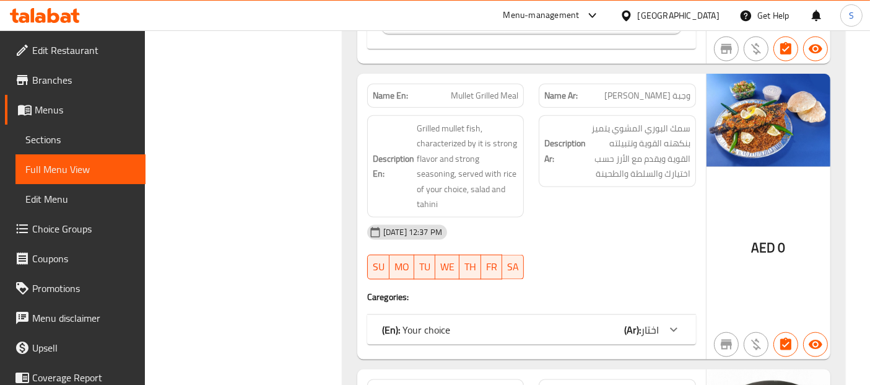
scroll to position [1594, 0]
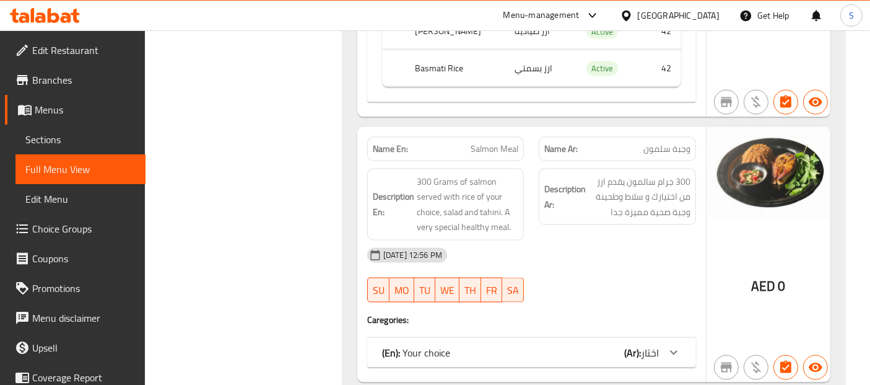
scroll to position [1952, 0]
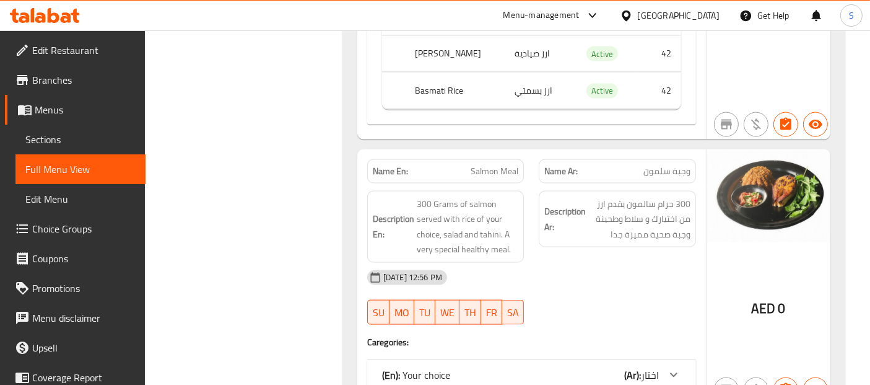
click at [559, 204] on strong "Description Ar:" at bounding box center [564, 219] width 41 height 30
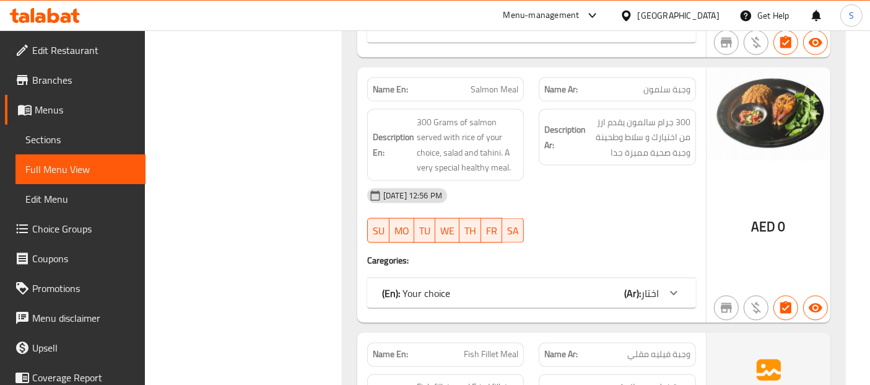
scroll to position [2035, 0]
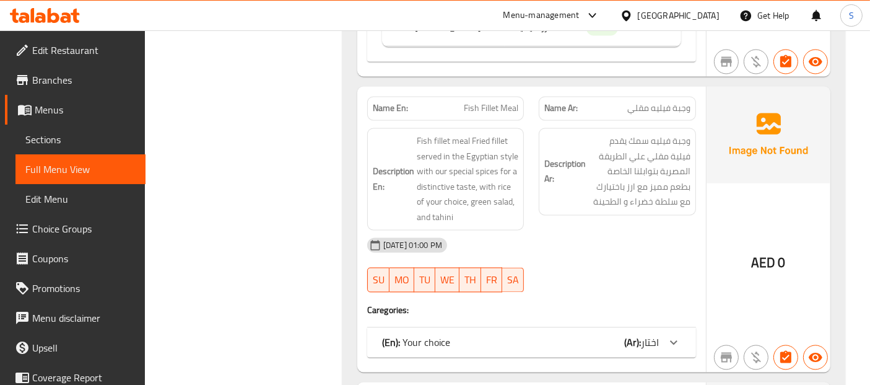
scroll to position [2420, 0]
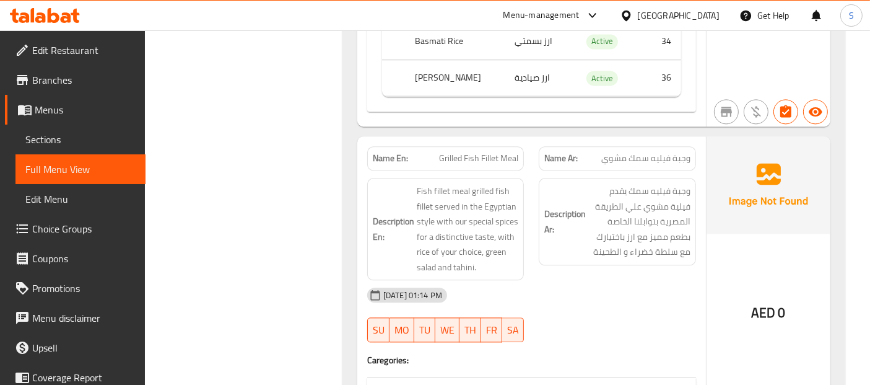
scroll to position [2805, 0]
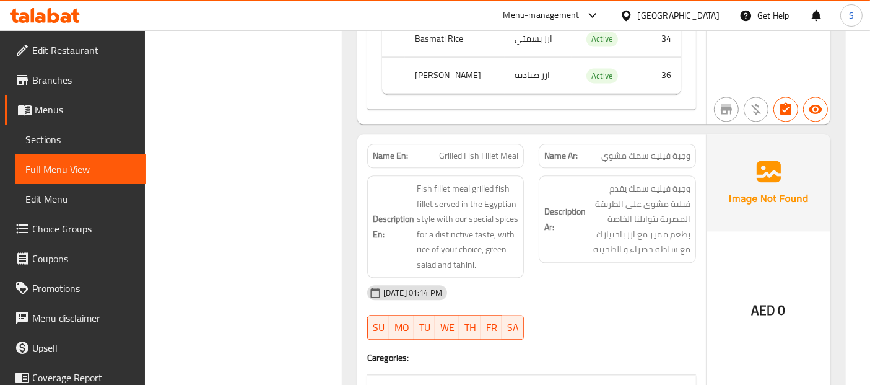
click at [499, 175] on div "Description En: Fish fillet meal grilled fish fillet served in the Egyptian sty…" at bounding box center [445, 226] width 157 height 102
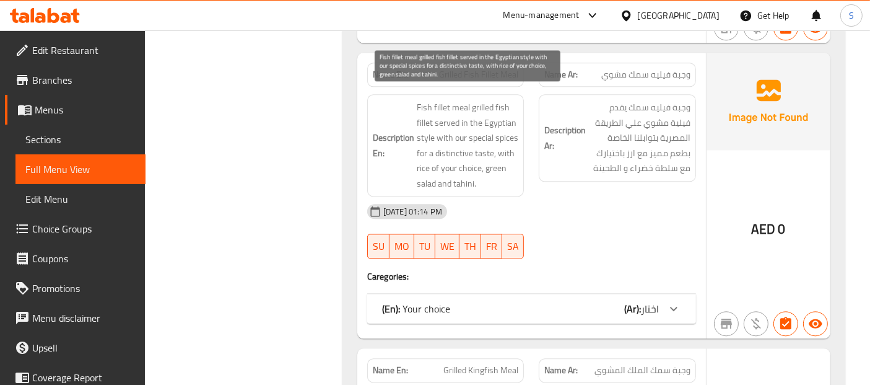
scroll to position [2887, 0]
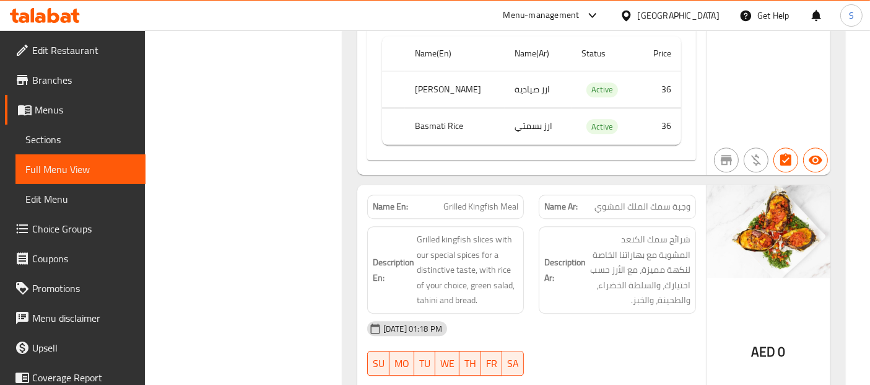
scroll to position [3190, 0]
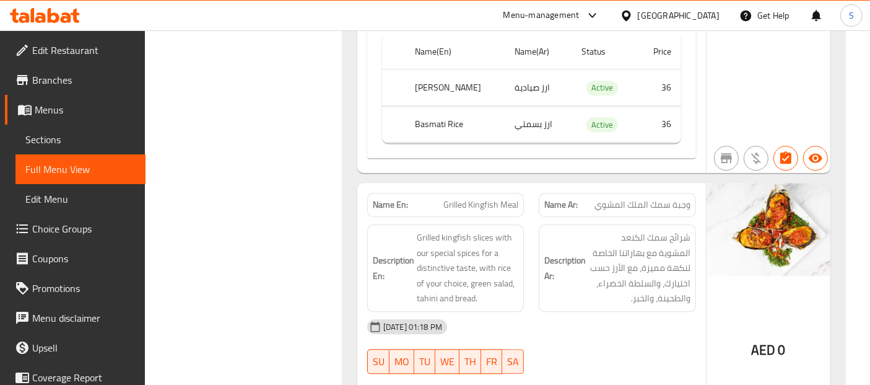
click at [485, 198] on span "Grilled Kingfish Meal" at bounding box center [480, 204] width 75 height 13
click at [465, 198] on span "Grilled Kingfish Meal" at bounding box center [480, 204] width 75 height 13
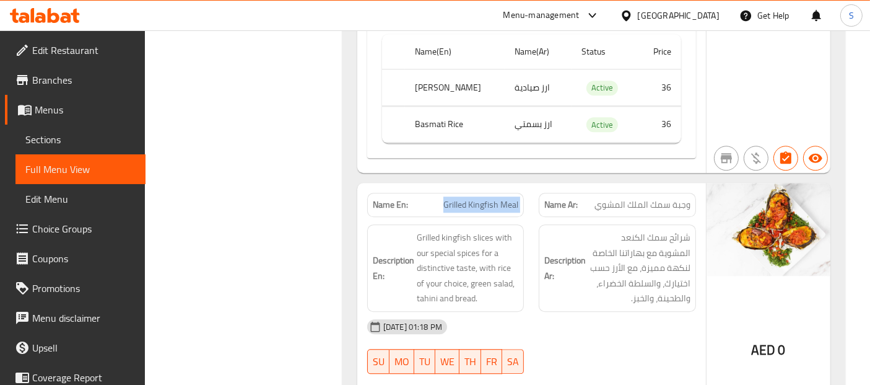
copy span "Grilled Kingfish Meal"
click at [564, 198] on strong "Name Ar:" at bounding box center [560, 204] width 33 height 13
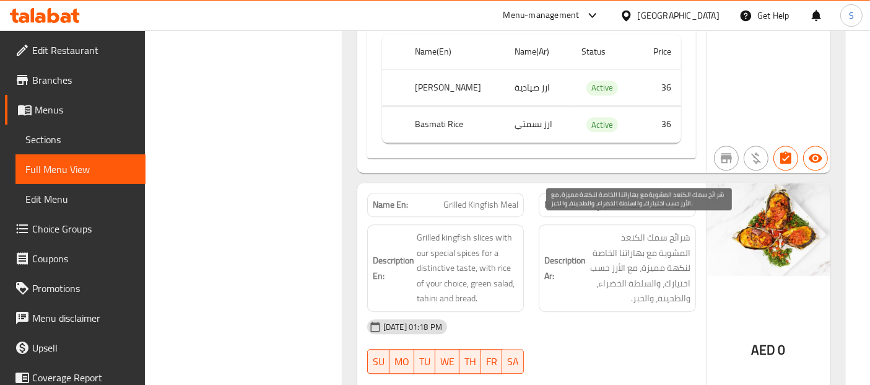
click at [621, 233] on span "شرائح سمك الكنعد المشوية مع بهاراتنا الخاصة لنكهة مميزة، مع الأرز حسب اختيارك، …" at bounding box center [639, 268] width 102 height 76
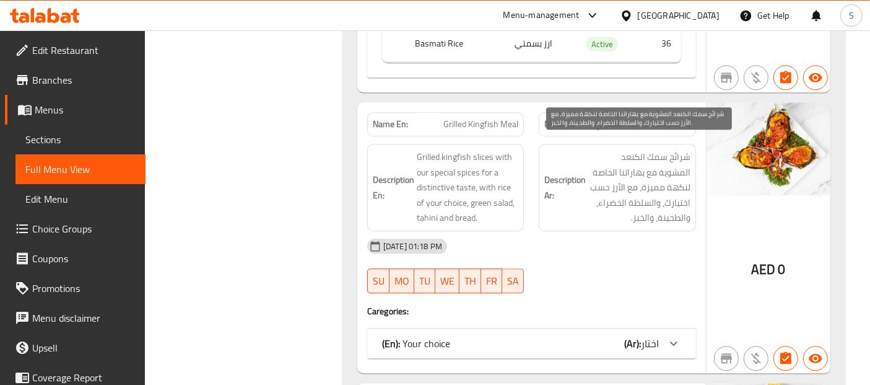
scroll to position [3273, 0]
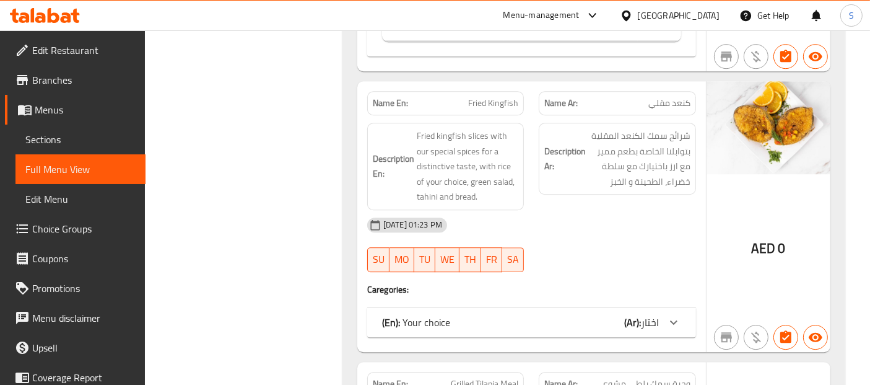
scroll to position [3714, 0]
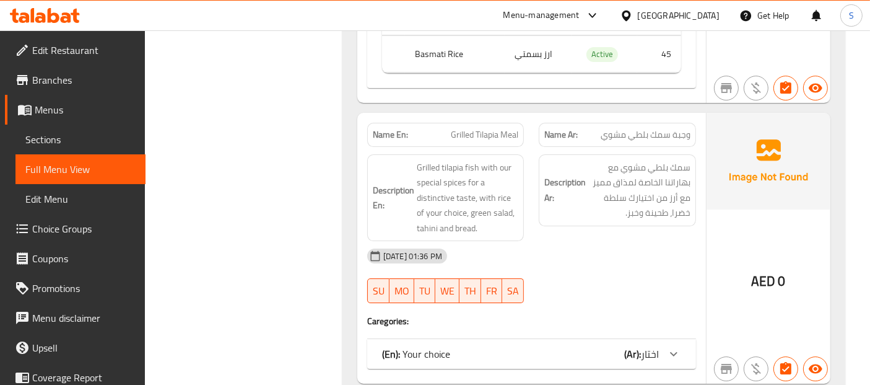
scroll to position [4126, 0]
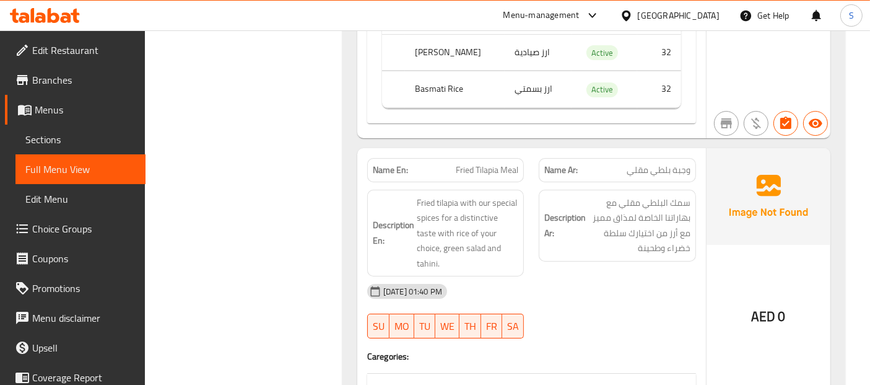
scroll to position [4484, 0]
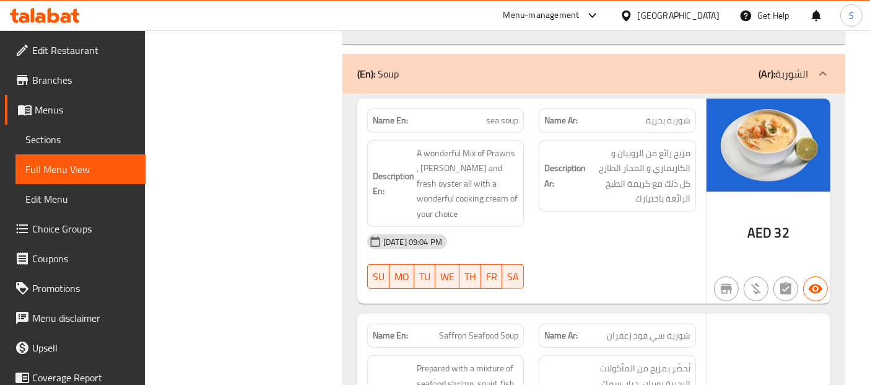
scroll to position [5177, 0]
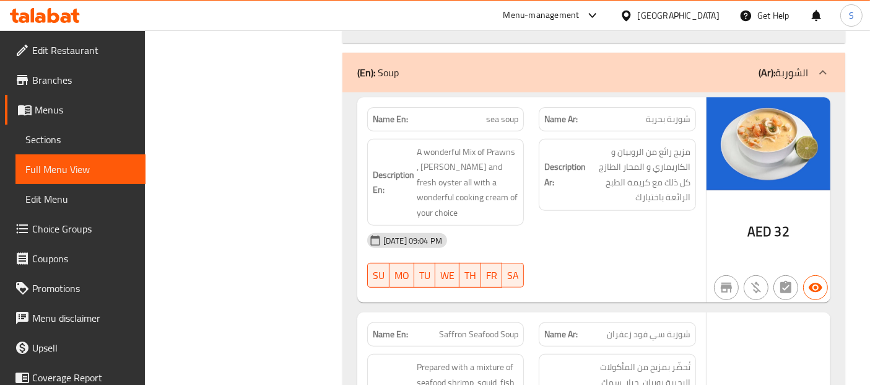
copy span "sea soup"
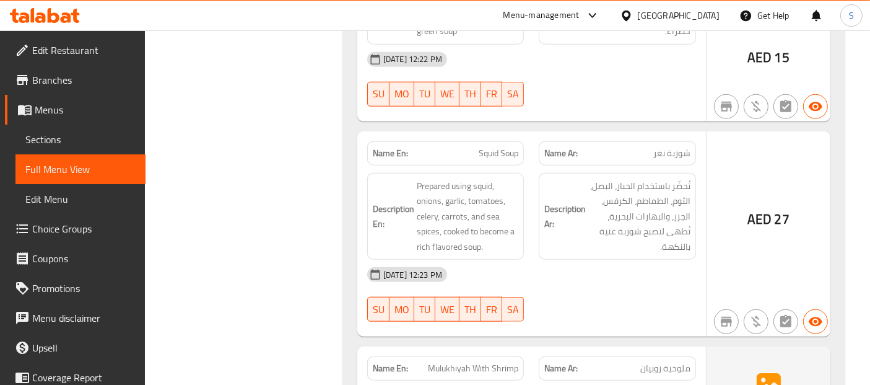
scroll to position [6031, 0]
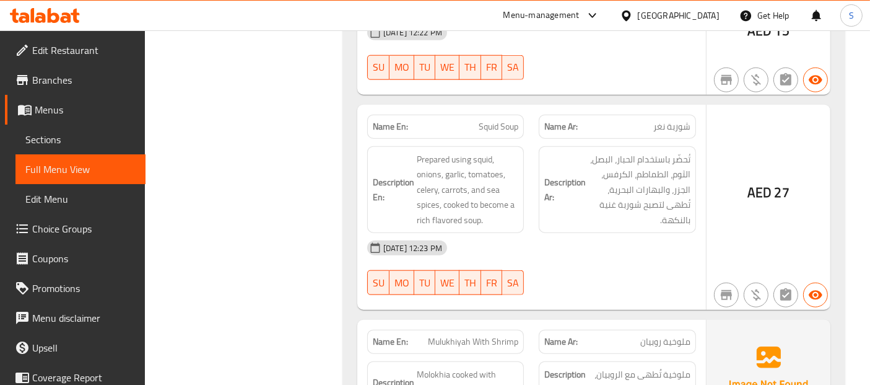
copy span "Squid Soup"
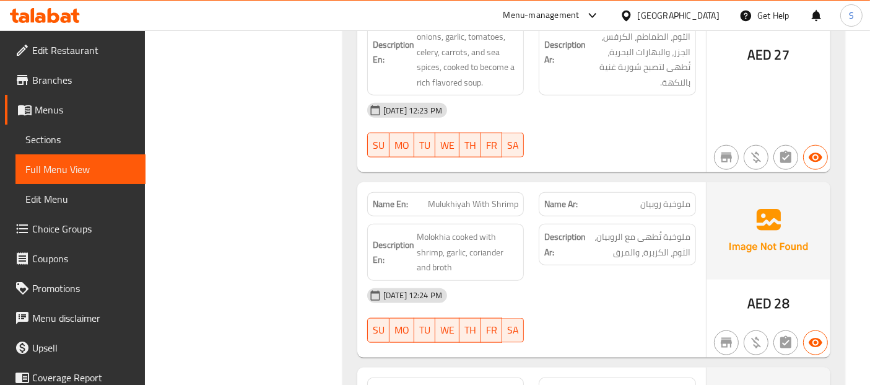
scroll to position [6195, 0]
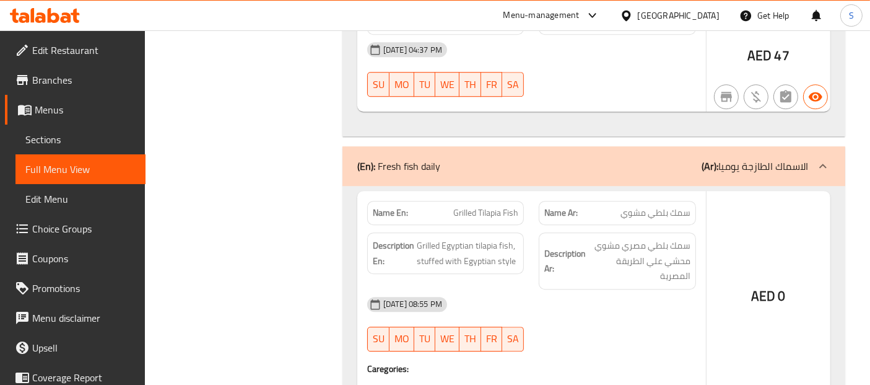
scroll to position [8287, 0]
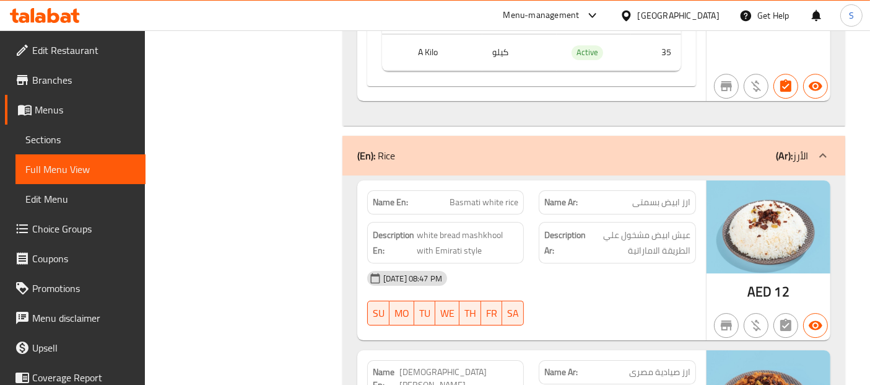
scroll to position [8758, 0]
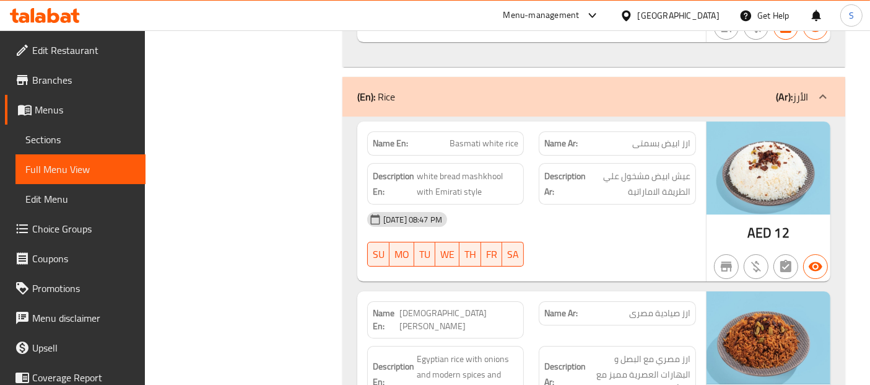
scroll to position [8813, 0]
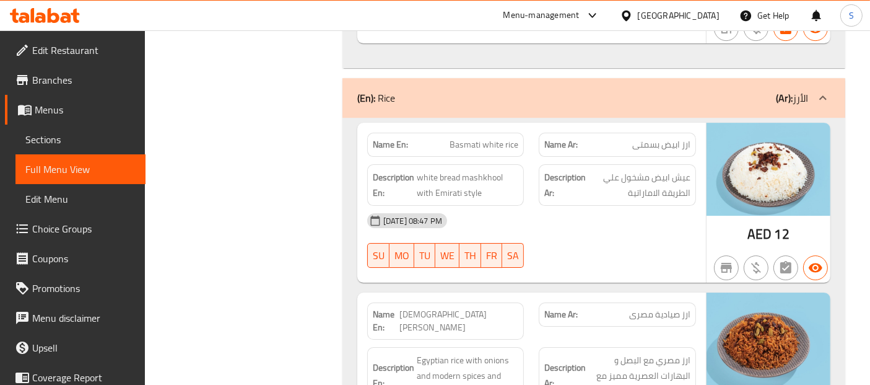
copy span "Basmati white rice"
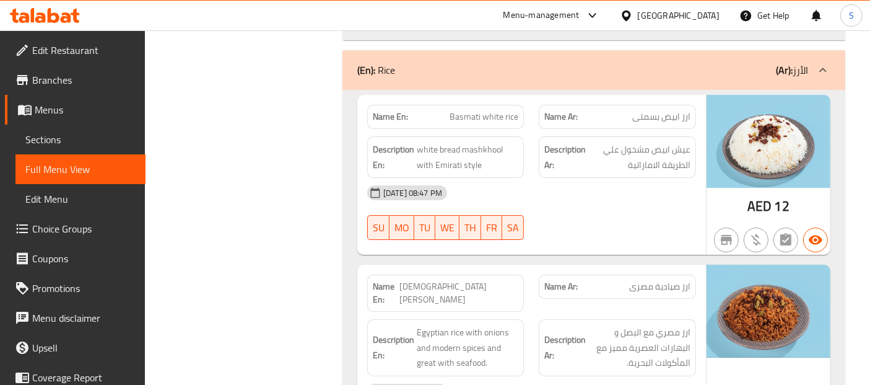
scroll to position [8868, 0]
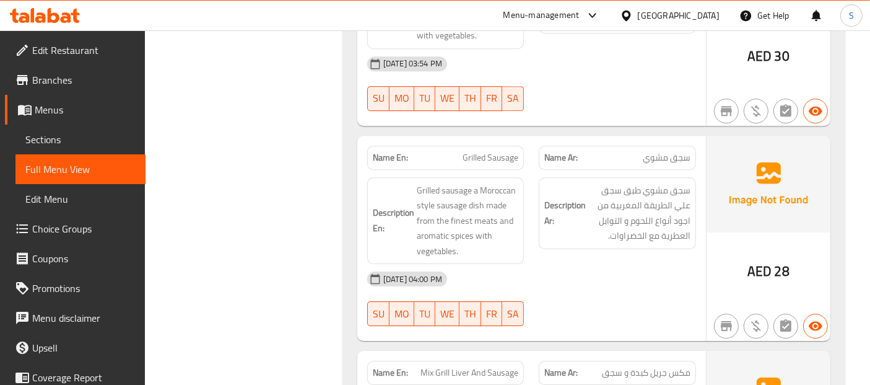
scroll to position [13297, 0]
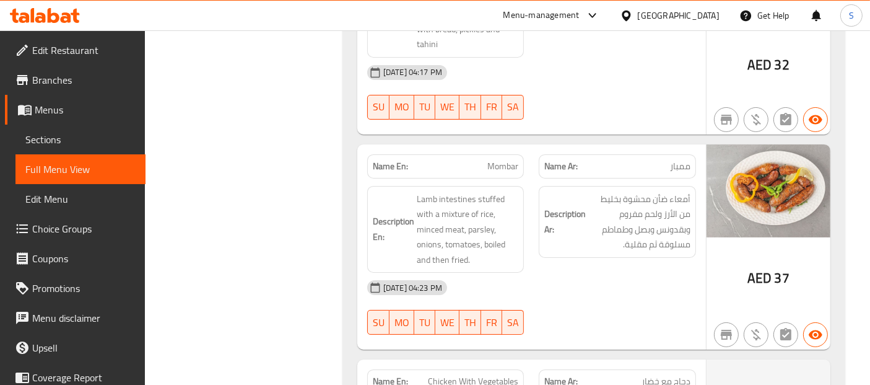
scroll to position [14288, 0]
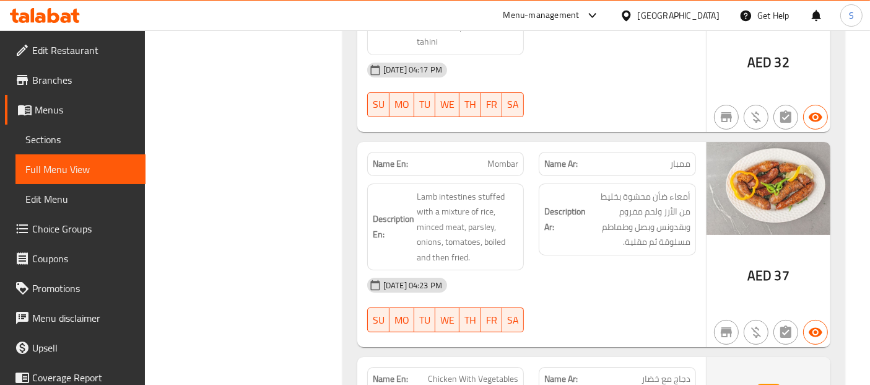
click at [704, 142] on div "Name En: Mombar Name Ar: ممبار Description En: Lamb intestines stuffed with a m…" at bounding box center [531, 245] width 349 height 206
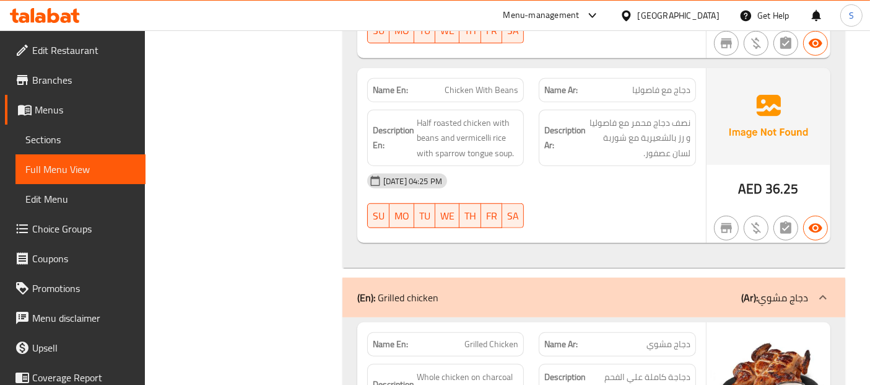
scroll to position [15004, 0]
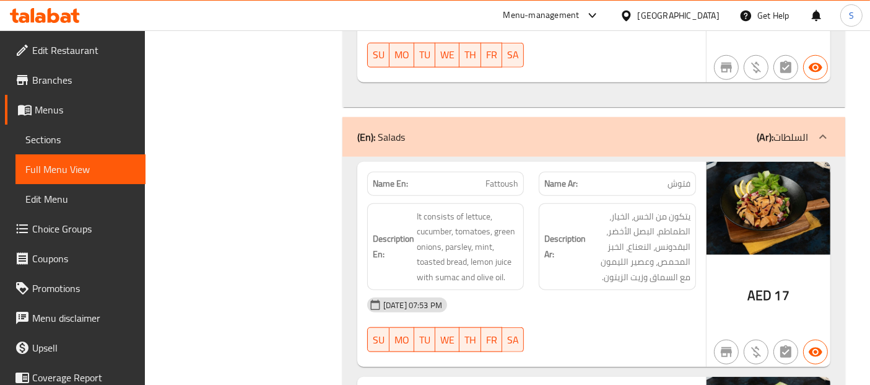
scroll to position [15445, 0]
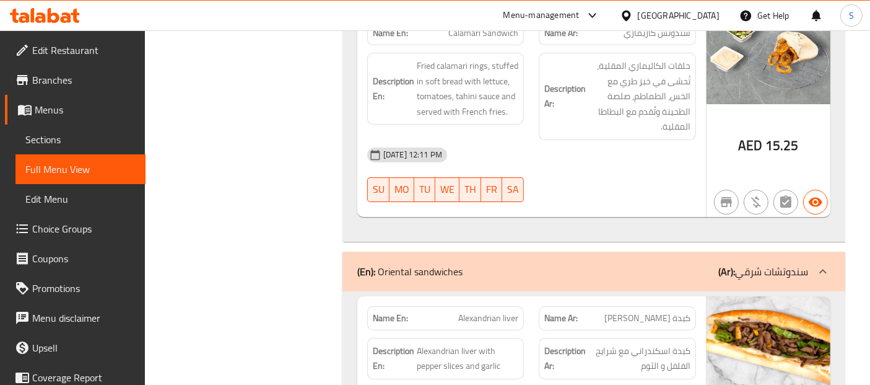
scroll to position [18374, 0]
click at [110, 141] on span "Sections" at bounding box center [80, 139] width 110 height 15
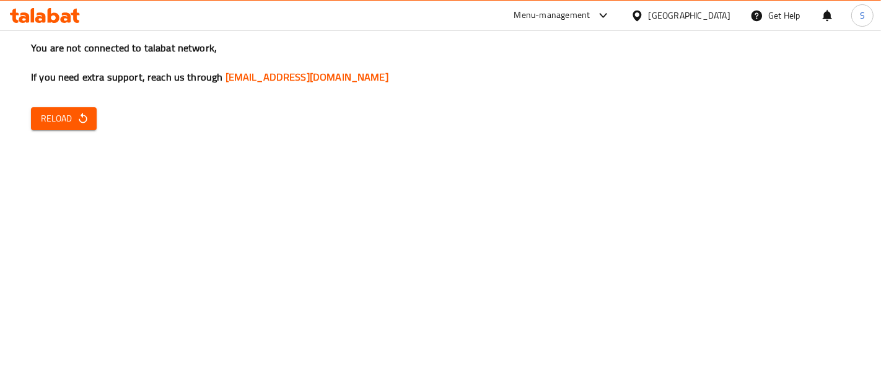
click at [769, 95] on div "You are not connected to talabat network, If you need extra support, reach us t…" at bounding box center [440, 192] width 881 height 385
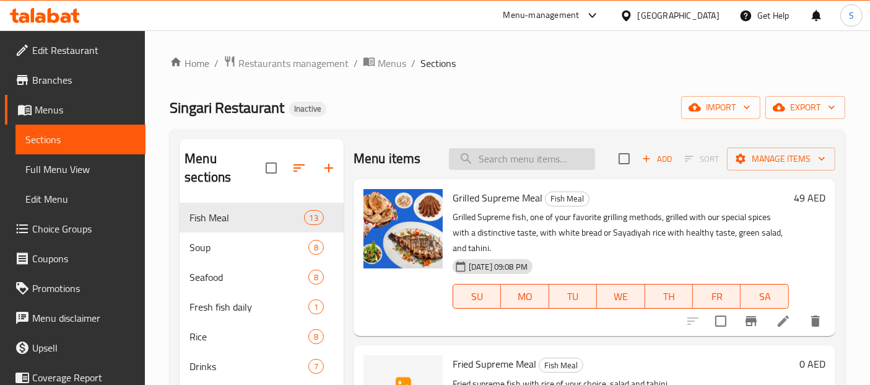
click at [479, 167] on input "search" at bounding box center [522, 159] width 146 height 22
paste input "Grilled Kingfish Meal"
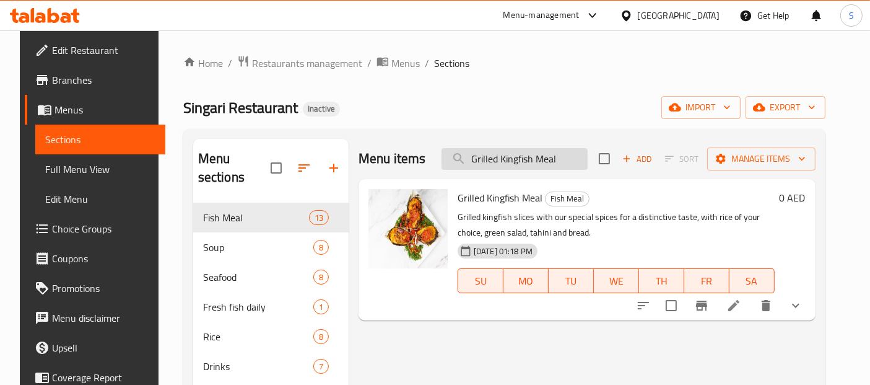
click at [524, 160] on input "Grilled Kingfish Meal" at bounding box center [515, 159] width 146 height 22
paste input "Squid Soup"
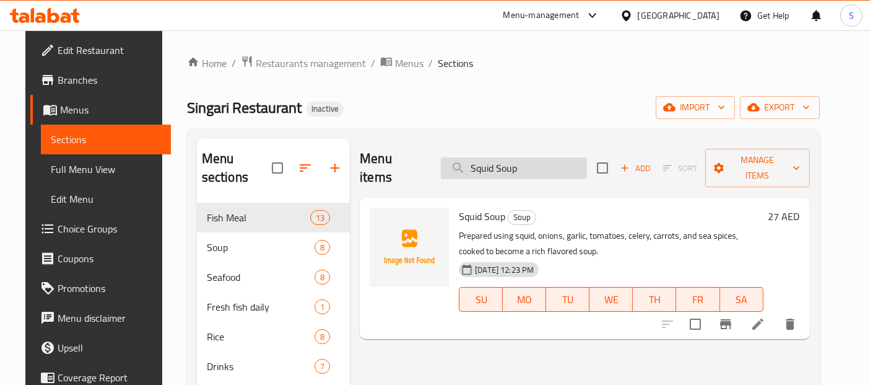
drag, startPoint x: 496, startPoint y: 170, endPoint x: 512, endPoint y: 159, distance: 19.4
click at [512, 159] on div "Menu items Squid Soup Add Sort Manage items" at bounding box center [585, 168] width 450 height 59
click at [512, 159] on input "Squid Soup" at bounding box center [514, 168] width 146 height 22
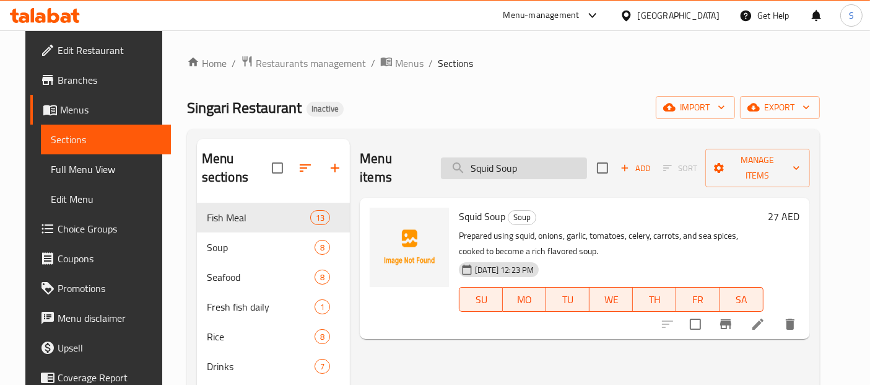
paste input "Basmati white rice"
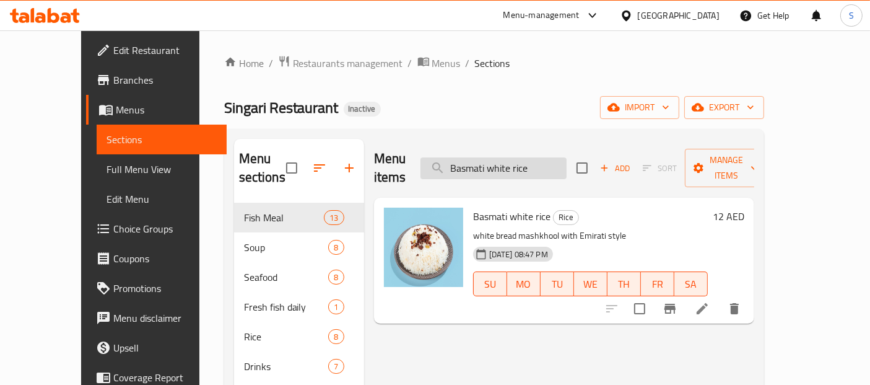
click at [521, 159] on input "Basmati white rice" at bounding box center [494, 168] width 146 height 22
paste input "sea soup"
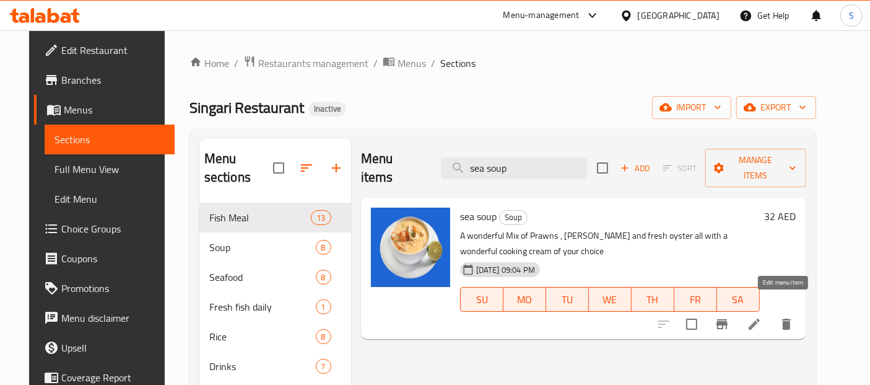
type input "sea soup"
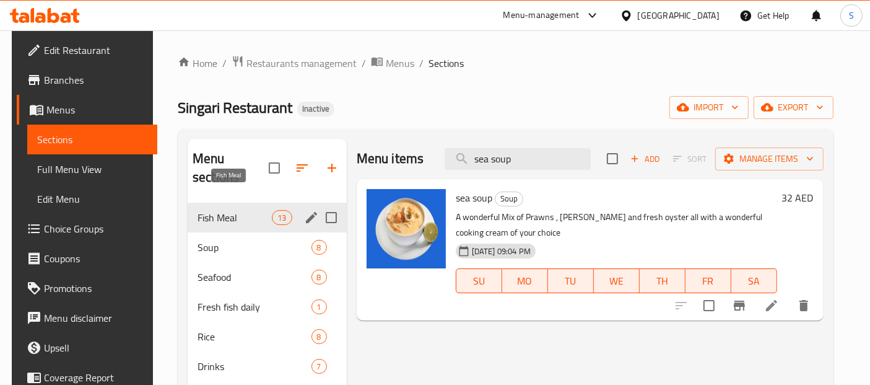
click at [251, 210] on span "Fish Meal" at bounding box center [235, 217] width 74 height 15
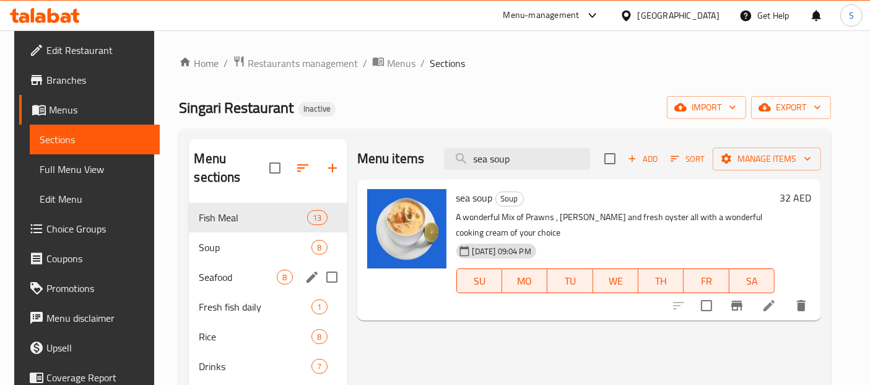
click at [255, 262] on div "Seafood 8" at bounding box center [268, 277] width 158 height 30
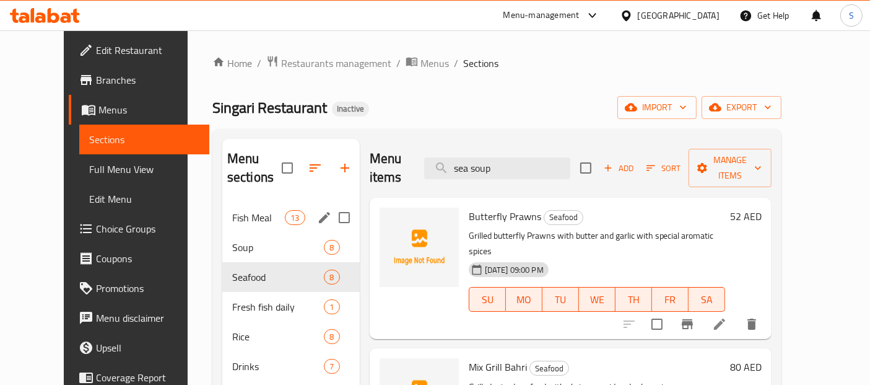
click at [248, 212] on div "Fish Meal 13" at bounding box center [290, 218] width 137 height 30
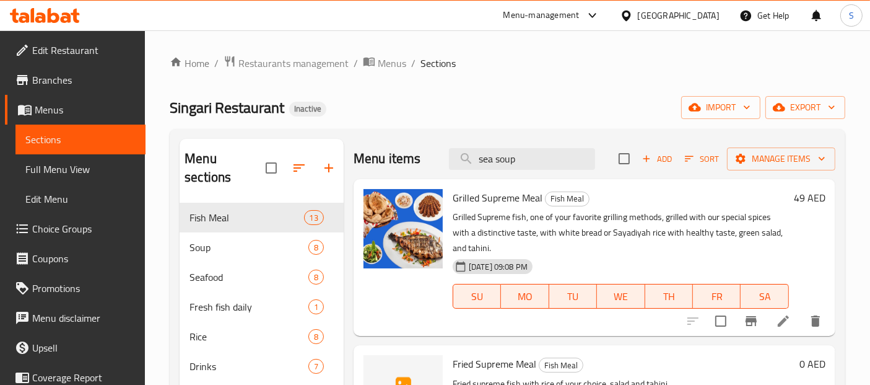
click at [783, 325] on li at bounding box center [783, 321] width 35 height 22
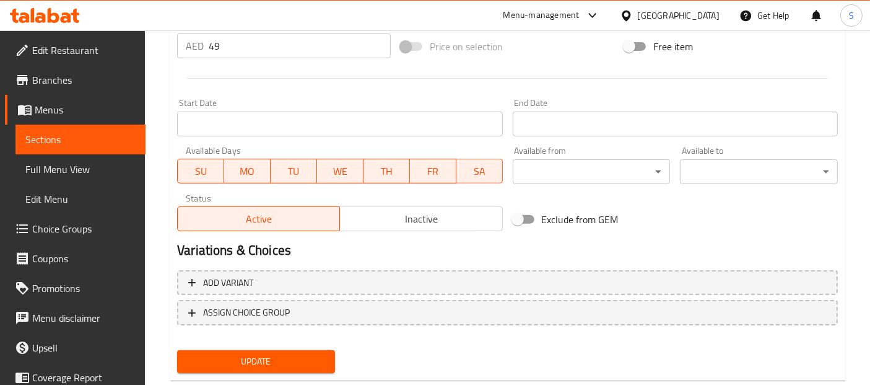
scroll to position [507, 0]
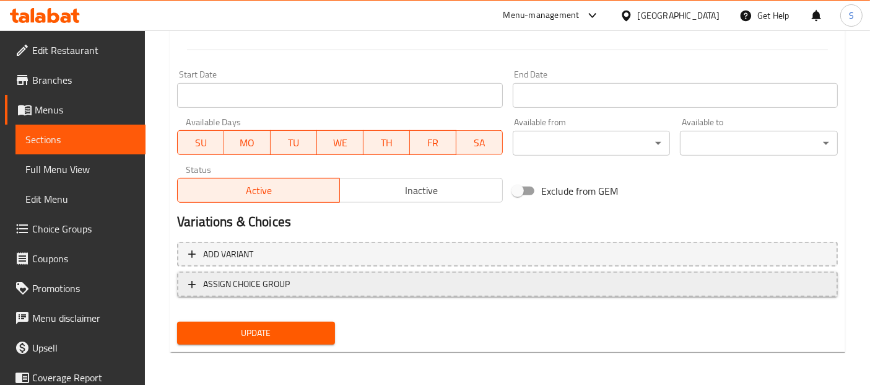
click at [302, 284] on span "ASSIGN CHOICE GROUP" at bounding box center [507, 283] width 639 height 15
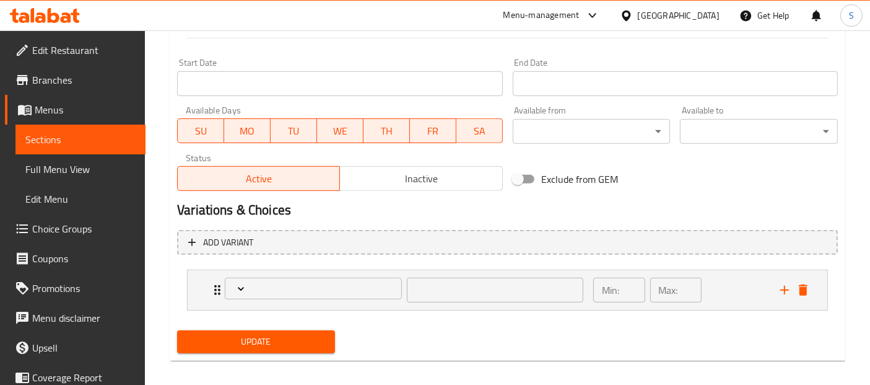
scroll to position [527, 0]
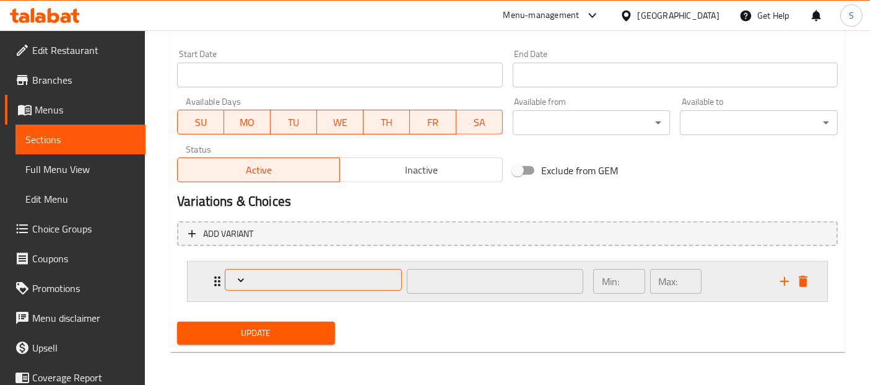
click at [316, 279] on span "Expand" at bounding box center [314, 280] width 168 height 12
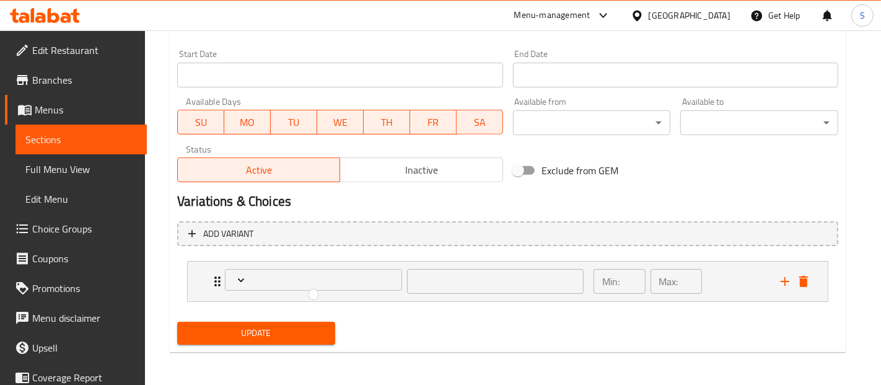
click at [357, 279] on div at bounding box center [440, 192] width 881 height 385
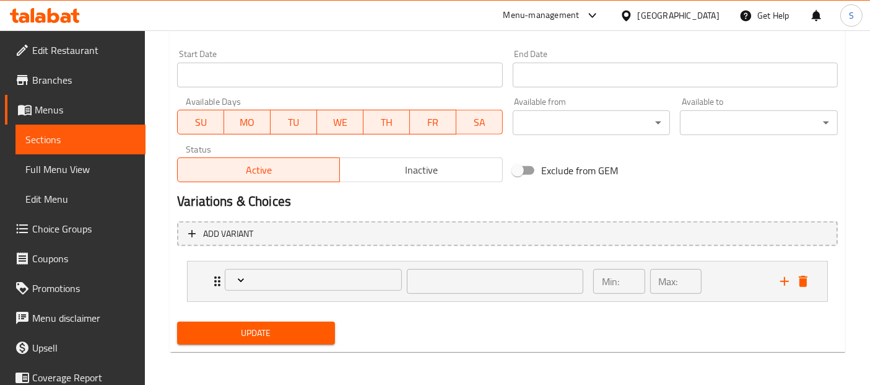
click at [357, 279] on span "Expand" at bounding box center [314, 280] width 168 height 12
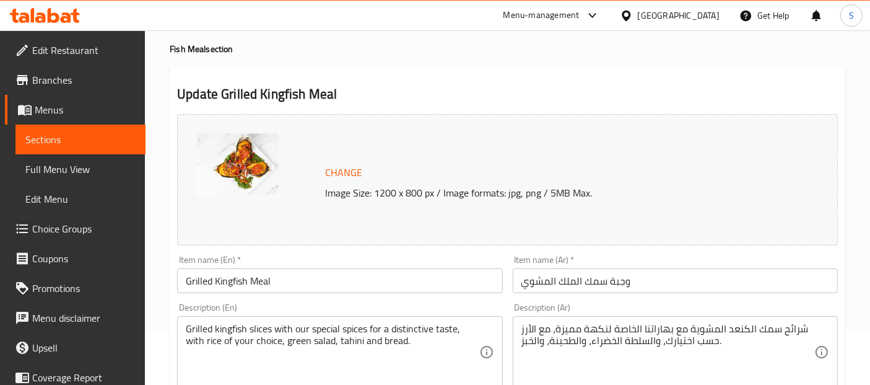
scroll to position [53, 0]
click at [736, 324] on textarea "شرائح سمك الكنعد المشوية مع بهاراتنا الخاصة لنكهة مميزة، مع الأرز حسب اختيارك، …" at bounding box center [667, 352] width 293 height 59
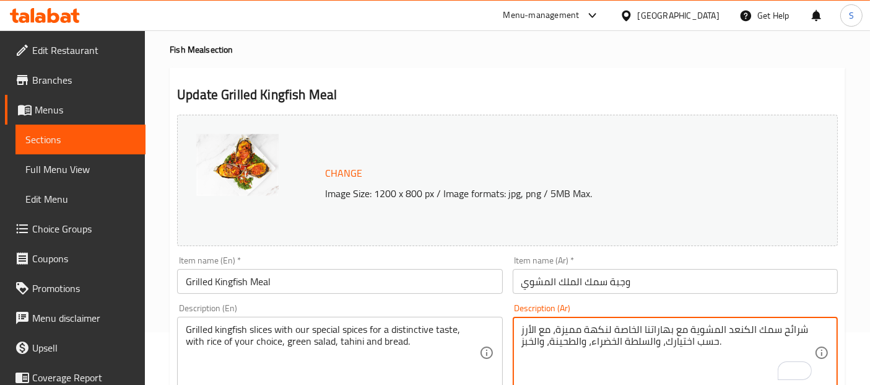
click at [574, 282] on input "وجبة سمك الملك المشوي" at bounding box center [675, 281] width 325 height 25
paste input "نعد"
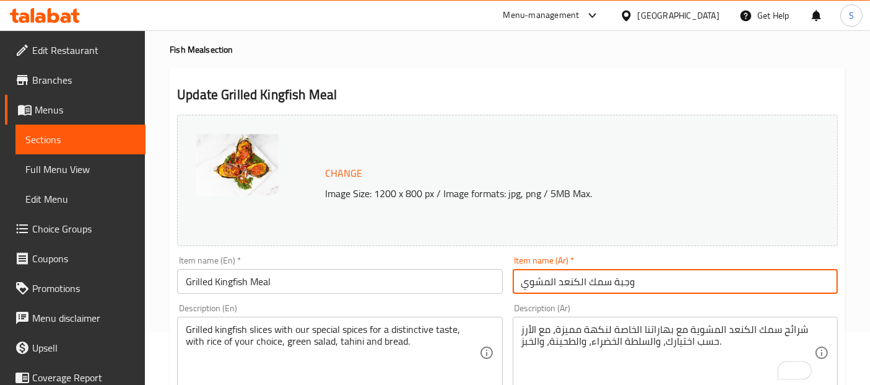
click at [593, 284] on input "وجبة سمك الكنعد المشوي" at bounding box center [675, 281] width 325 height 25
type input "وجبة الكنعد المشوي"
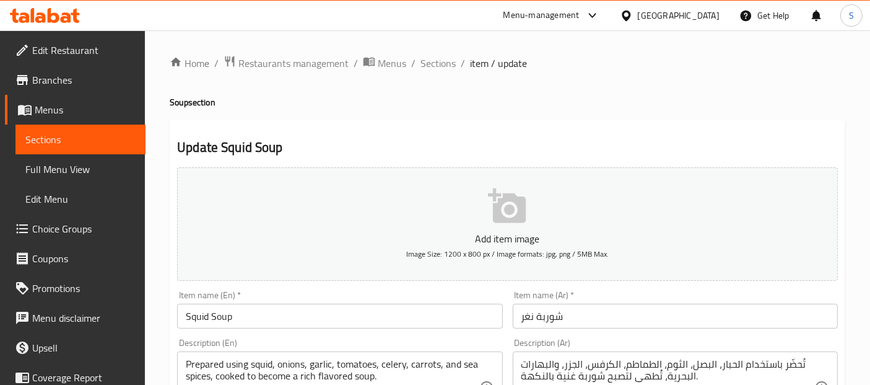
scroll to position [206, 0]
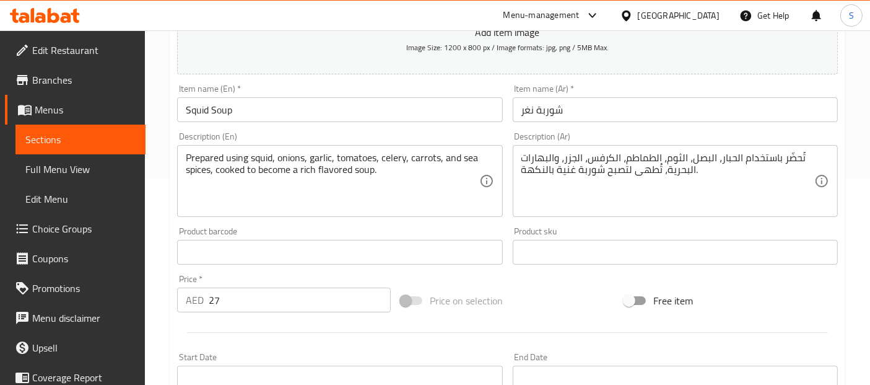
click at [200, 112] on input "Squid Soup" at bounding box center [339, 109] width 325 height 25
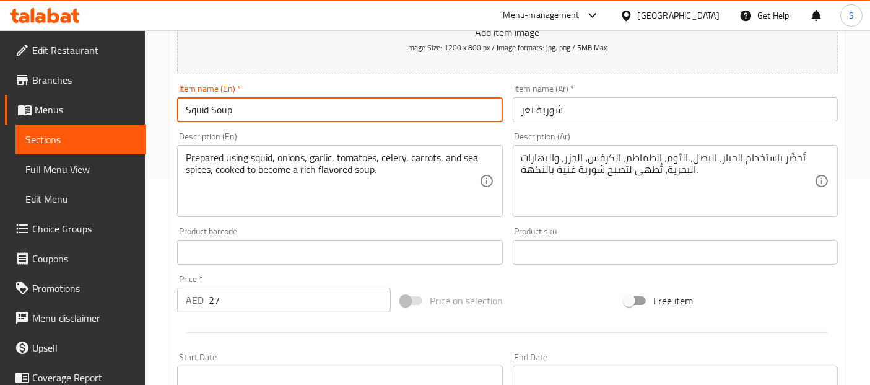
click at [521, 108] on input "شوربة نغر" at bounding box center [675, 109] width 325 height 25
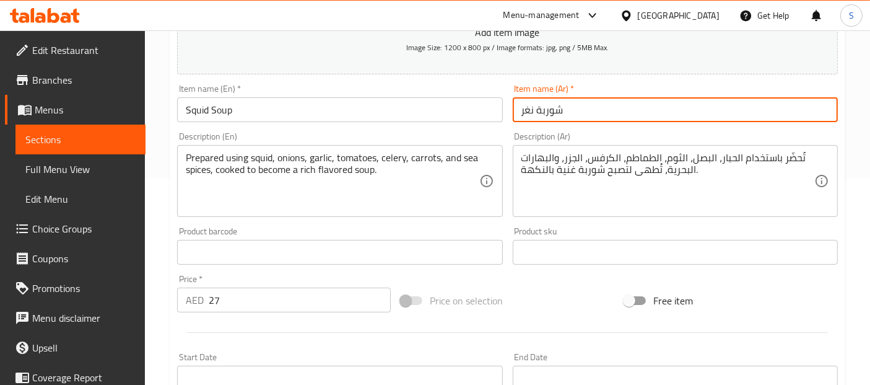
click at [521, 108] on input "شوربة نغر" at bounding box center [675, 109] width 325 height 25
click at [528, 110] on input "شوربة نغر" at bounding box center [675, 109] width 325 height 25
paste input "حبا"
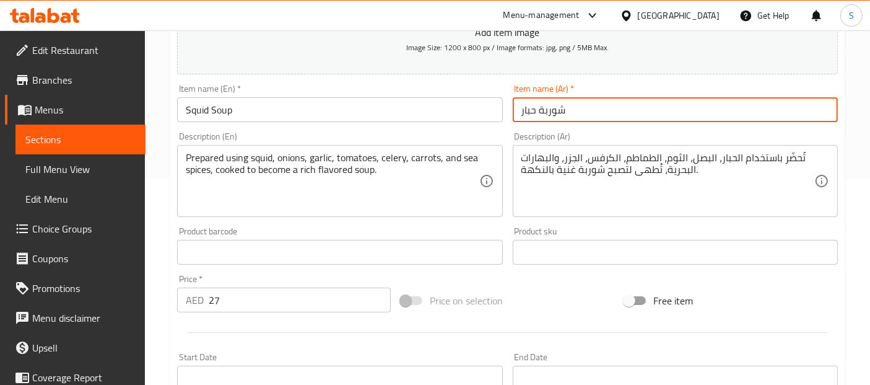
type input "شوربة حبار"
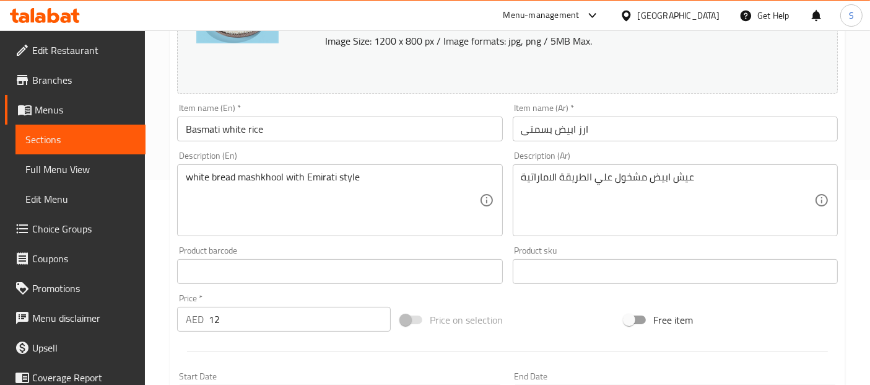
scroll to position [206, 0]
click at [256, 135] on input "Basmati white rice" at bounding box center [339, 127] width 325 height 25
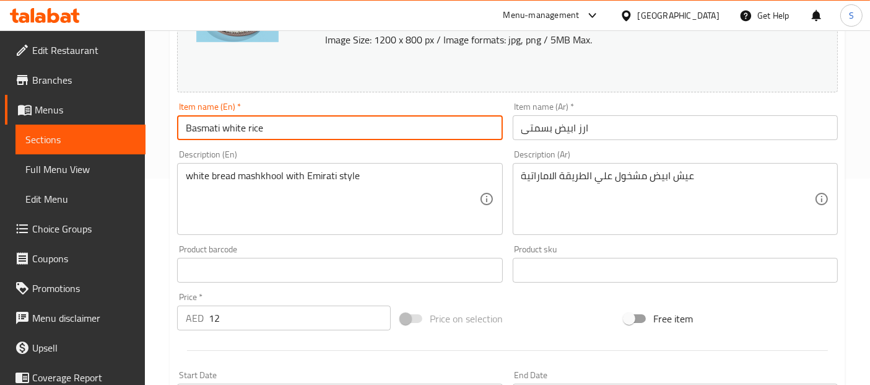
click at [226, 173] on textarea "white bread mashkhool with Emirati style" at bounding box center [332, 199] width 293 height 59
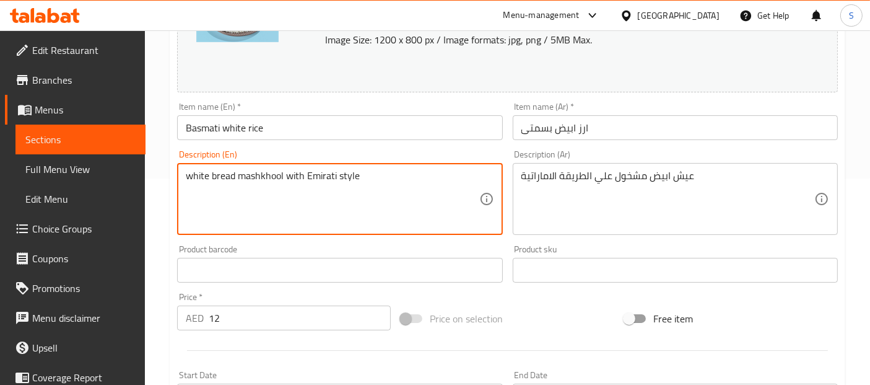
paste textarea "rice"
type textarea "white rice mashkhool with Emirati style"
click at [331, 126] on input "Basmati white rice" at bounding box center [339, 127] width 325 height 25
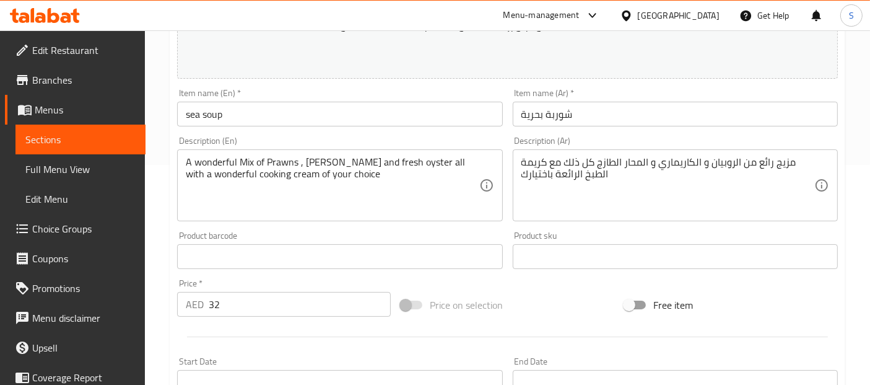
scroll to position [217, 0]
click at [65, 132] on span "Sections" at bounding box center [80, 139] width 110 height 15
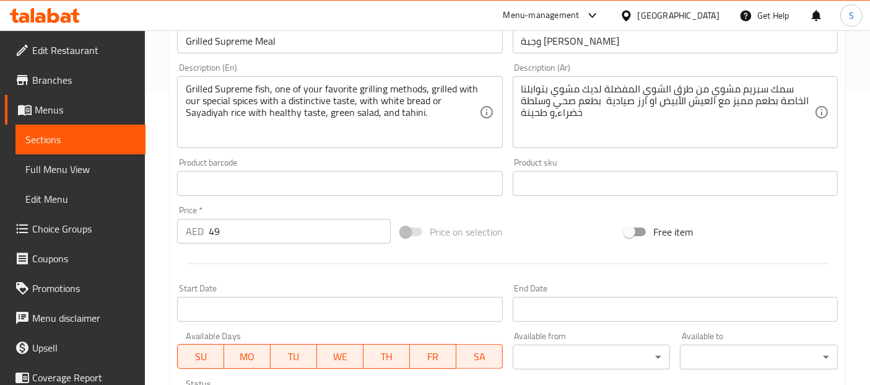
scroll to position [378, 0]
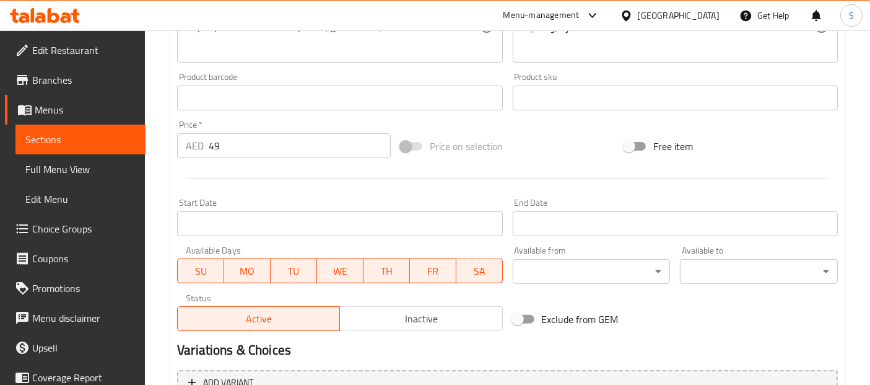
click at [88, 157] on link "Full Menu View" at bounding box center [80, 169] width 130 height 30
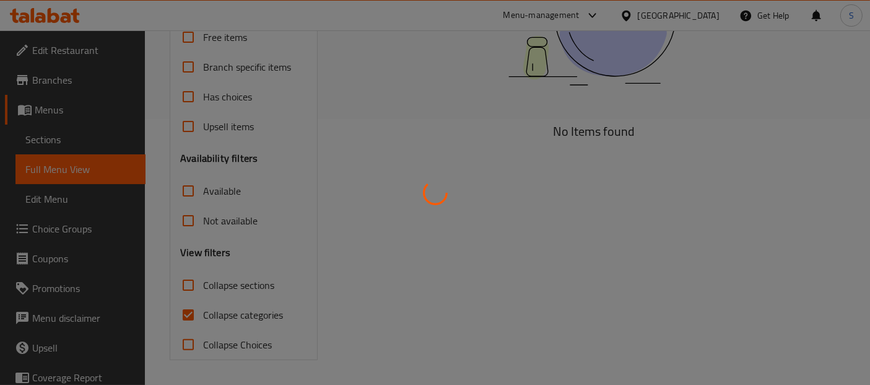
scroll to position [264, 0]
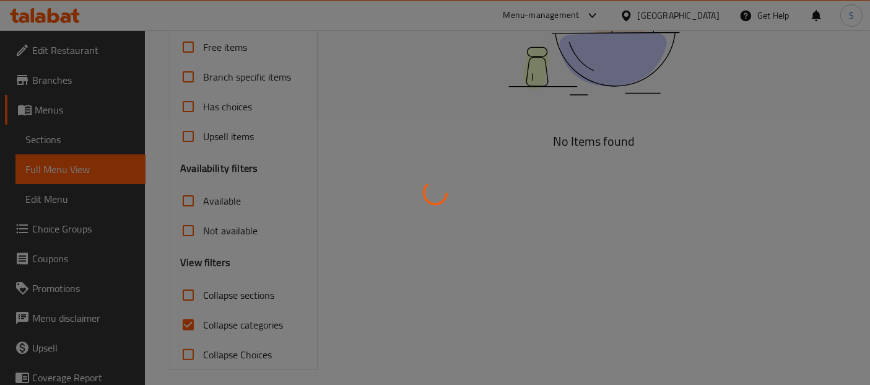
click at [97, 151] on div at bounding box center [435, 192] width 870 height 385
click at [102, 141] on div at bounding box center [435, 192] width 870 height 385
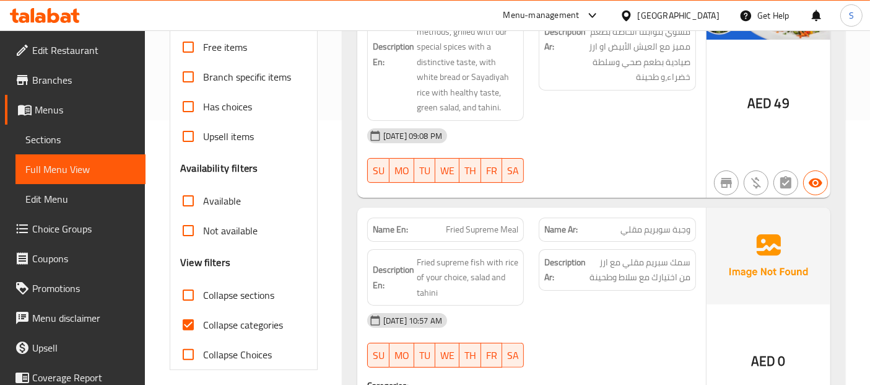
scroll to position [0, 0]
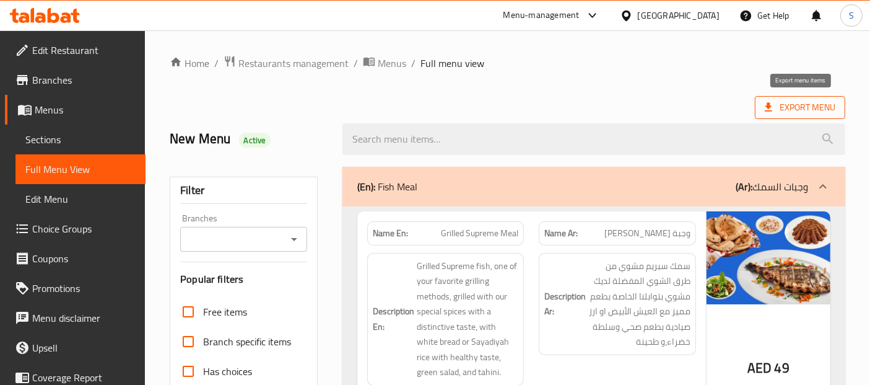
click at [827, 110] on span "Export Menu" at bounding box center [800, 107] width 71 height 15
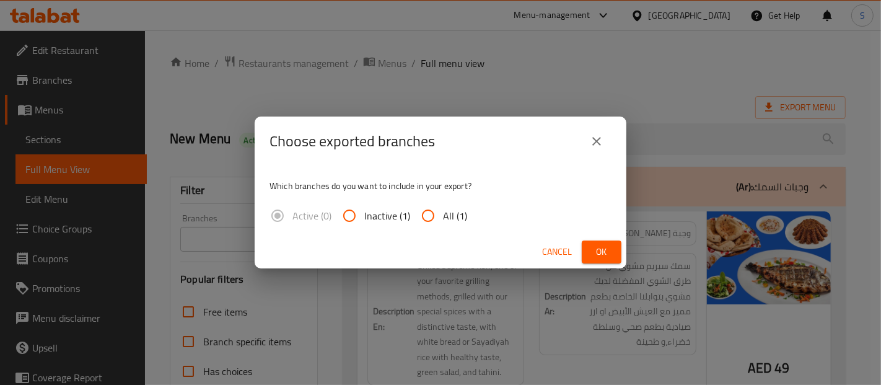
click at [417, 229] on input "All (1)" at bounding box center [428, 216] width 30 height 30
radio input "true"
click at [587, 250] on button "Ok" at bounding box center [602, 251] width 40 height 23
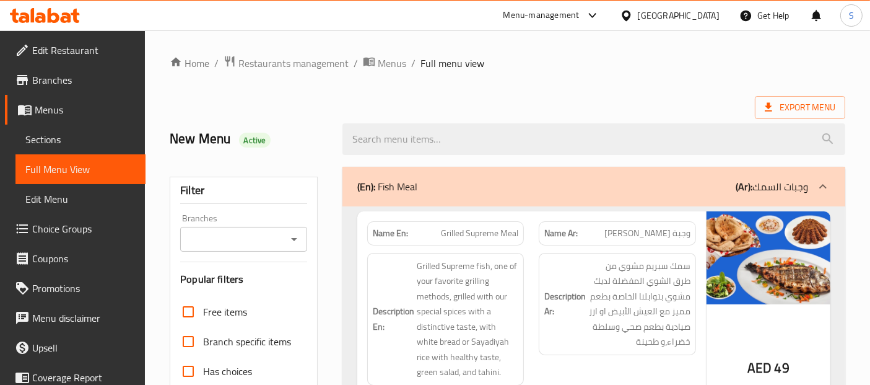
click at [779, 63] on ol "Home / Restaurants management / Menus / Full menu view" at bounding box center [508, 63] width 676 height 16
click at [90, 48] on span "Edit Restaurant" at bounding box center [83, 50] width 103 height 15
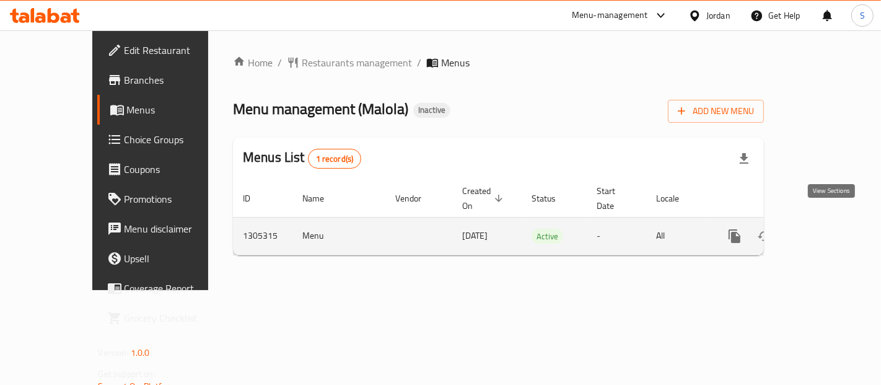
click at [829, 229] on icon "enhanced table" at bounding box center [823, 236] width 15 height 15
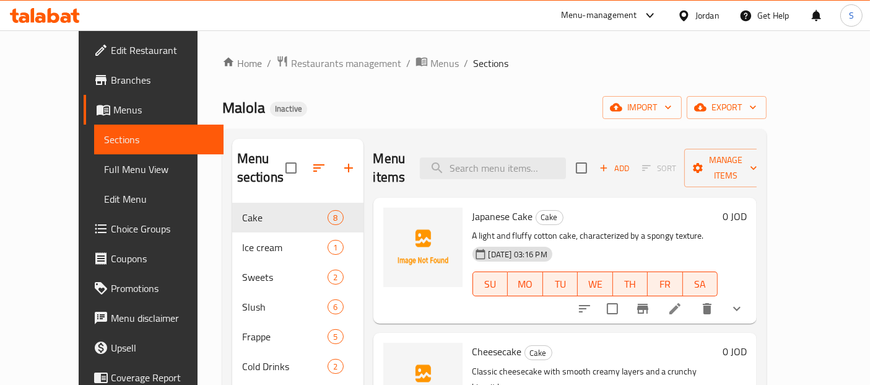
click at [104, 164] on span "Full Menu View" at bounding box center [159, 169] width 110 height 15
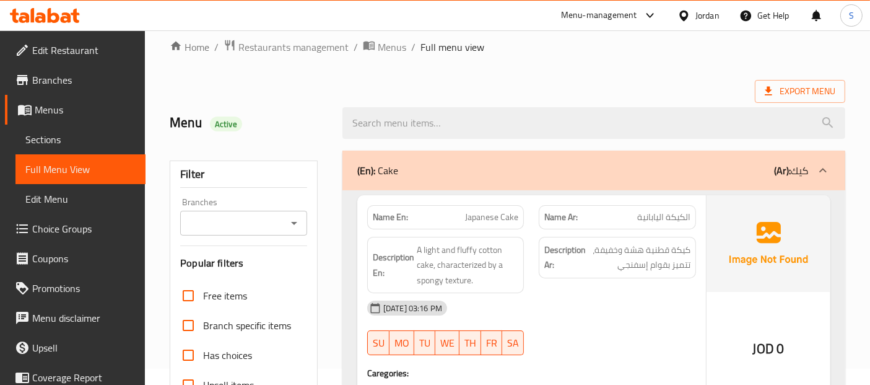
scroll to position [11, 0]
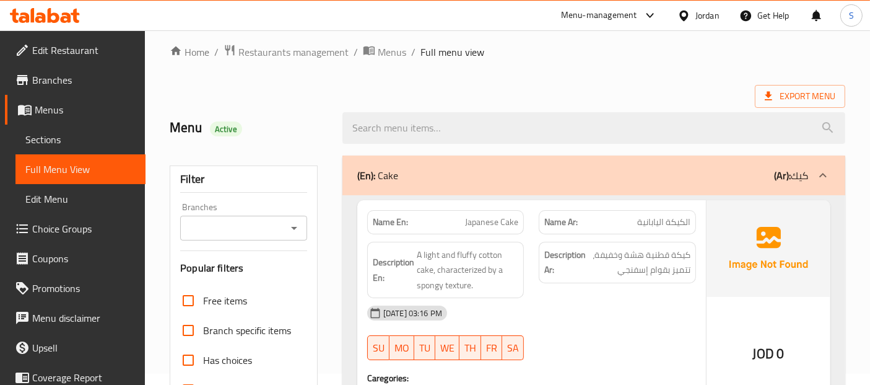
click at [405, 270] on strong "Description En:" at bounding box center [393, 270] width 41 height 30
click at [819, 99] on span "Export Menu" at bounding box center [800, 96] width 71 height 15
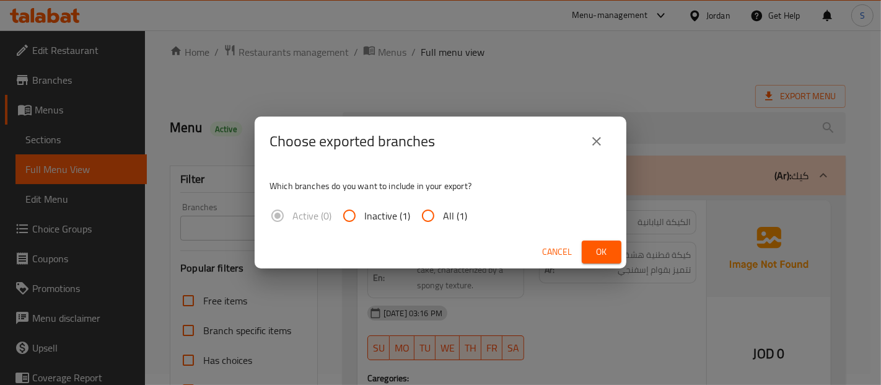
click at [445, 220] on span "All (1)" at bounding box center [455, 215] width 24 height 15
click at [443, 220] on input "All (1)" at bounding box center [428, 216] width 30 height 30
radio input "true"
click at [596, 254] on span "Ok" at bounding box center [601, 251] width 20 height 15
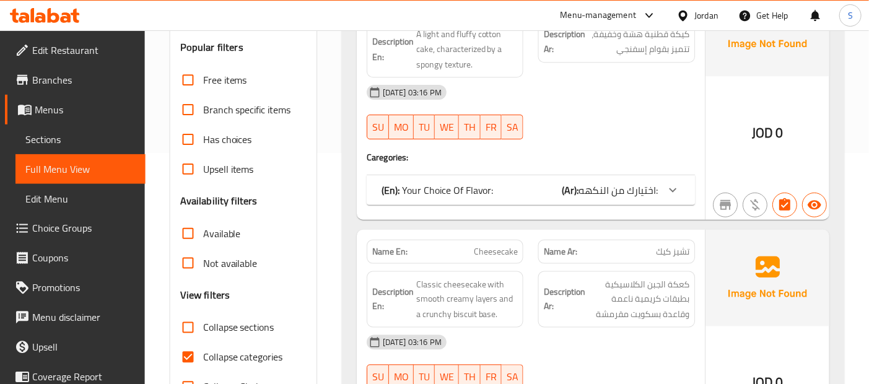
scroll to position [378, 0]
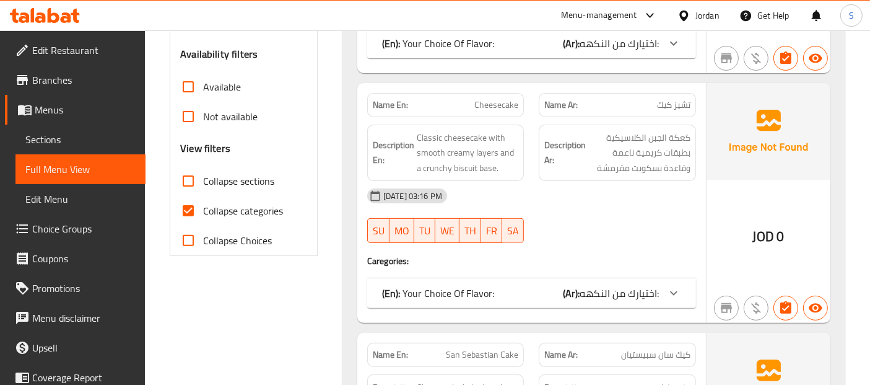
click at [244, 209] on span "Collapse categories" at bounding box center [243, 210] width 80 height 15
click at [203, 209] on input "Collapse categories" at bounding box center [188, 211] width 30 height 30
checkbox input "false"
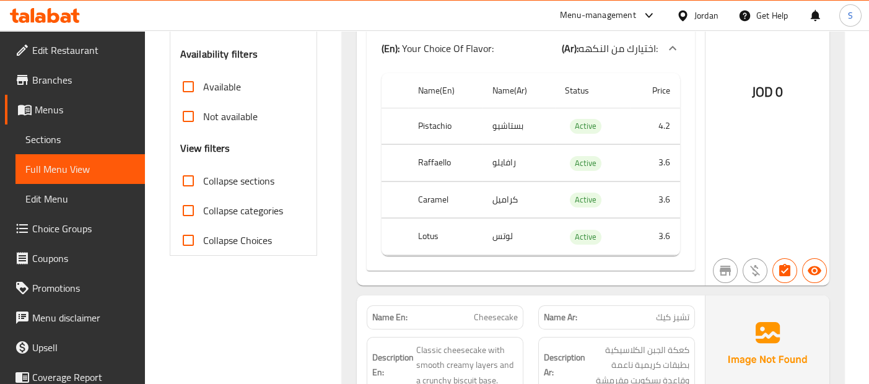
scroll to position [0, 0]
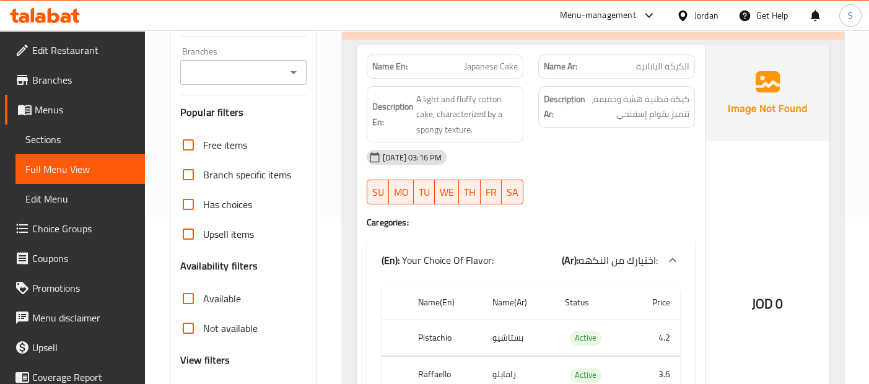
scroll to position [165, 0]
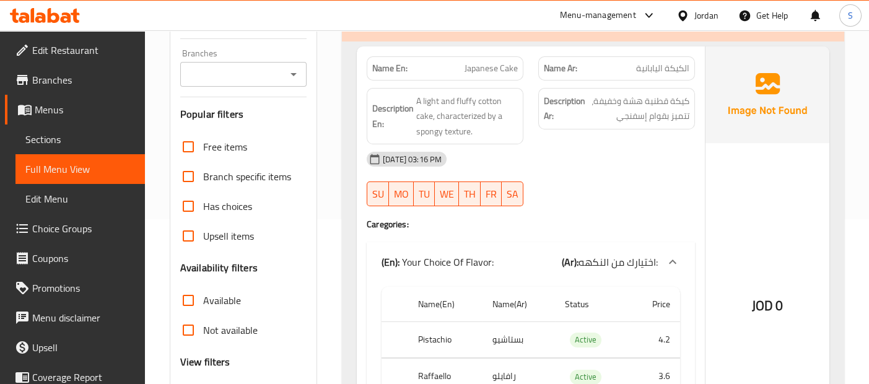
click at [793, 113] on img at bounding box center [767, 94] width 124 height 97
click at [768, 154] on div "JOD 0" at bounding box center [767, 272] width 124 height 453
click at [749, 136] on img at bounding box center [767, 94] width 124 height 97
click at [753, 115] on img at bounding box center [767, 94] width 124 height 97
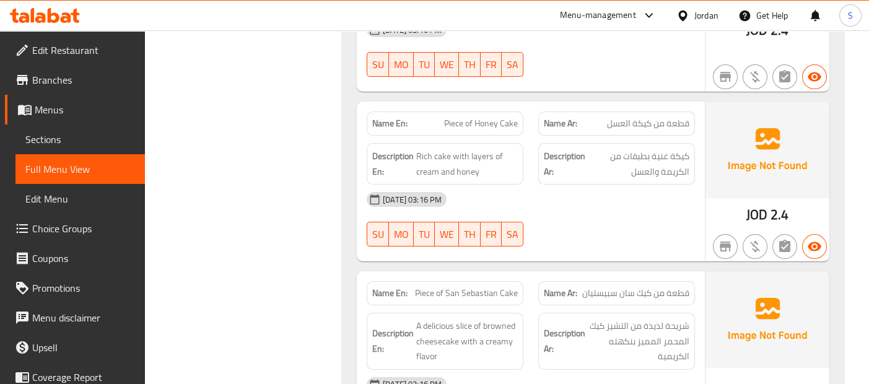
scroll to position [1817, 0]
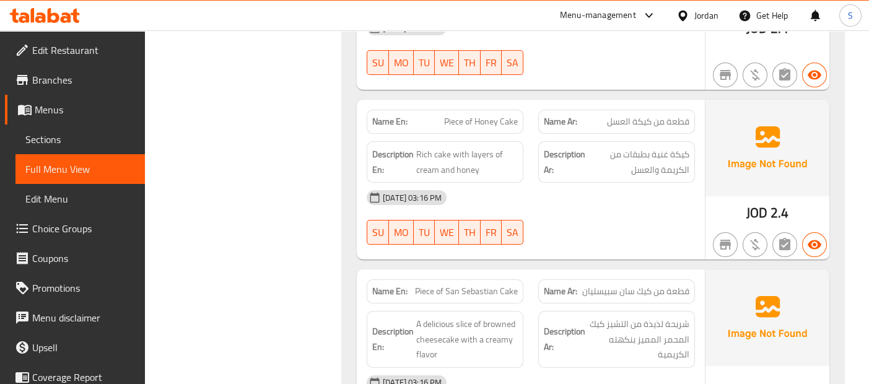
click at [757, 153] on img at bounding box center [767, 148] width 124 height 97
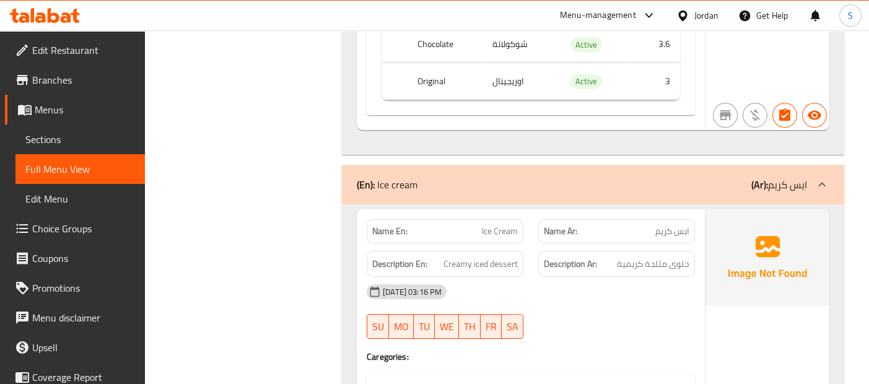
scroll to position [2532, 0]
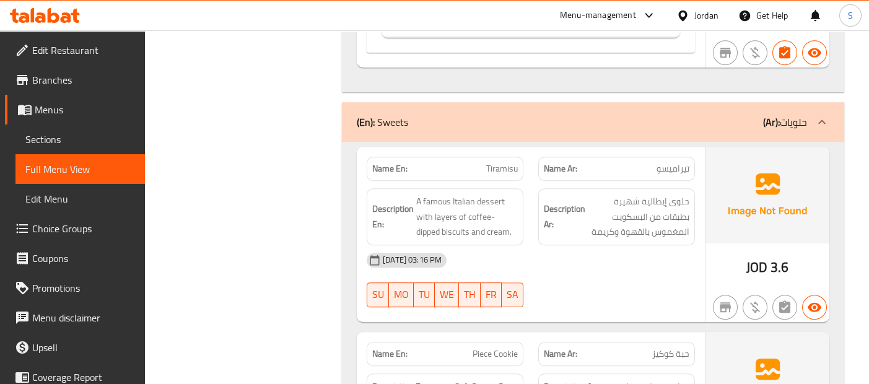
scroll to position [3055, 0]
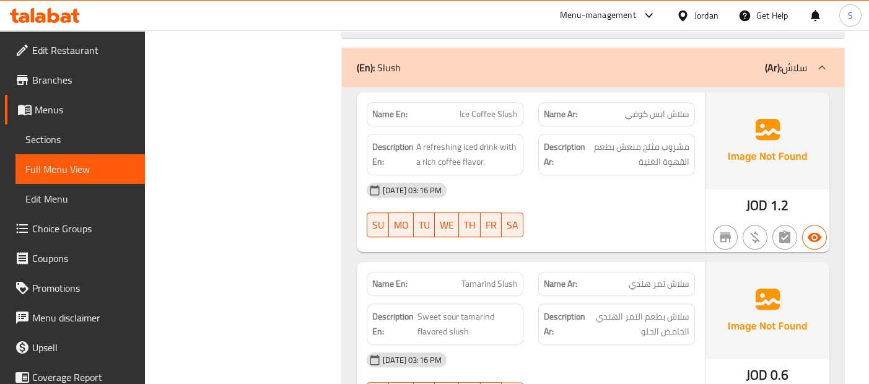
scroll to position [3523, 0]
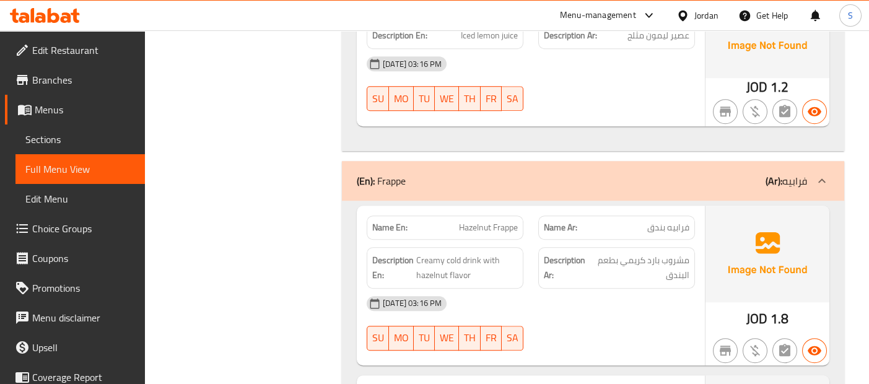
scroll to position [4542, 0]
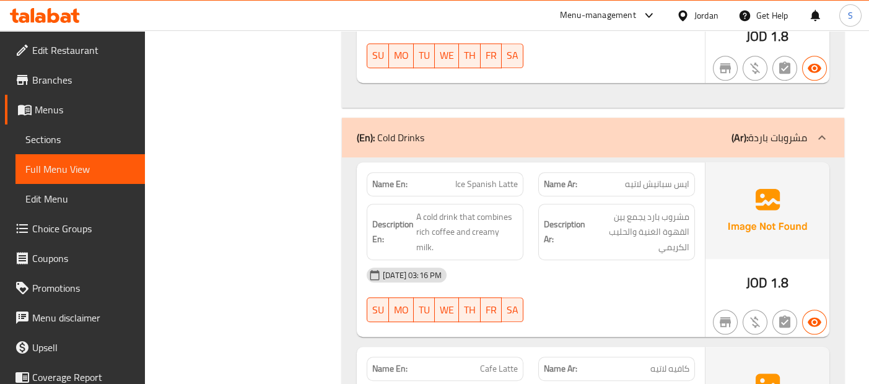
scroll to position [5477, 0]
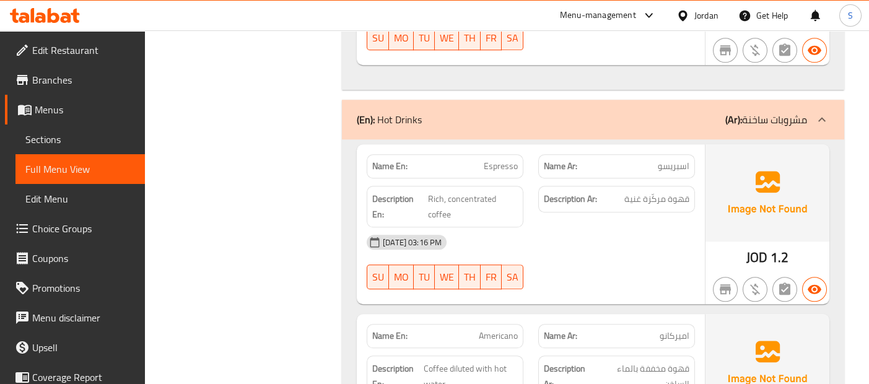
scroll to position [5918, 0]
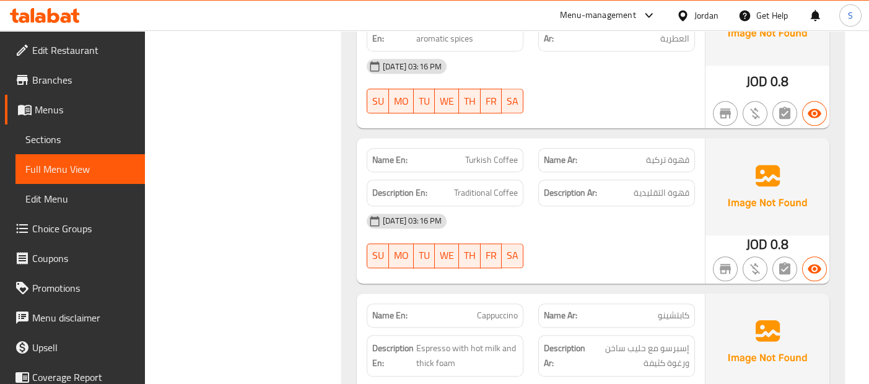
scroll to position [6799, 0]
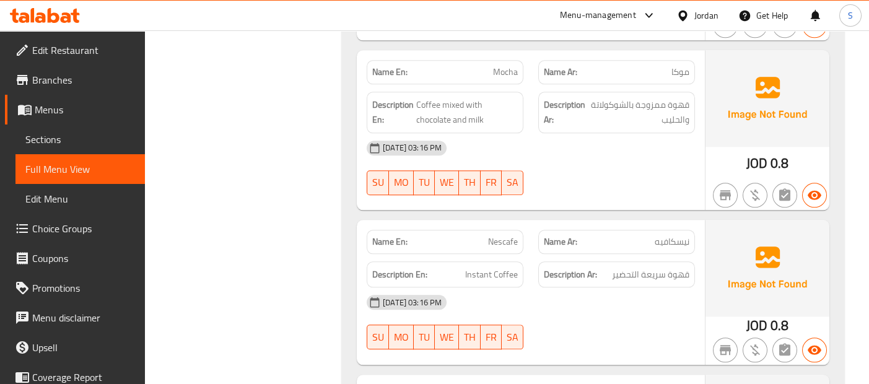
scroll to position [7212, 0]
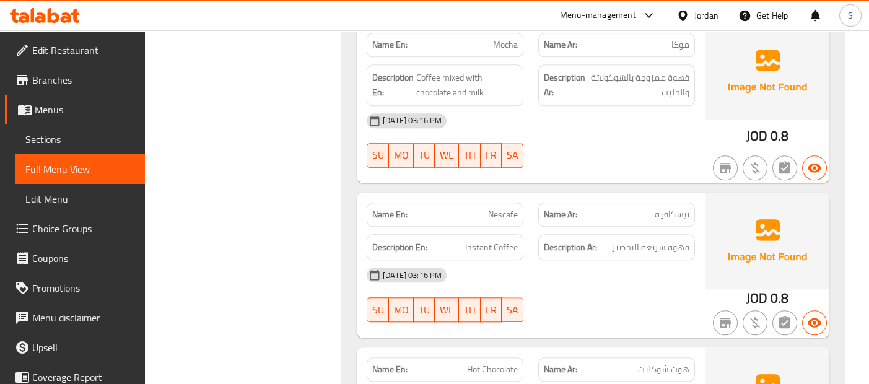
click at [771, 200] on img at bounding box center [767, 241] width 124 height 97
click at [634, 260] on div "[DATE] 03:16 PM" at bounding box center [530, 275] width 343 height 30
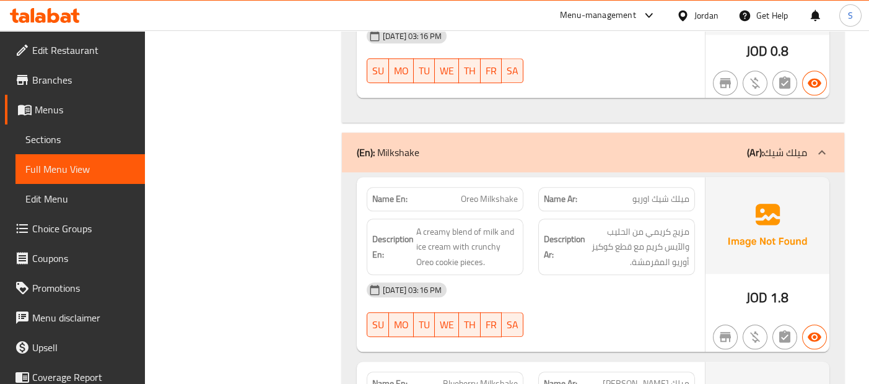
scroll to position [7625, 0]
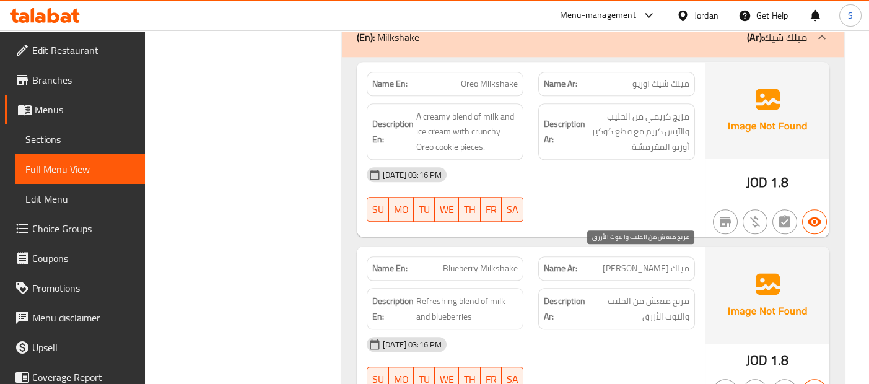
scroll to position [7734, 0]
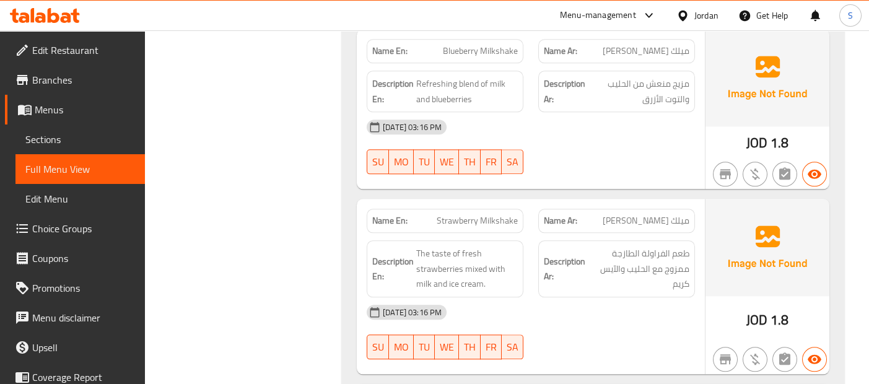
scroll to position [7955, 0]
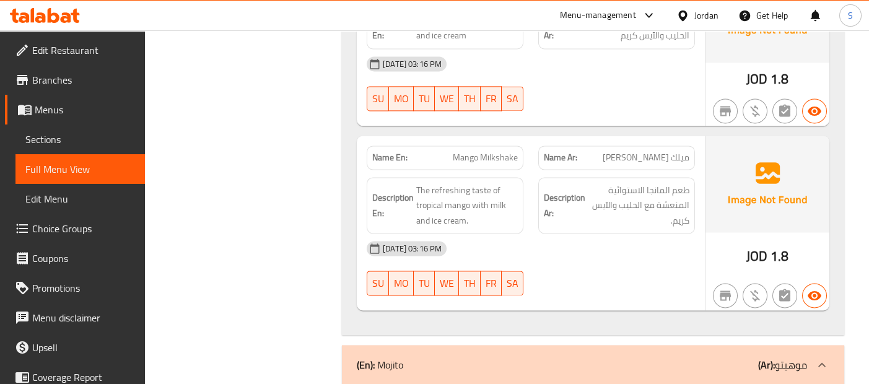
scroll to position [9083, 0]
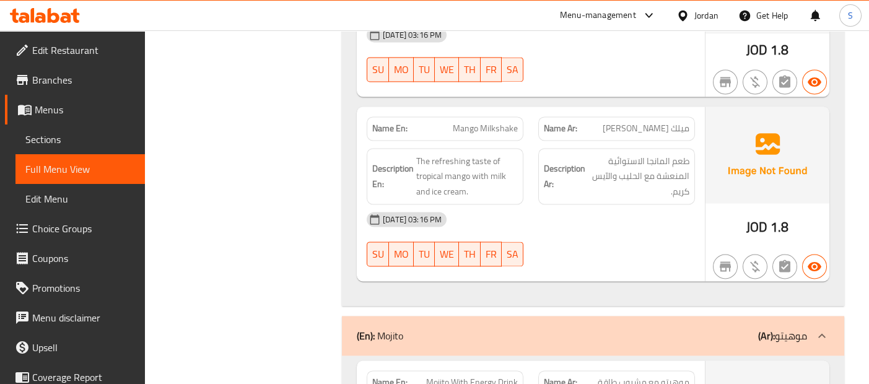
scroll to position [9111, 0]
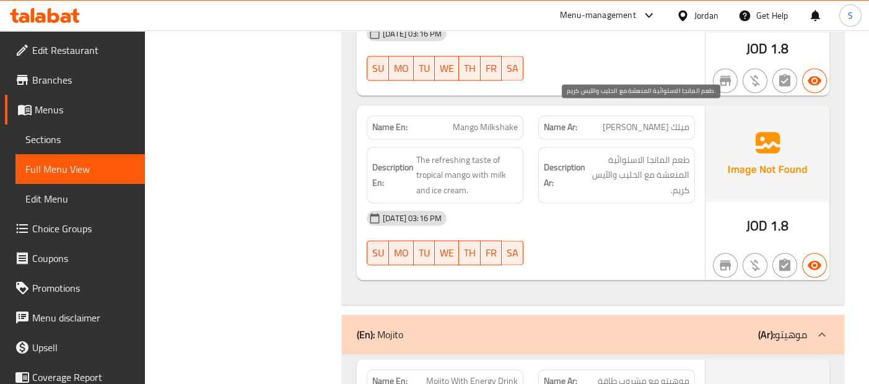
click at [686, 152] on span "طعم المانجا الاستوائية المنعشة مع الحليب والآيس كريم." at bounding box center [639, 175] width 102 height 46
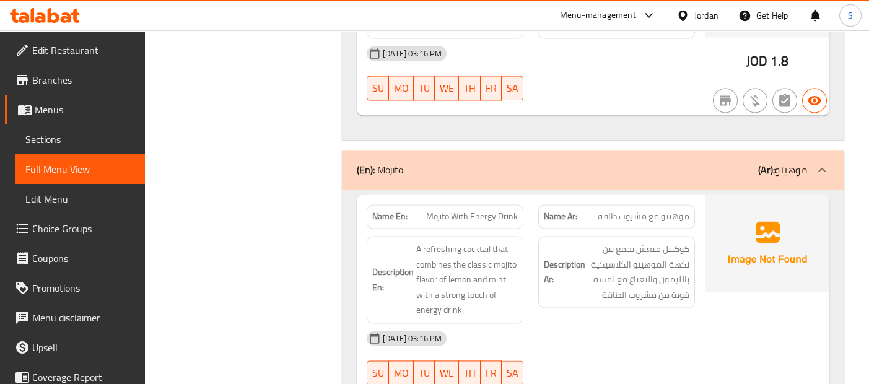
scroll to position [9304, 0]
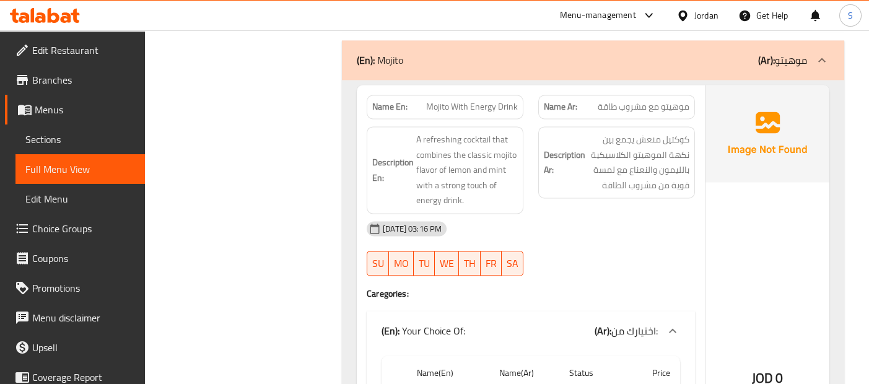
scroll to position [9386, 0]
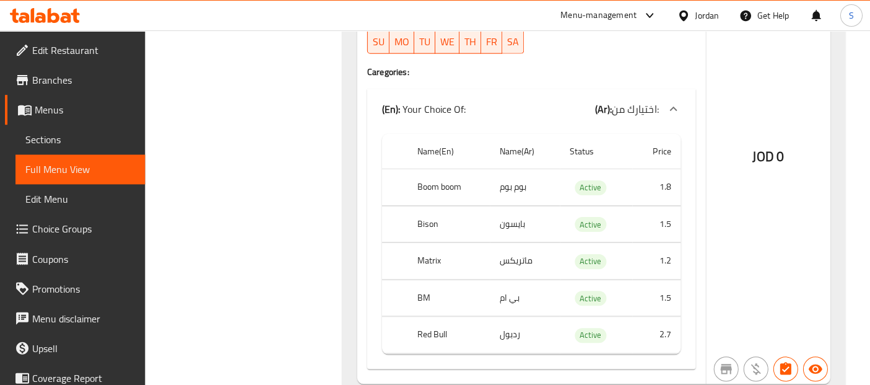
scroll to position [9607, 0]
click at [95, 49] on span "Edit Restaurant" at bounding box center [83, 50] width 103 height 15
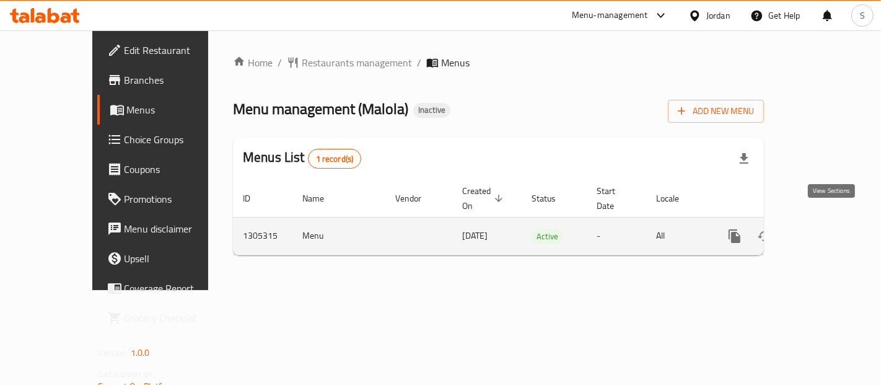
click at [829, 230] on icon "enhanced table" at bounding box center [823, 235] width 11 height 11
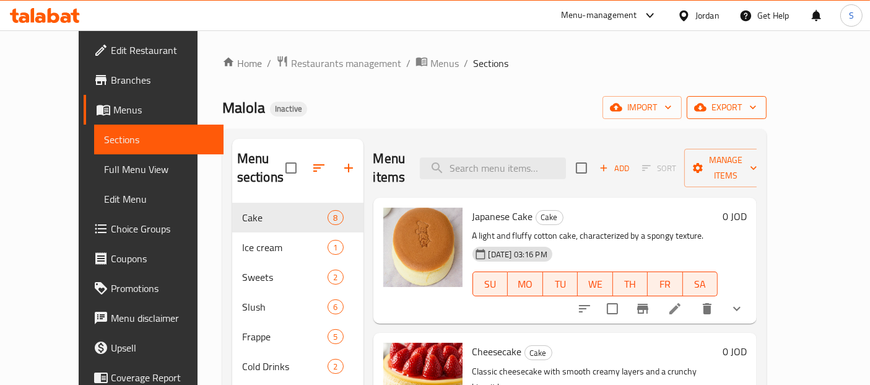
click at [757, 102] on span "export" at bounding box center [727, 107] width 60 height 15
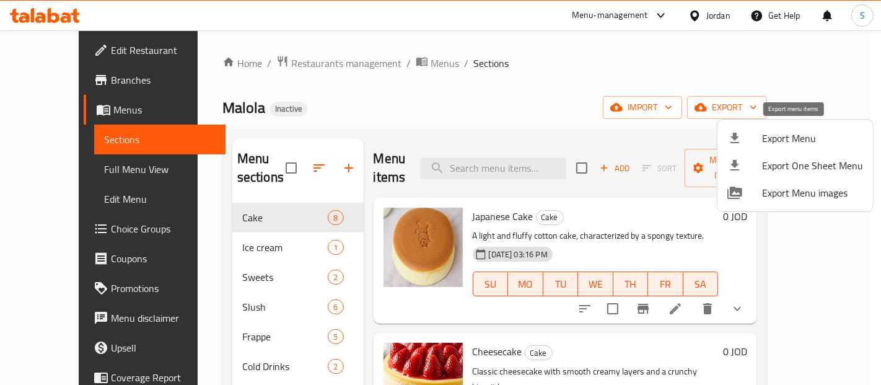
click at [755, 134] on div at bounding box center [744, 138] width 35 height 15
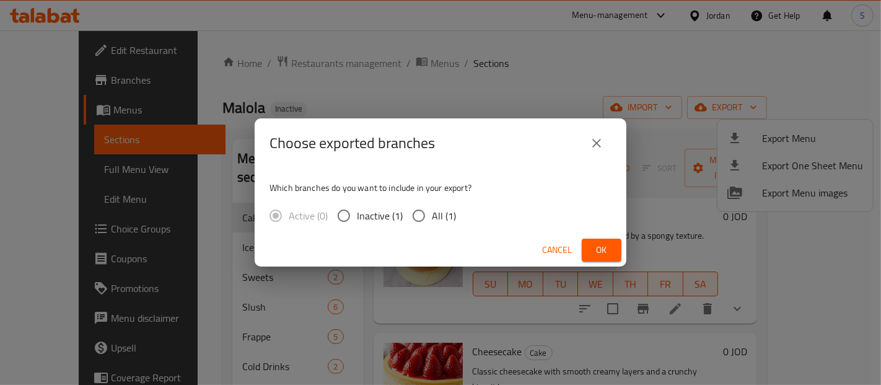
click at [437, 208] on span "All (1)" at bounding box center [444, 215] width 24 height 15
click at [432, 207] on input "All (1)" at bounding box center [419, 216] width 26 height 26
radio input "true"
click at [593, 250] on span "Ok" at bounding box center [601, 249] width 20 height 15
